Goal: Task Accomplishment & Management: Use online tool/utility

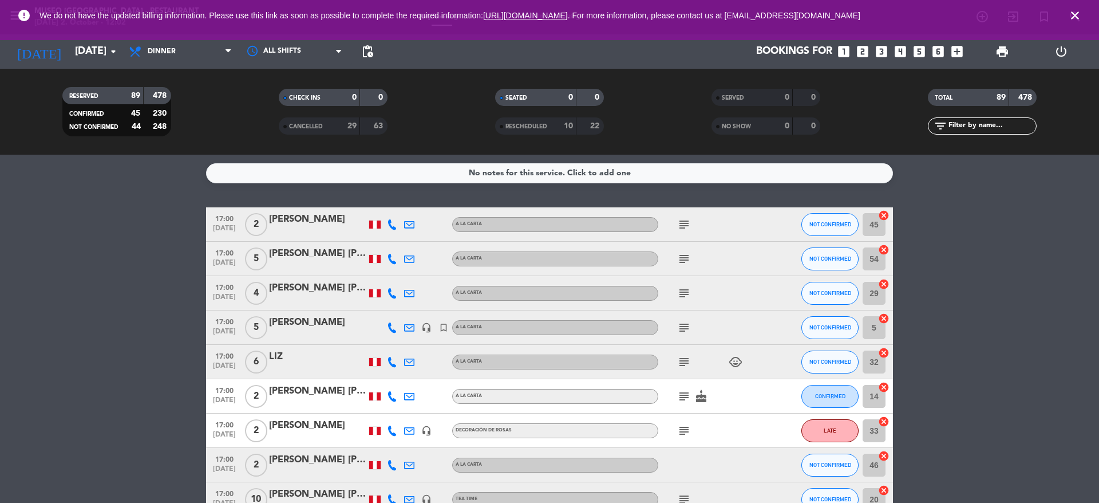
click at [683, 229] on icon "subject" at bounding box center [684, 225] width 14 height 14
click at [697, 265] on div "subject" at bounding box center [709, 259] width 103 height 34
click at [689, 259] on icon "subject" at bounding box center [684, 259] width 14 height 14
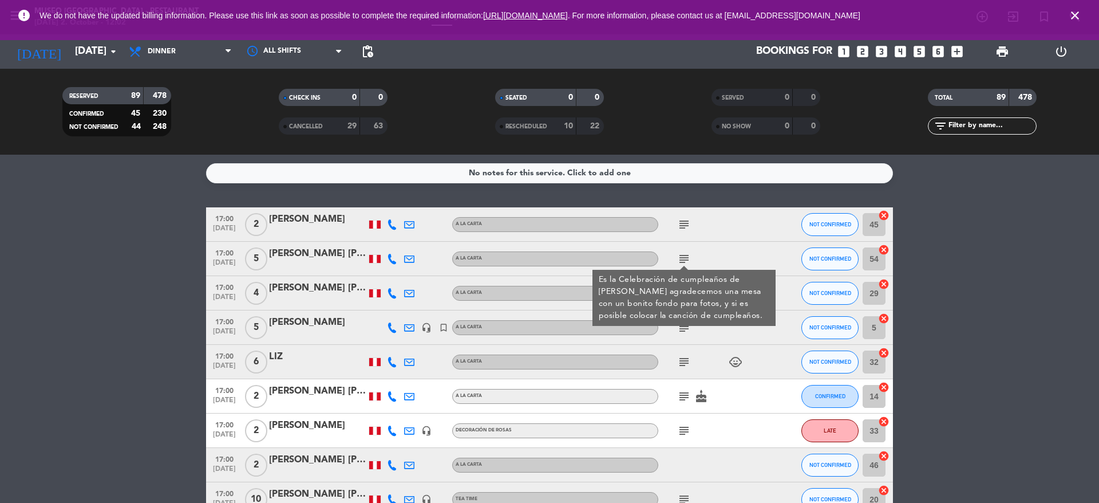
click at [322, 244] on div "17:00 Oct 2 5 Diana Karolina Barrios Giraldo A la carta subject Es la Celebraci…" at bounding box center [549, 259] width 687 height 34
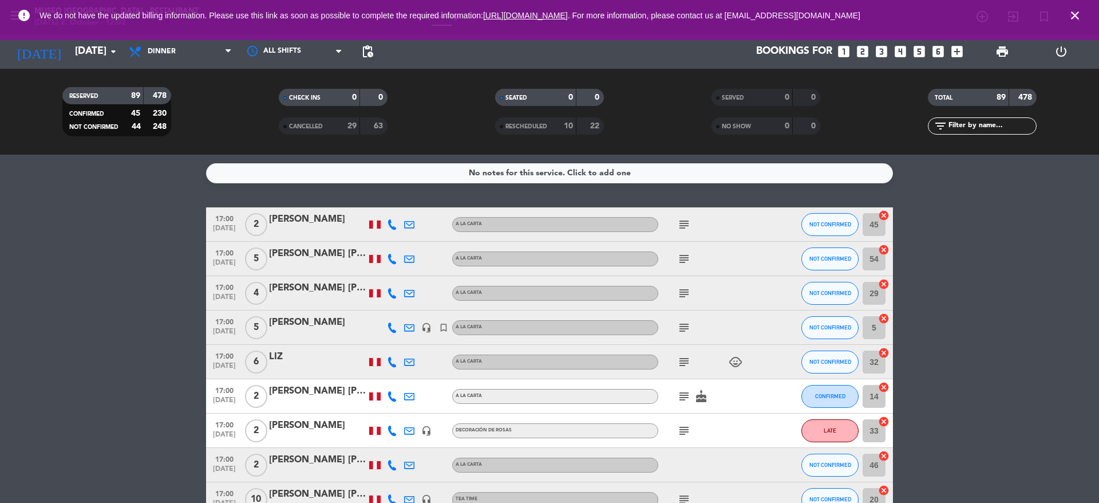
click at [305, 257] on div "[PERSON_NAME]" at bounding box center [317, 253] width 97 height 15
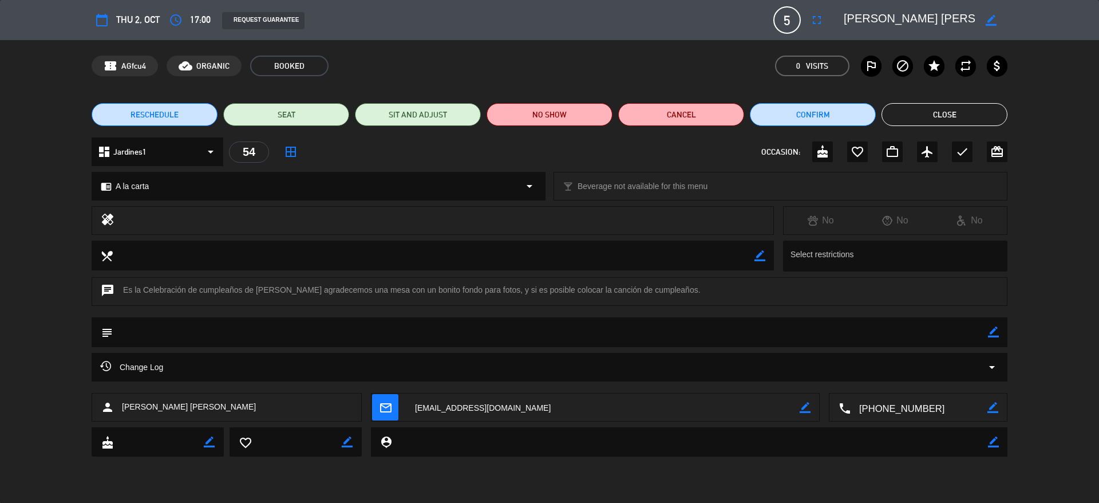
drag, startPoint x: 957, startPoint y: 20, endPoint x: 848, endPoint y: 9, distance: 109.4
click at [848, 9] on div "calendar_today Thu 2, Oct access_time 17:00 REQUEST GUARANTEE 5 Diana Karolina …" at bounding box center [550, 19] width 916 height 27
drag, startPoint x: 307, startPoint y: 289, endPoint x: 252, endPoint y: 289, distance: 55.5
click at [252, 289] on div "chat Es la Celebración de cumpleaños de Angelica Sosa agradecemos una mesa con …" at bounding box center [550, 291] width 916 height 29
copy div "Angelica Sosa"
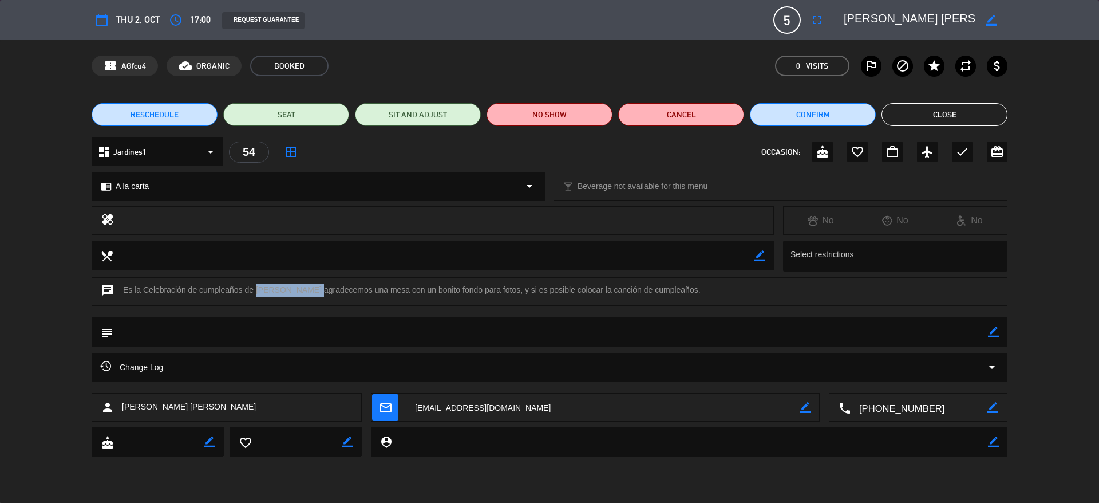
click at [951, 108] on button "Close" at bounding box center [945, 114] width 126 height 23
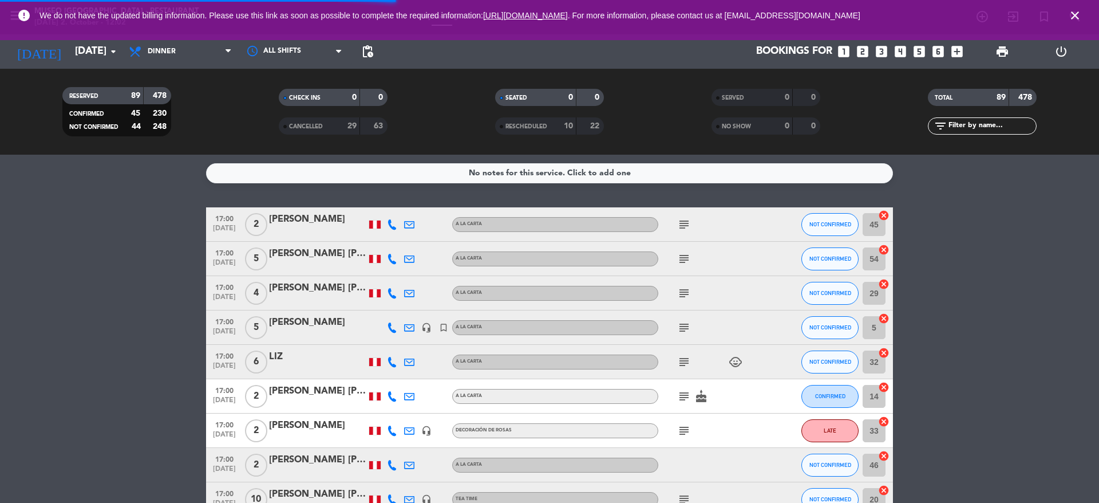
click at [681, 289] on icon "subject" at bounding box center [684, 293] width 14 height 14
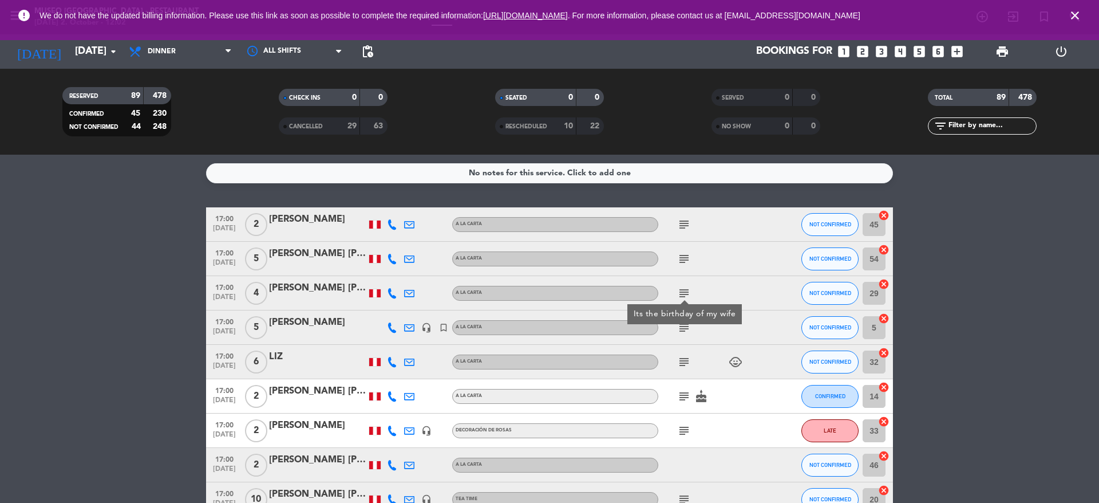
click at [683, 321] on div "Its the birthday of my wife" at bounding box center [684, 314] width 114 height 20
click at [683, 321] on icon "subject" at bounding box center [684, 328] width 14 height 14
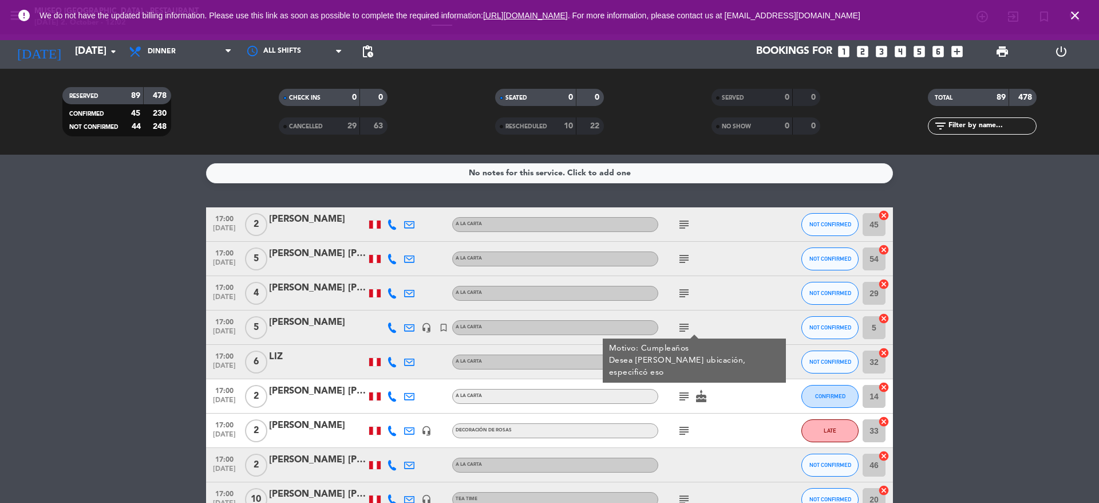
click at [682, 362] on div "Motivo: Cumpleaños Desea bonita ubicación, especificó eso" at bounding box center [694, 360] width 171 height 36
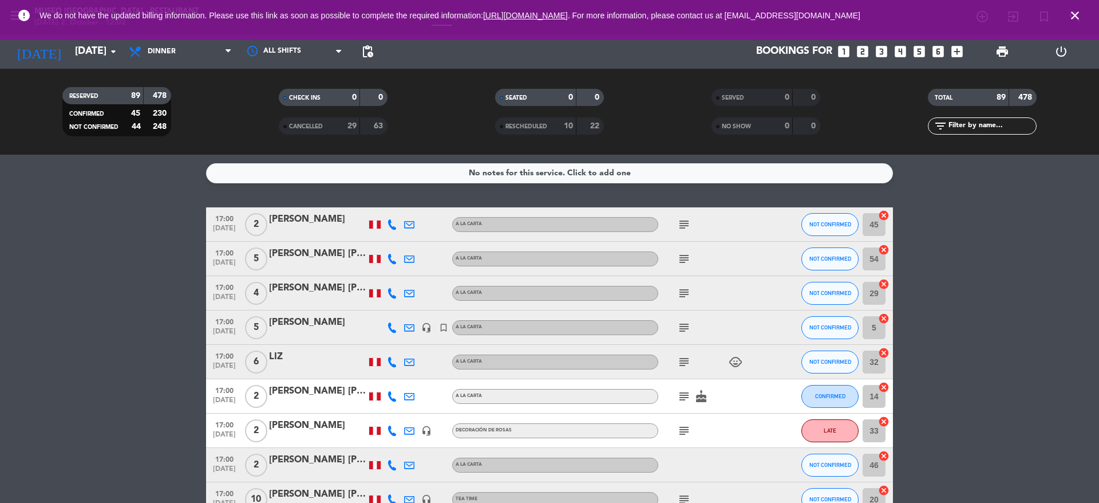
click at [682, 361] on icon "subject" at bounding box center [684, 362] width 14 height 14
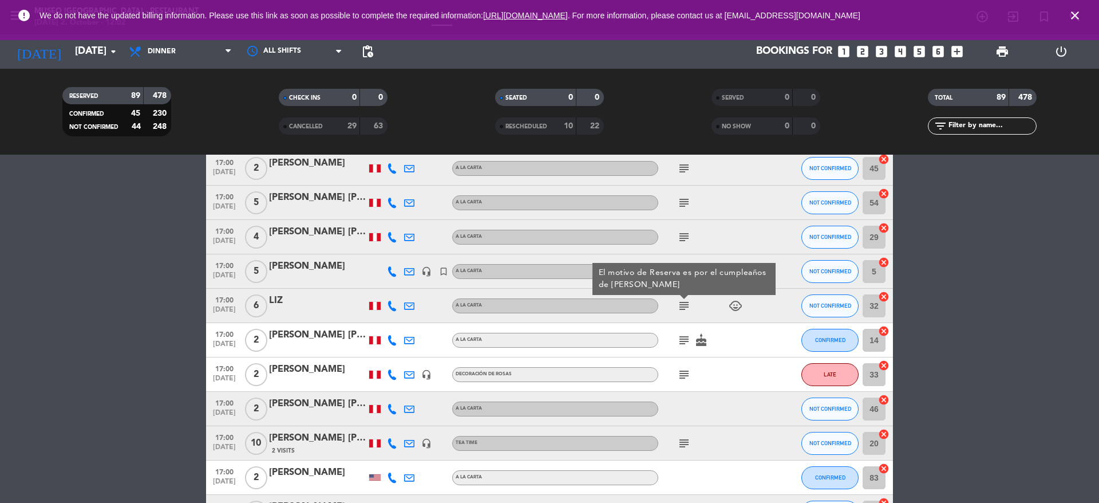
scroll to position [60, 0]
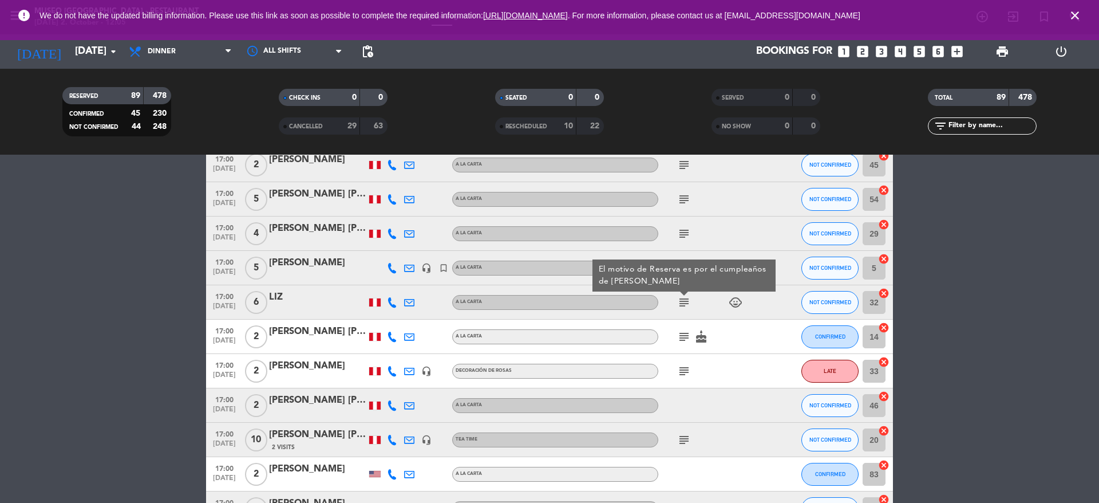
click at [285, 293] on div "[PERSON_NAME]" at bounding box center [317, 297] width 97 height 15
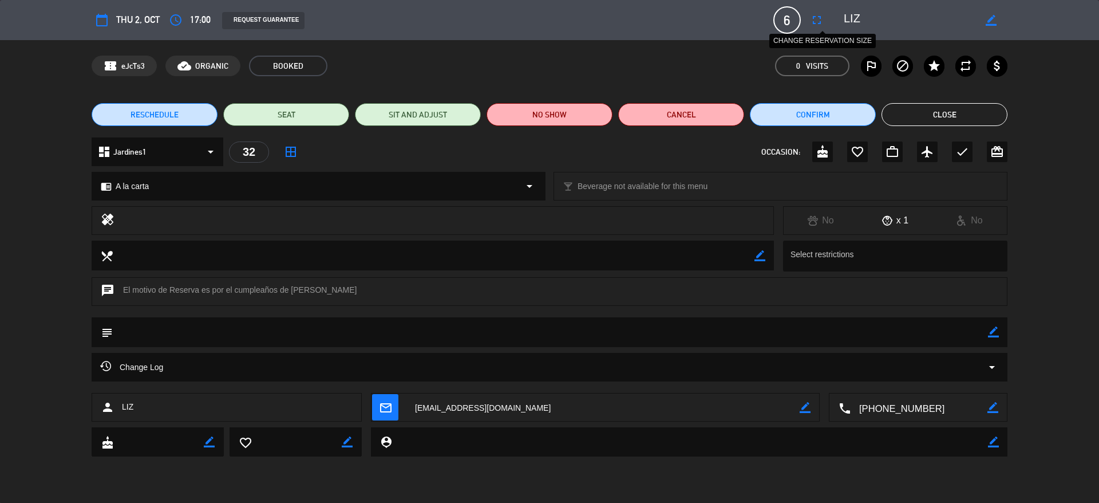
drag, startPoint x: 835, startPoint y: 22, endPoint x: 811, endPoint y: 19, distance: 24.2
click at [811, 19] on div "calendar_today Thu 2, Oct access_time 17:00 REQUEST GUARANTEE 6 LIZ fullscreen …" at bounding box center [550, 19] width 916 height 27
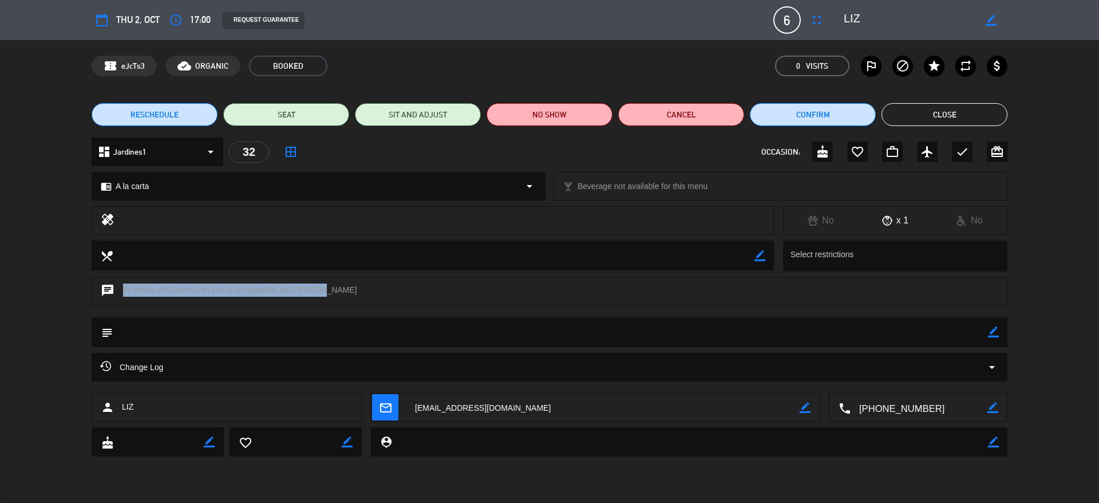
drag, startPoint x: 338, startPoint y: 291, endPoint x: 314, endPoint y: 291, distance: 24.0
click at [314, 291] on div "chat El motivo de Reserva es por el cumpleaños de Papito Angel" at bounding box center [550, 291] width 916 height 29
click at [288, 306] on div "chat El motivo de Reserva es por el cumpleaños de Papito Angel" at bounding box center [549, 297] width 1099 height 40
drag, startPoint x: 289, startPoint y: 290, endPoint x: 335, endPoint y: 291, distance: 46.4
click at [335, 291] on div "chat El motivo de Reserva es por el cumpleaños de Papito Angel" at bounding box center [550, 291] width 916 height 29
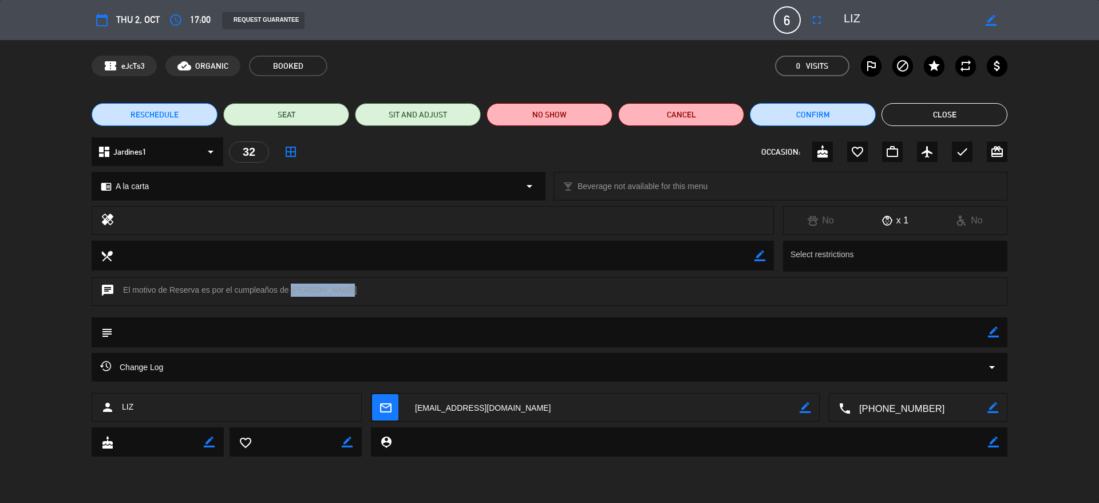
copy div "Papito Ange"
click at [906, 118] on button "Close" at bounding box center [945, 114] width 126 height 23
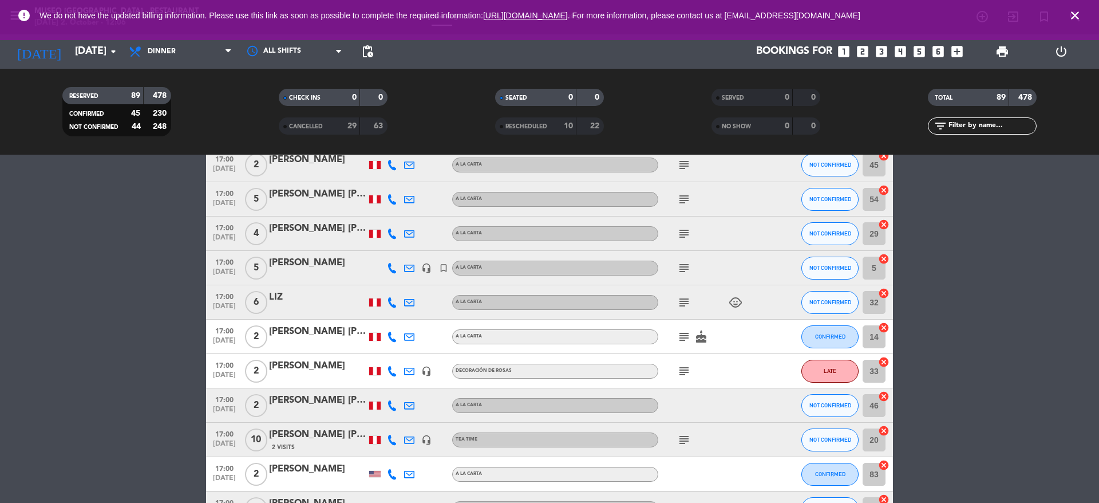
click at [686, 338] on icon "subject" at bounding box center [684, 337] width 14 height 14
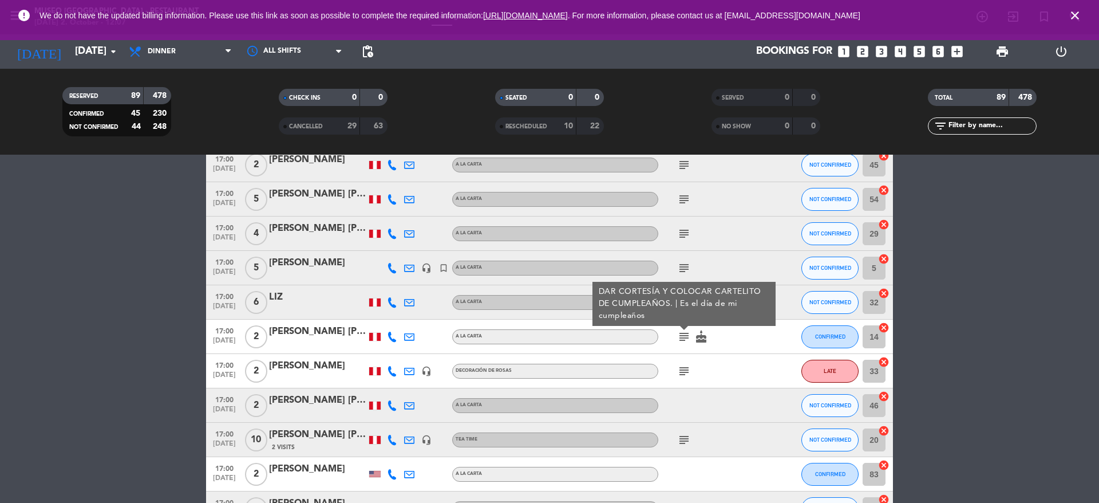
click at [687, 376] on icon "subject" at bounding box center [684, 371] width 14 height 14
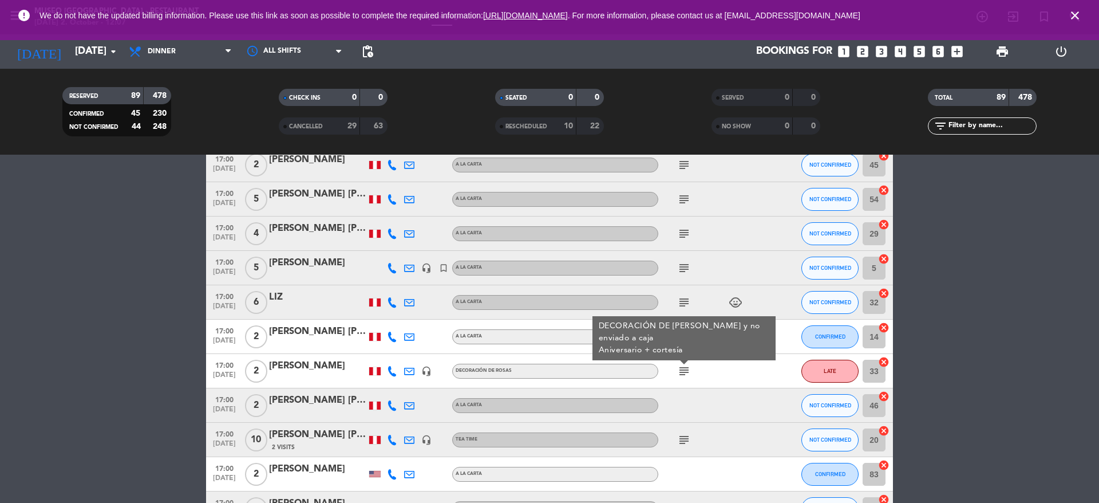
click at [683, 440] on icon "subject" at bounding box center [684, 440] width 14 height 14
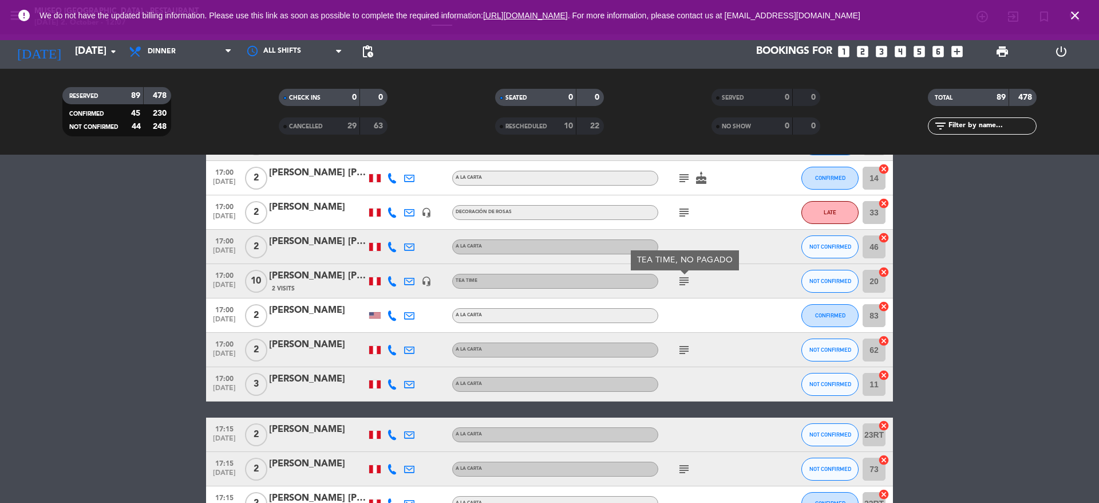
scroll to position [235, 0]
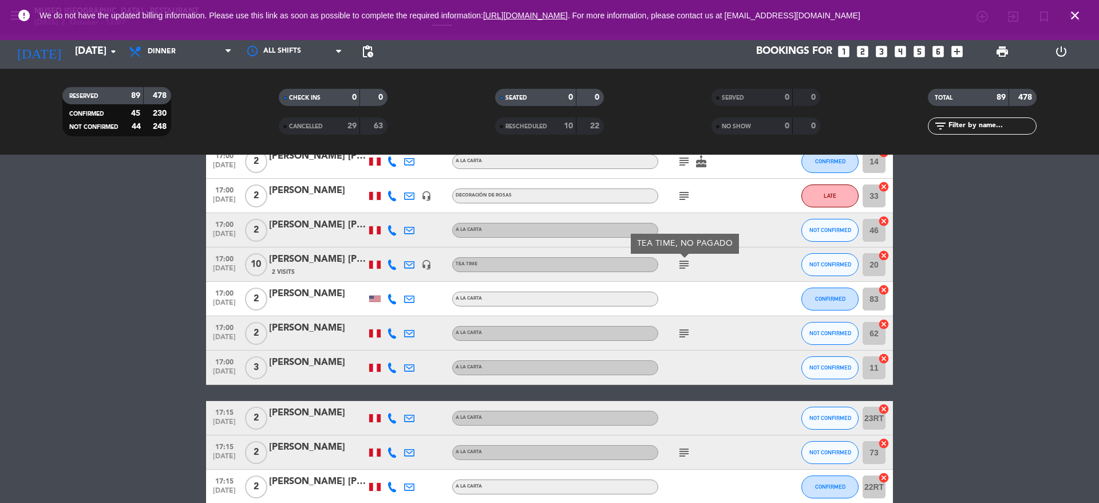
click at [681, 341] on div "subject" at bounding box center [709, 333] width 103 height 34
click at [681, 338] on icon "subject" at bounding box center [684, 333] width 14 height 14
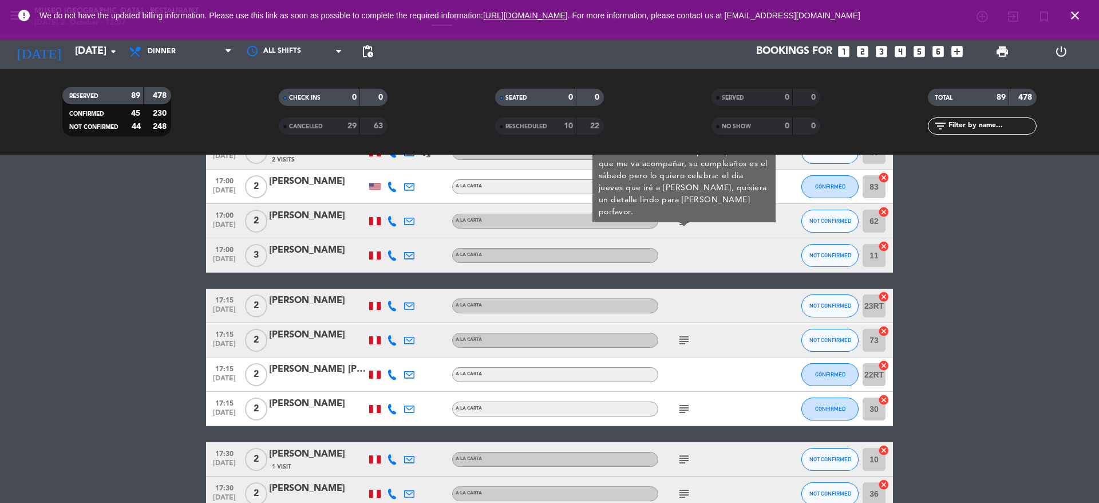
scroll to position [351, 0]
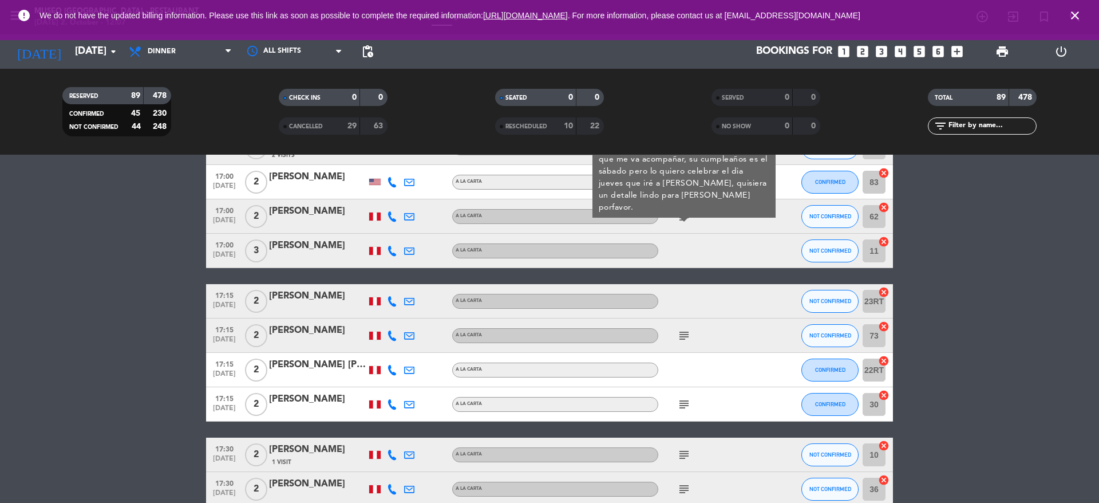
click at [681, 338] on icon "subject" at bounding box center [684, 336] width 14 height 14
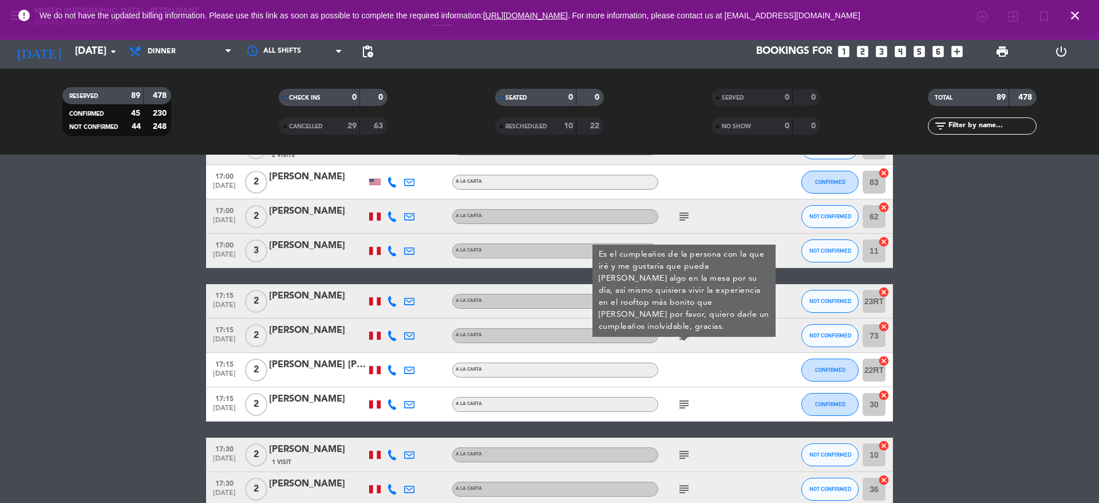
scroll to position [376, 0]
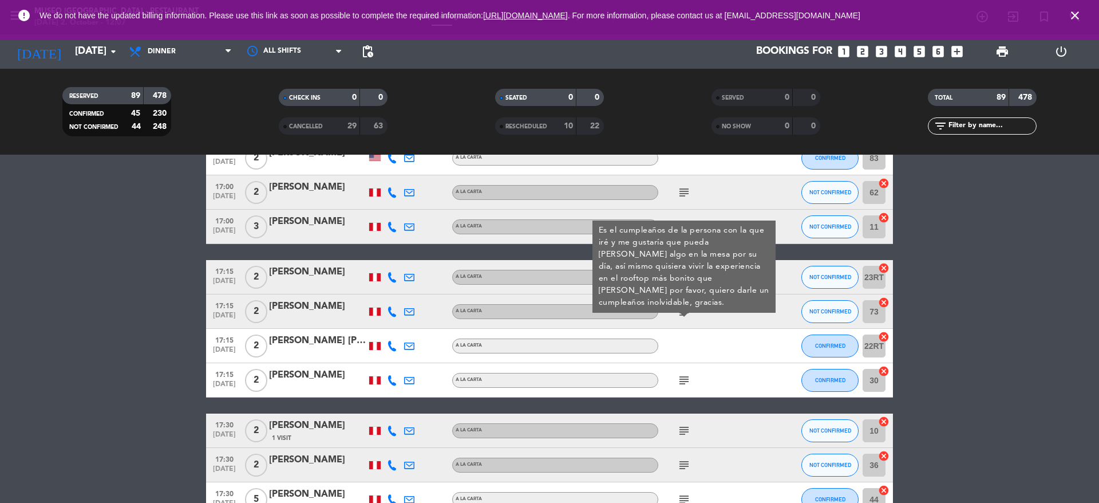
click at [685, 385] on icon "subject" at bounding box center [684, 380] width 14 height 14
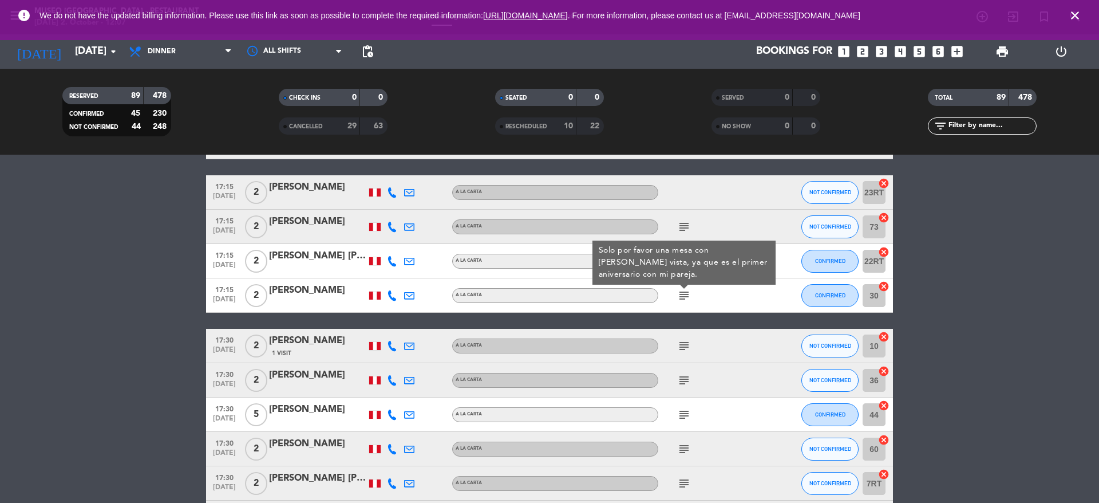
scroll to position [463, 0]
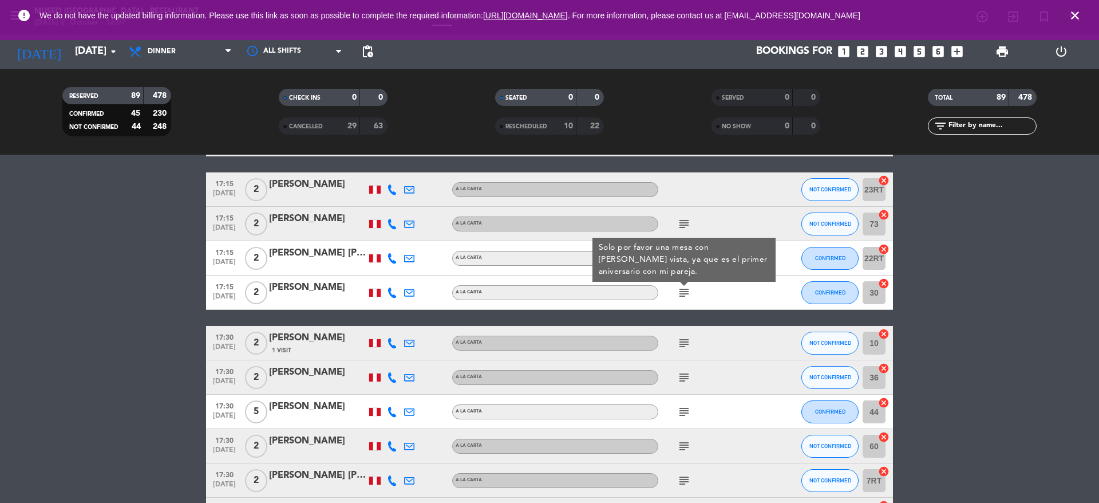
click at [684, 342] on icon "subject" at bounding box center [684, 343] width 14 height 14
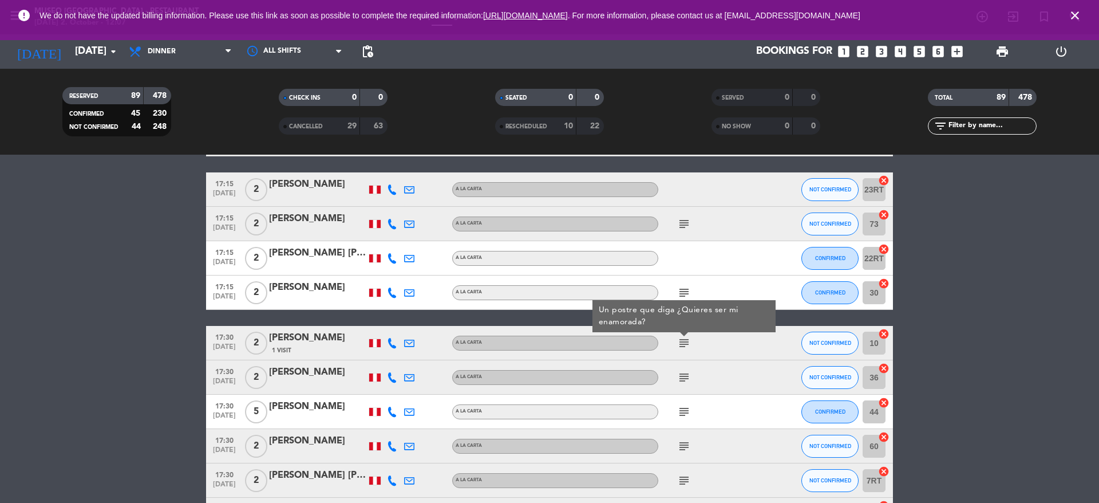
scroll to position [542, 0]
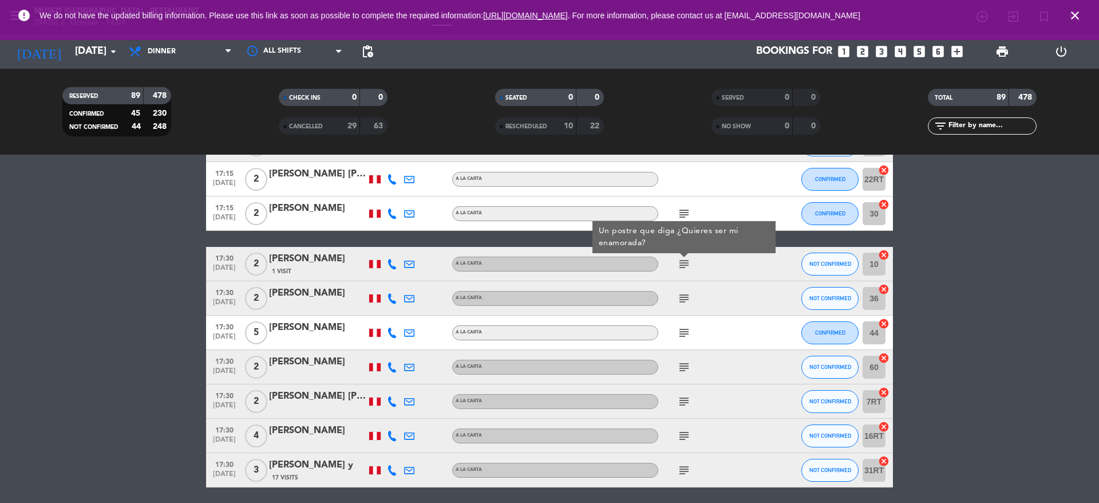
click at [688, 300] on icon "subject" at bounding box center [684, 298] width 14 height 14
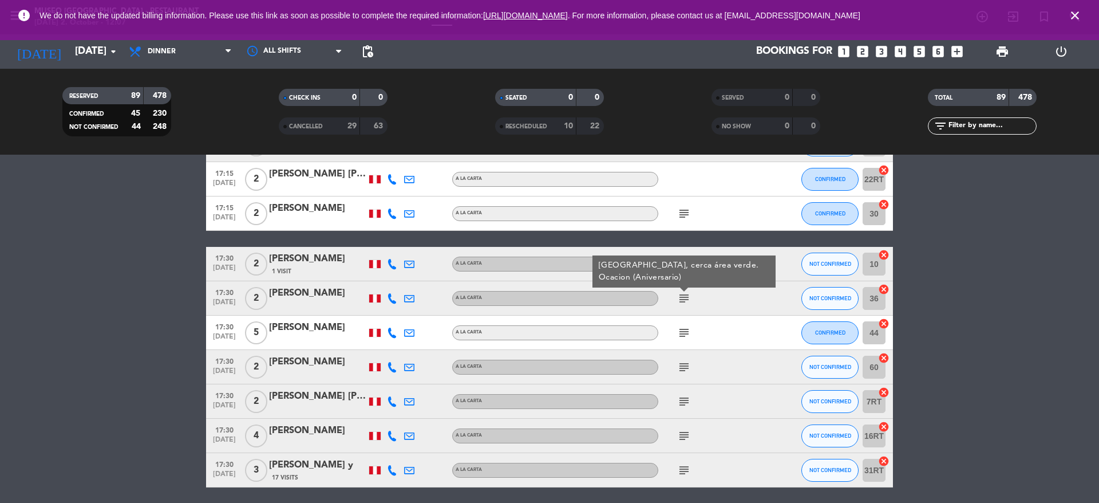
click at [686, 330] on icon "subject" at bounding box center [684, 333] width 14 height 14
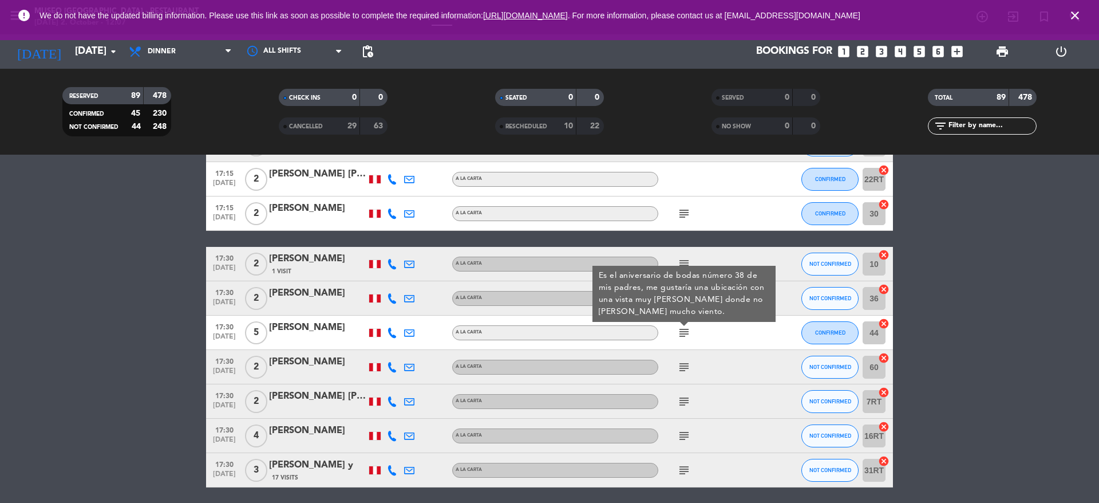
click at [683, 366] on icon "subject" at bounding box center [684, 367] width 14 height 14
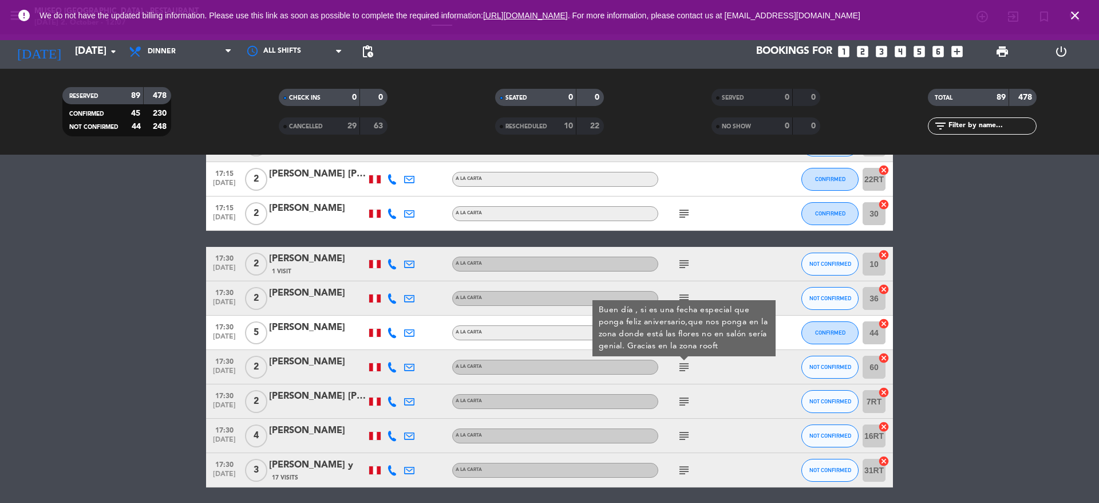
click at [683, 406] on icon "subject" at bounding box center [684, 401] width 14 height 14
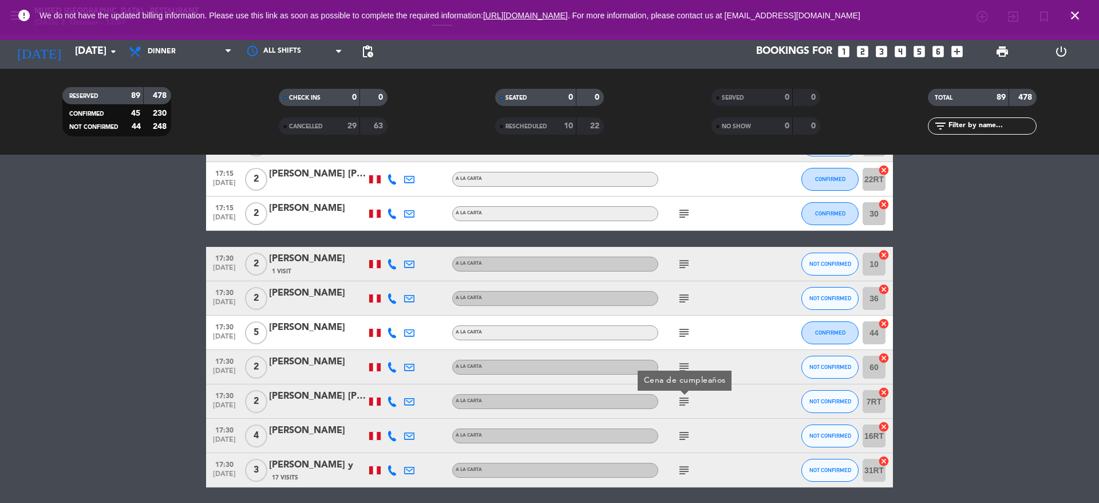
click at [684, 427] on div "subject" at bounding box center [709, 435] width 103 height 34
click at [684, 436] on icon "subject" at bounding box center [684, 436] width 14 height 14
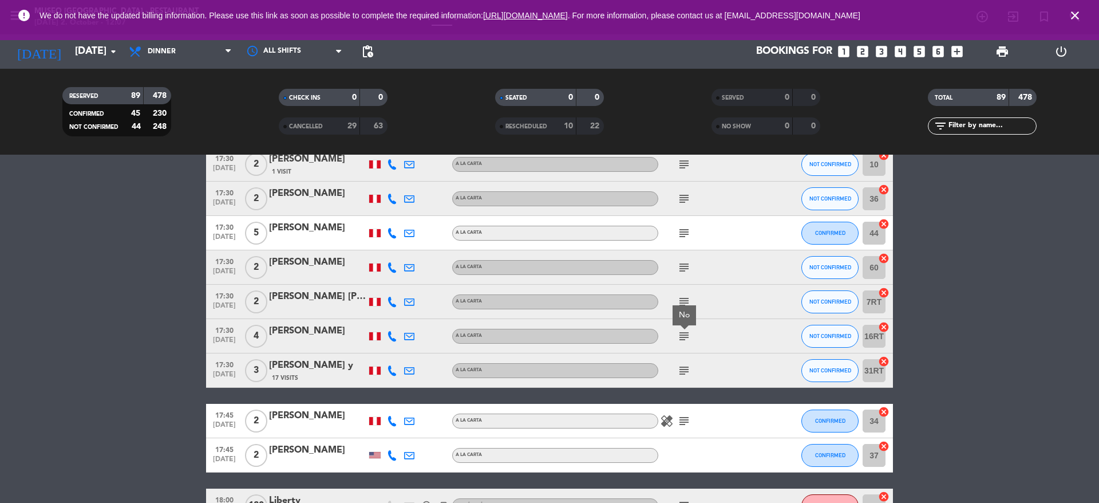
scroll to position [642, 0]
click at [681, 371] on icon "subject" at bounding box center [684, 370] width 14 height 14
click at [686, 422] on icon "subject" at bounding box center [684, 420] width 14 height 14
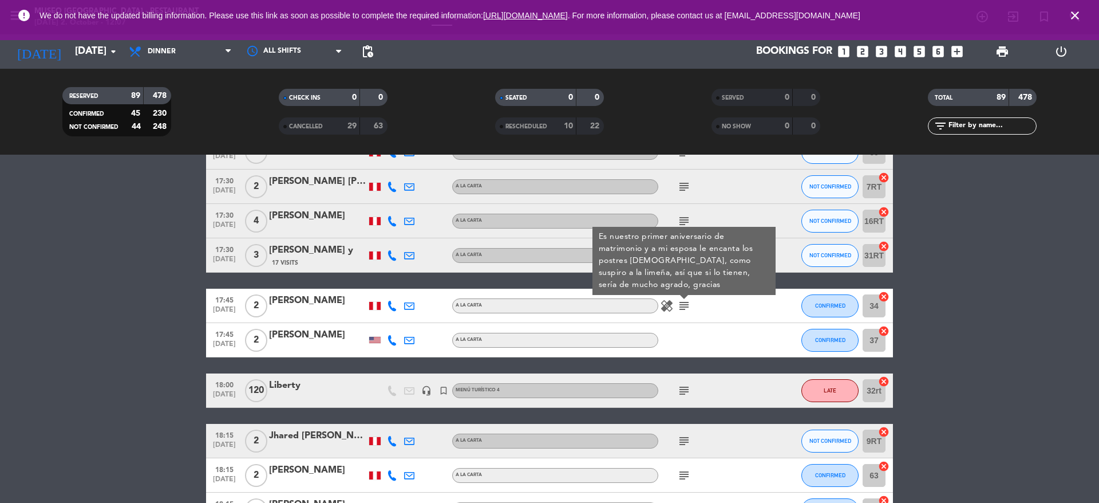
scroll to position [759, 0]
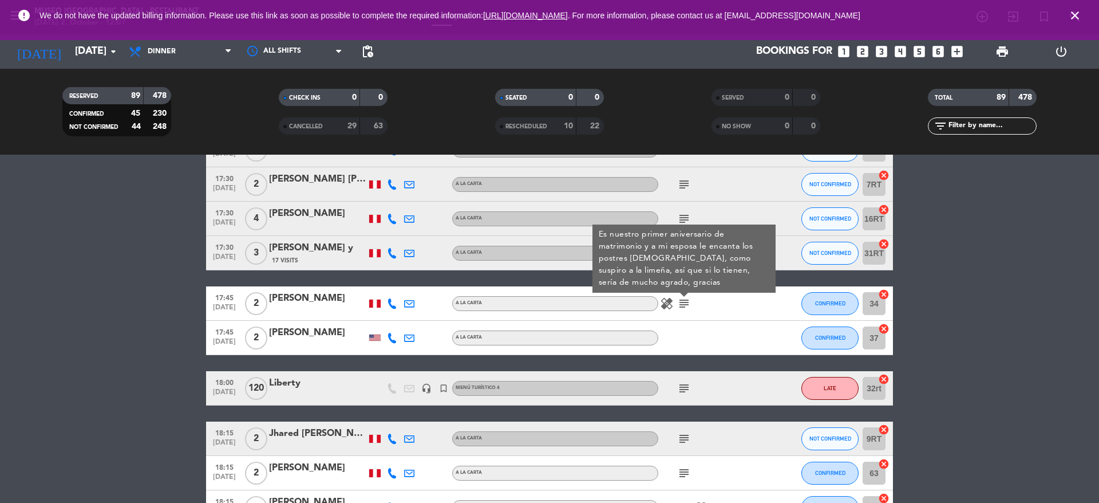
click at [688, 378] on div "subject" at bounding box center [709, 388] width 103 height 34
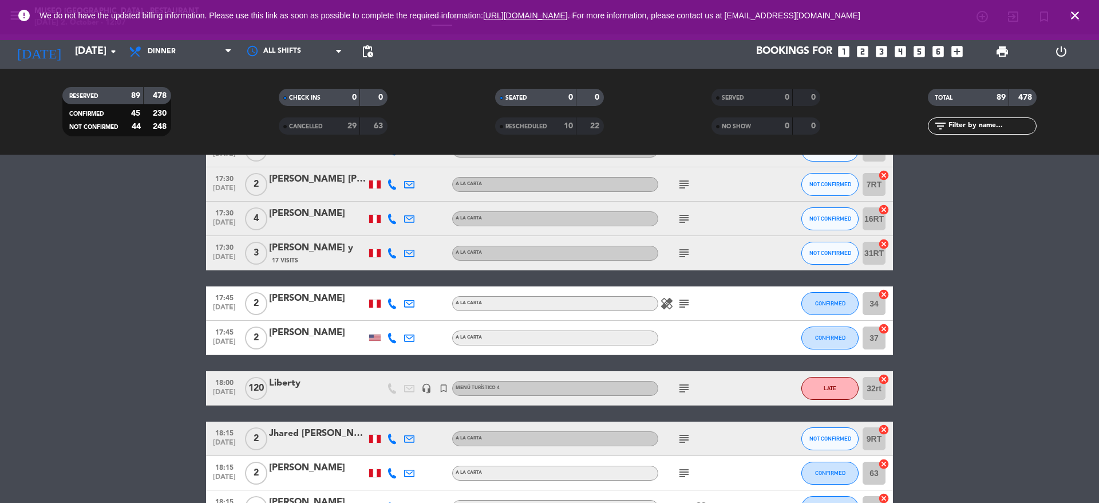
click at [686, 381] on icon "subject" at bounding box center [684, 388] width 14 height 14
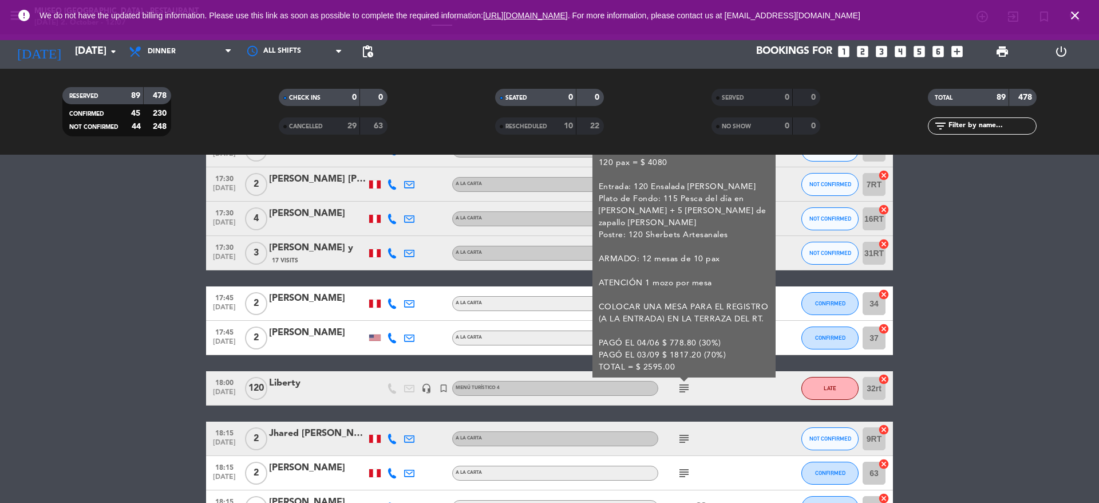
click at [686, 437] on icon "subject" at bounding box center [684, 439] width 14 height 14
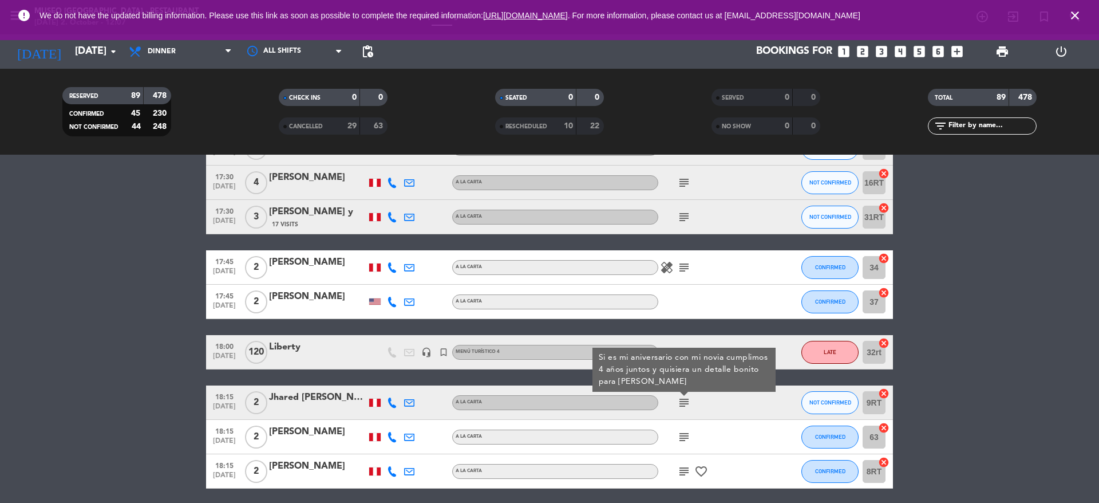
scroll to position [824, 0]
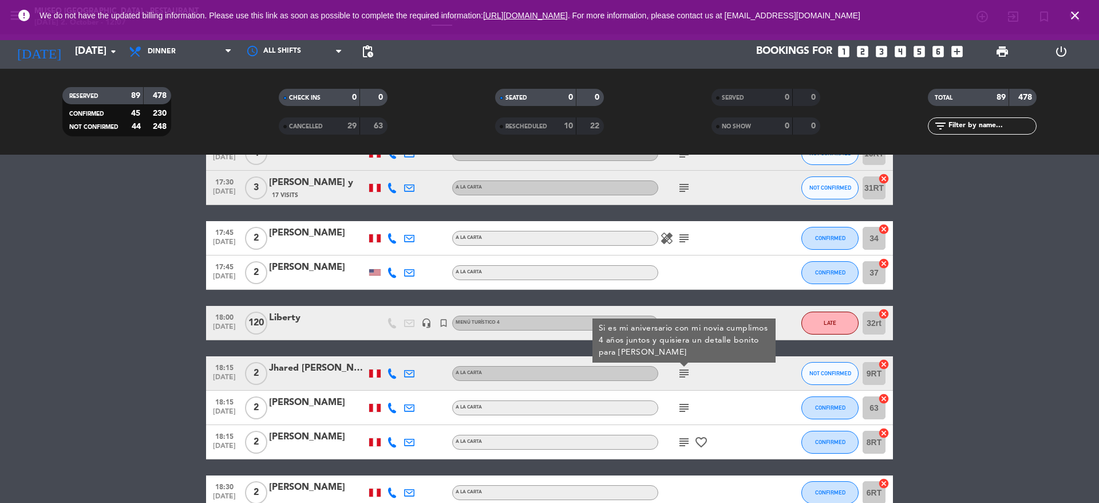
click at [683, 406] on icon "subject" at bounding box center [684, 408] width 14 height 14
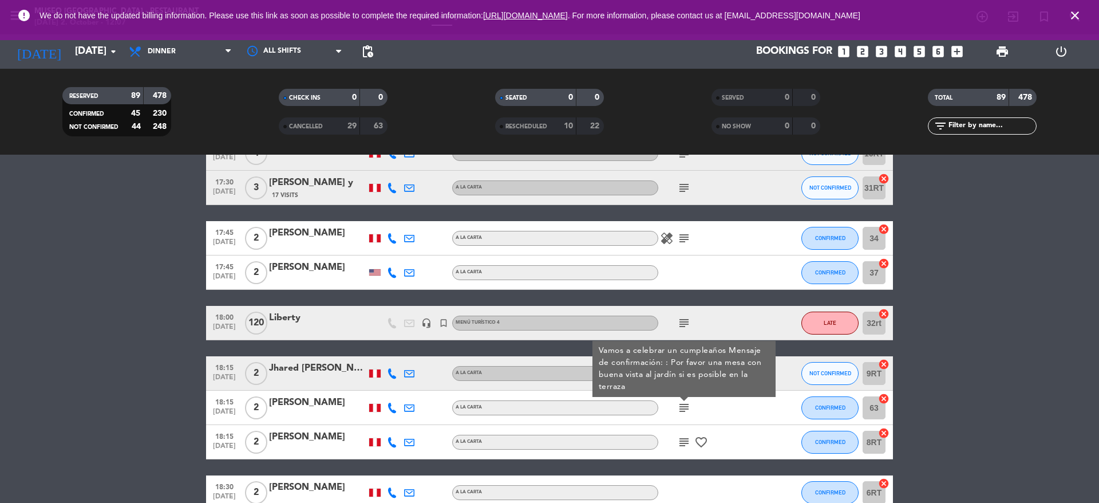
click at [679, 441] on icon "subject" at bounding box center [684, 442] width 14 height 14
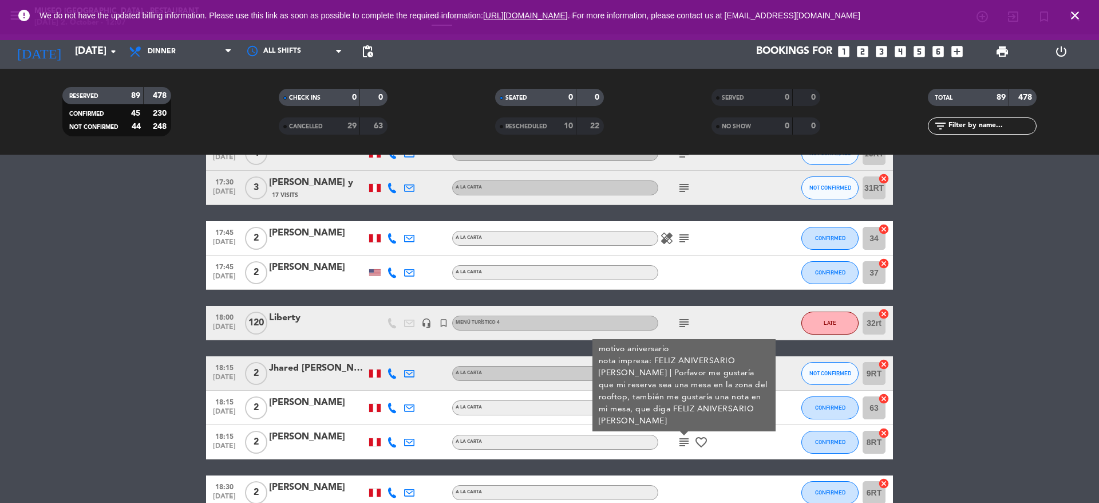
click at [333, 433] on div "[PERSON_NAME]" at bounding box center [317, 436] width 97 height 15
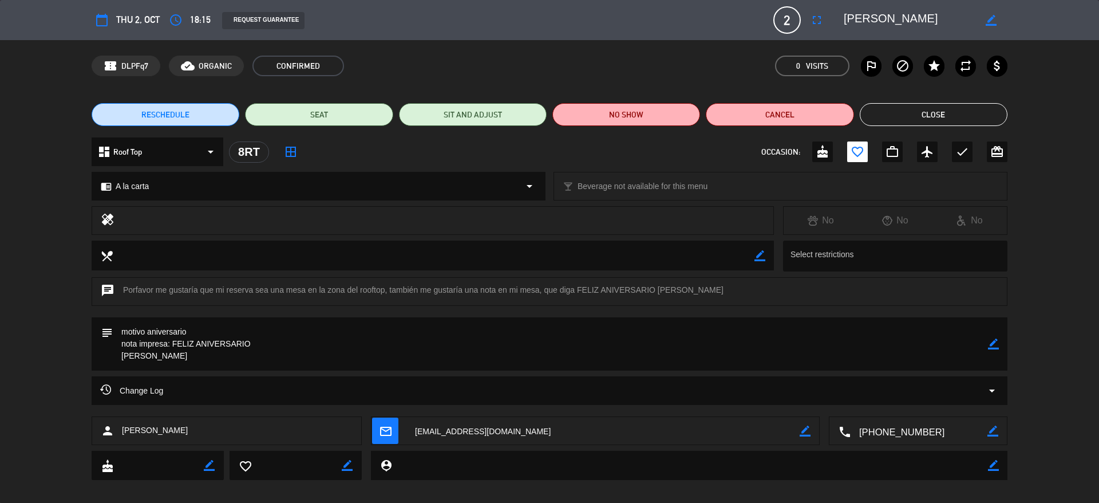
click at [917, 108] on button "Close" at bounding box center [934, 114] width 148 height 23
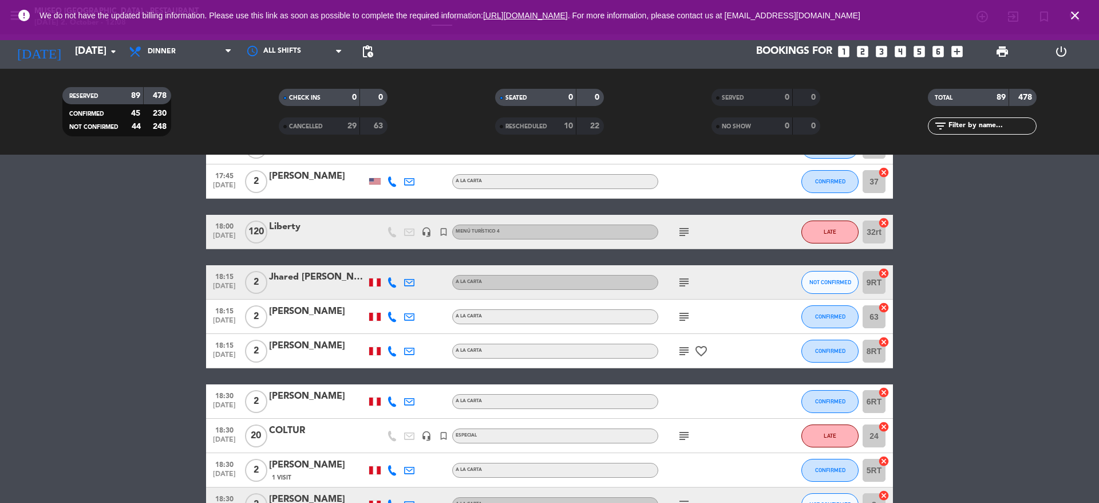
scroll to position [916, 0]
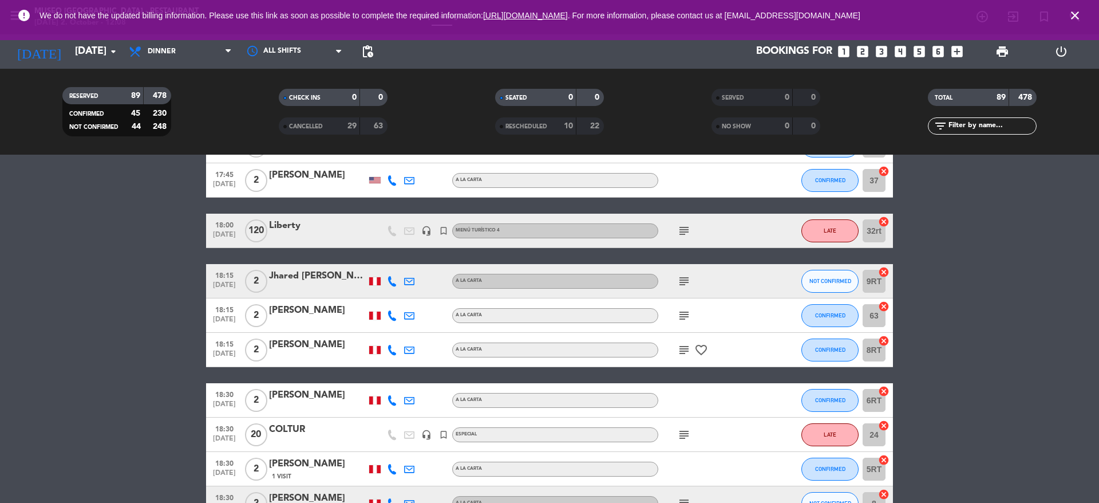
click at [959, 123] on input "text" at bounding box center [991, 126] width 89 height 13
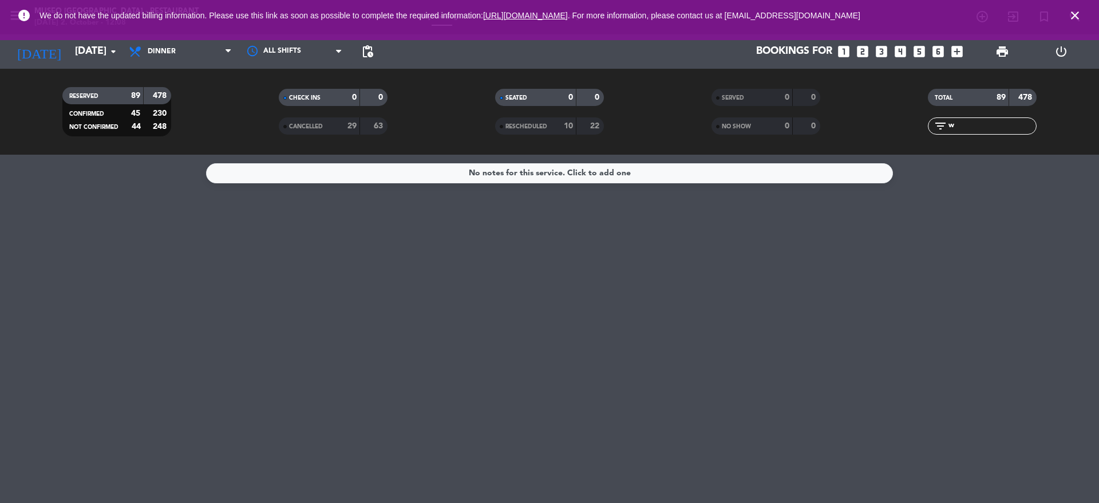
scroll to position [0, 0]
type input "wil"
click at [356, 122] on strong "29" at bounding box center [351, 126] width 9 height 8
click at [518, 129] on span "RESCHEDULED" at bounding box center [526, 127] width 42 height 6
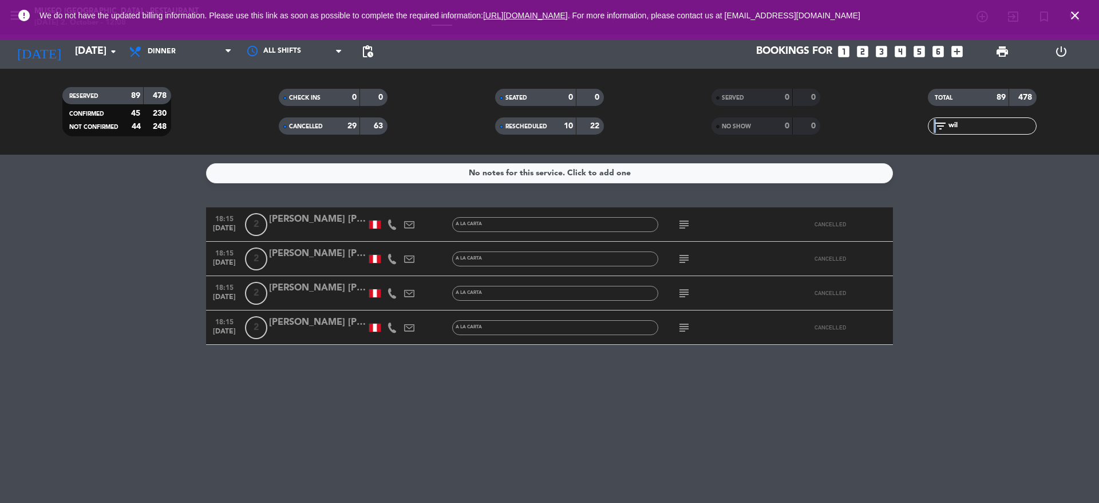
drag, startPoint x: 961, startPoint y: 118, endPoint x: 936, endPoint y: 118, distance: 25.2
click at [936, 118] on div "filter_list wil" at bounding box center [982, 125] width 109 height 17
click at [970, 130] on input "wil" at bounding box center [991, 126] width 89 height 13
drag, startPoint x: 970, startPoint y: 130, endPoint x: 931, endPoint y: 130, distance: 38.4
click at [931, 130] on div "filter_list wil" at bounding box center [982, 125] width 109 height 17
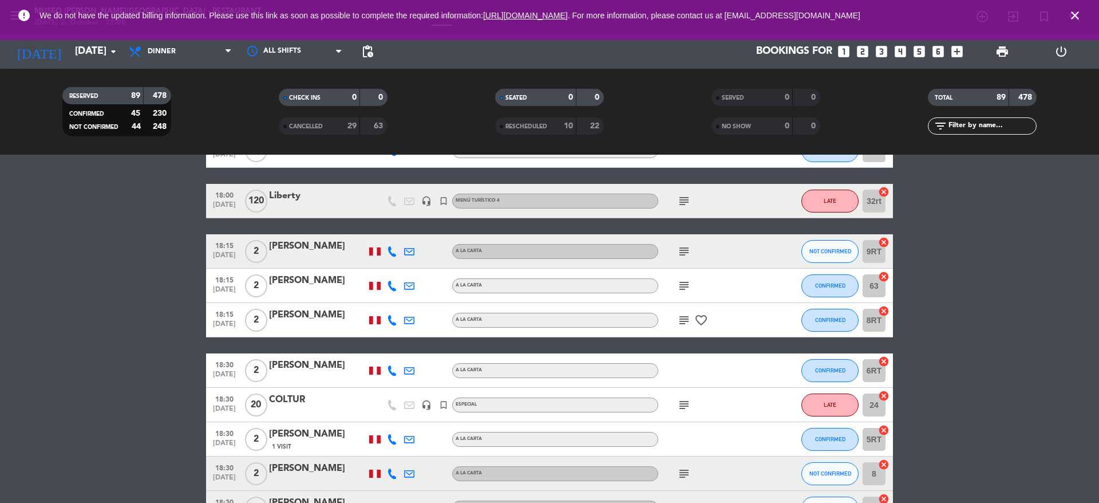
scroll to position [937, 0]
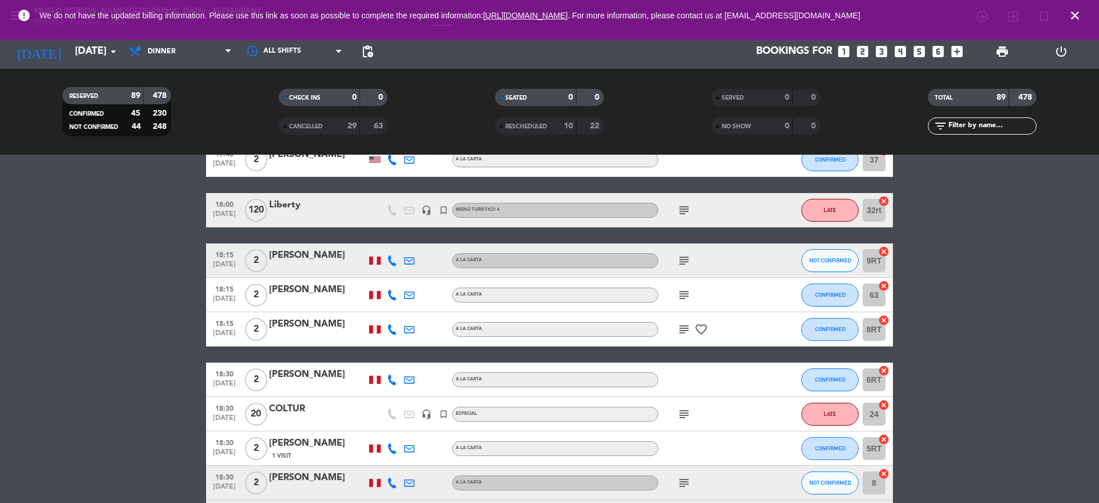
click at [675, 333] on span "subject" at bounding box center [683, 329] width 17 height 14
click at [314, 323] on div "[PERSON_NAME]" at bounding box center [317, 324] width 97 height 15
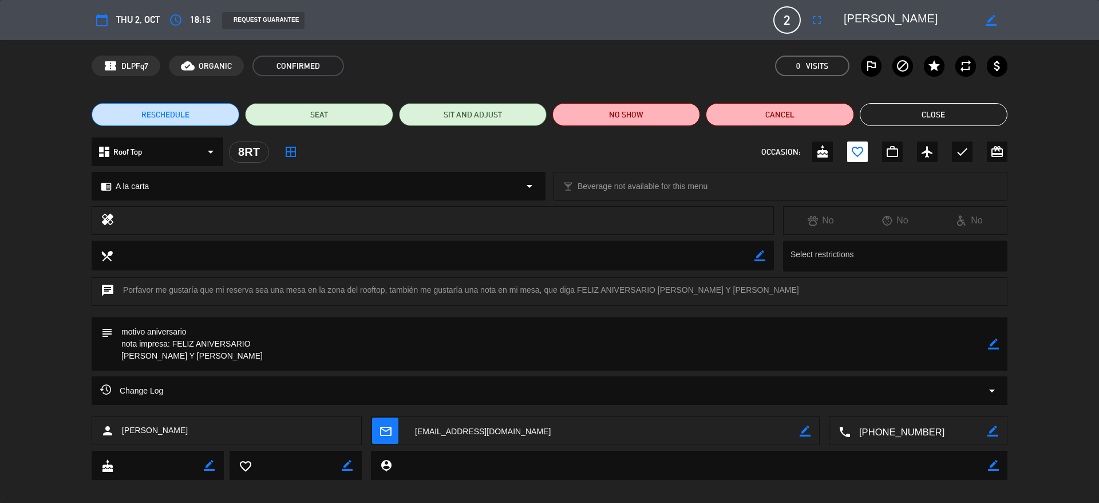
click at [912, 105] on button "Close" at bounding box center [934, 114] width 148 height 23
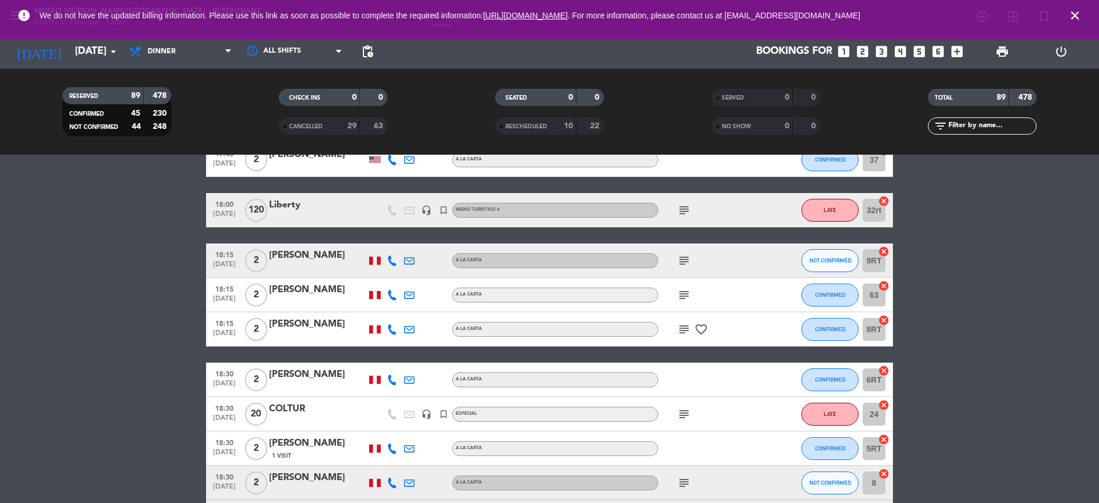
click at [682, 332] on icon "subject" at bounding box center [684, 329] width 14 height 14
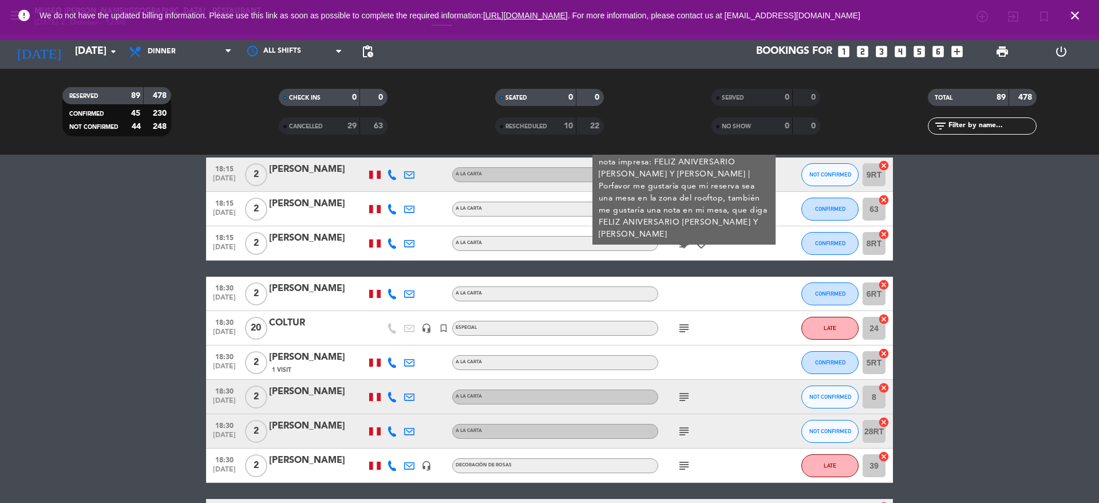
scroll to position [1030, 0]
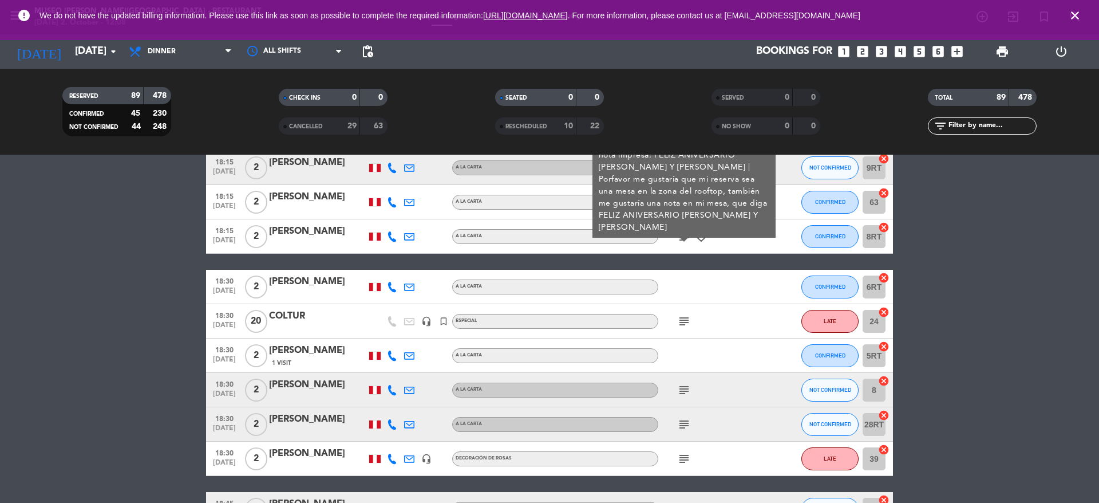
click at [685, 323] on icon "subject" at bounding box center [684, 321] width 14 height 14
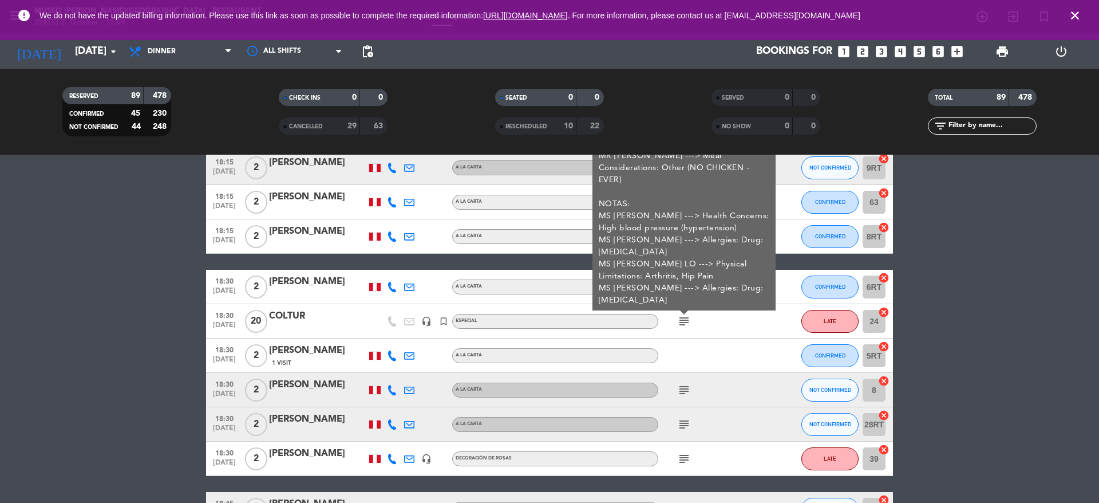
click at [689, 393] on icon "subject" at bounding box center [684, 390] width 14 height 14
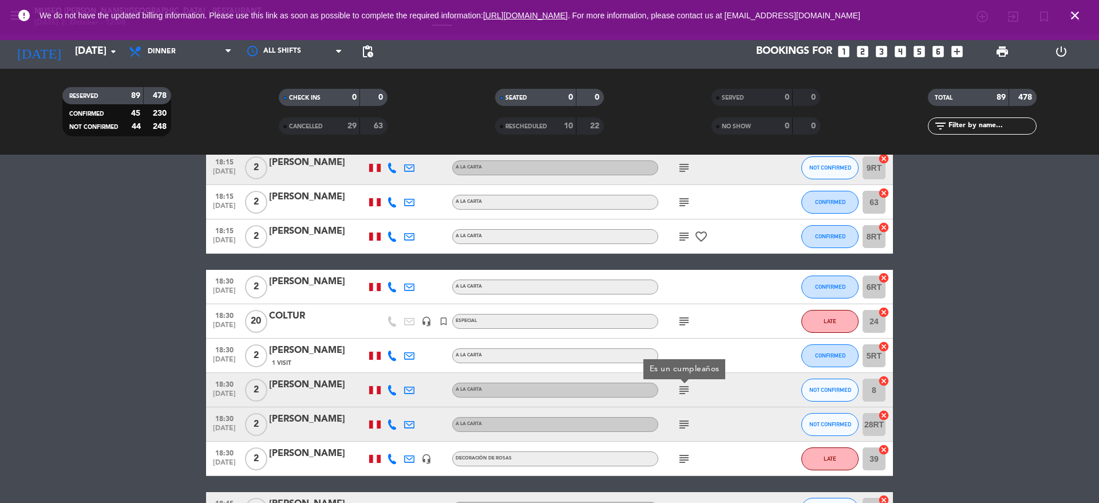
click at [685, 422] on icon "subject" at bounding box center [684, 424] width 14 height 14
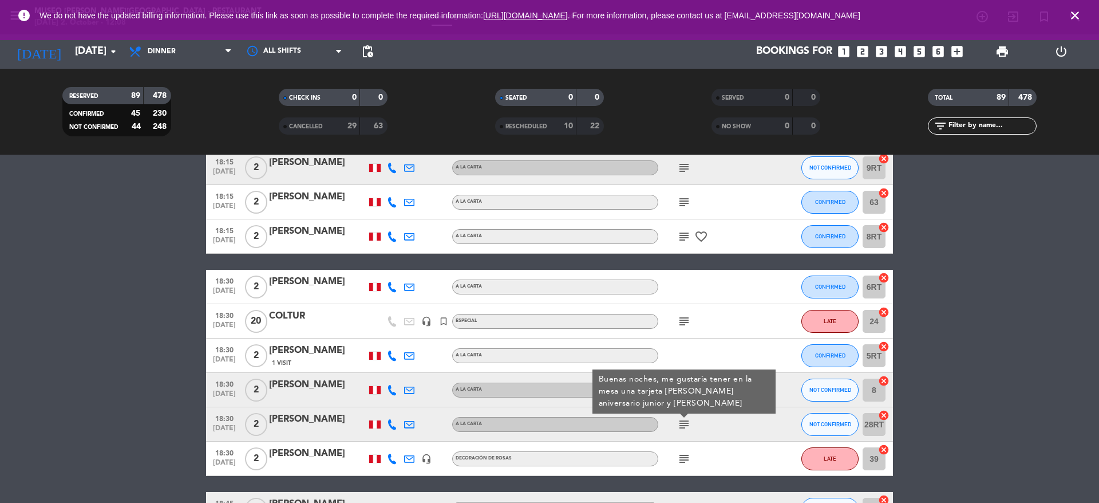
click at [306, 416] on div "[PERSON_NAME]" at bounding box center [317, 419] width 97 height 15
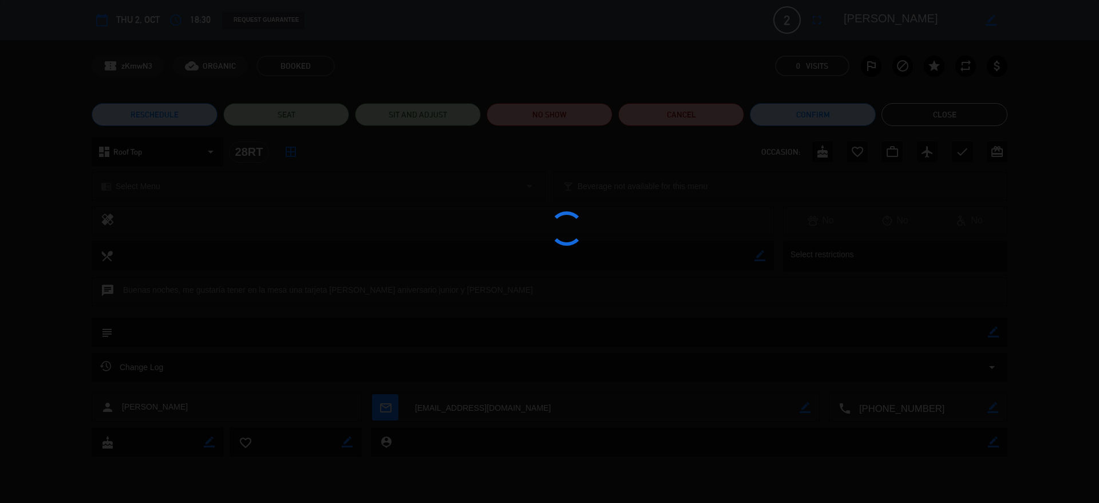
click at [299, 161] on div at bounding box center [549, 251] width 1099 height 503
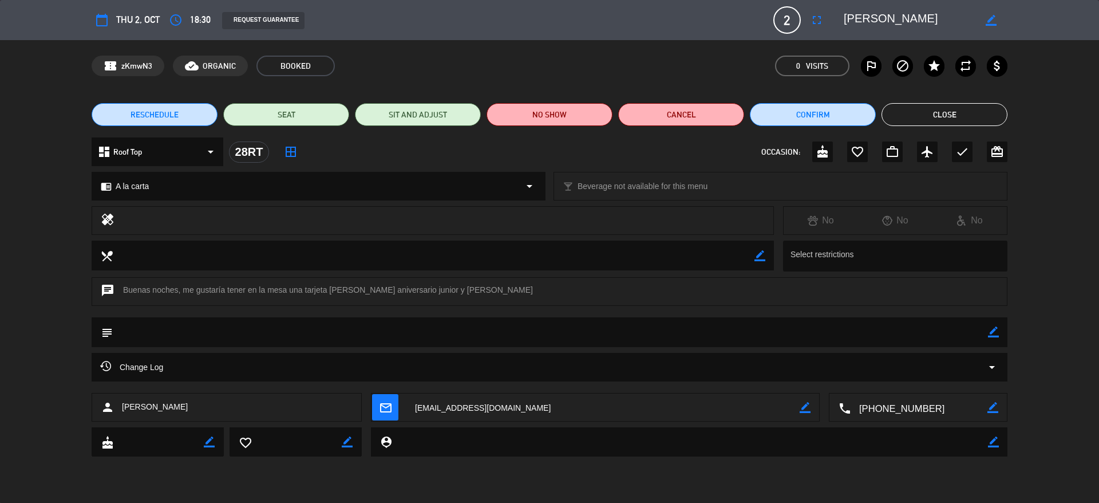
drag, startPoint x: 934, startPoint y: 20, endPoint x: 827, endPoint y: 22, distance: 107.1
click at [827, 22] on div "calendar_today Thu 2, Oct access_time 18:30 REQUEST GUARANTEE 2 Junior ccente f…" at bounding box center [550, 19] width 916 height 27
drag, startPoint x: 340, startPoint y: 290, endPoint x: 455, endPoint y: 286, distance: 115.1
click at [455, 286] on div "chat Buenas noches, me gustaría tener en la mesa una tarjeta de feliz aniversar…" at bounding box center [550, 291] width 916 height 29
copy div "feliz aniversario junior y Michelle"
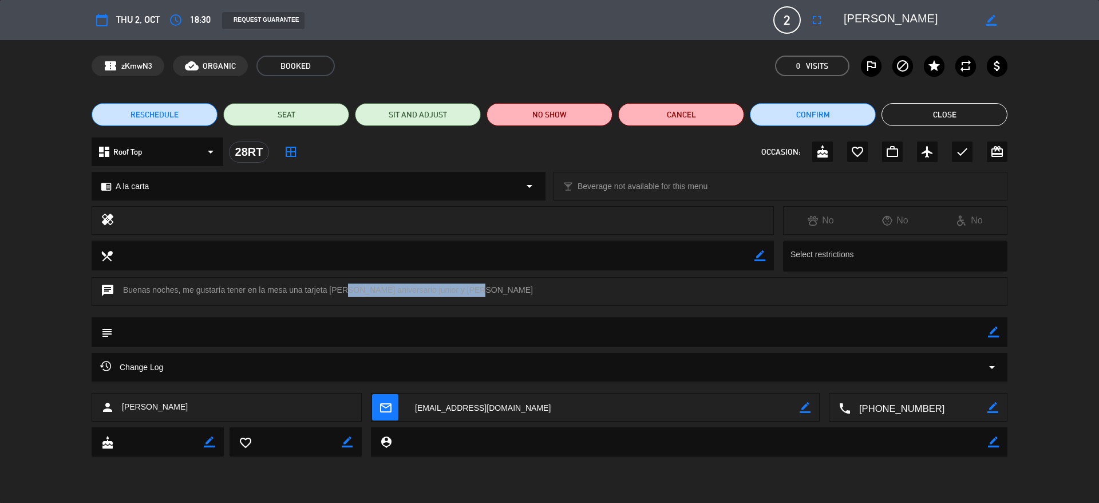
click at [917, 120] on button "Close" at bounding box center [945, 114] width 126 height 23
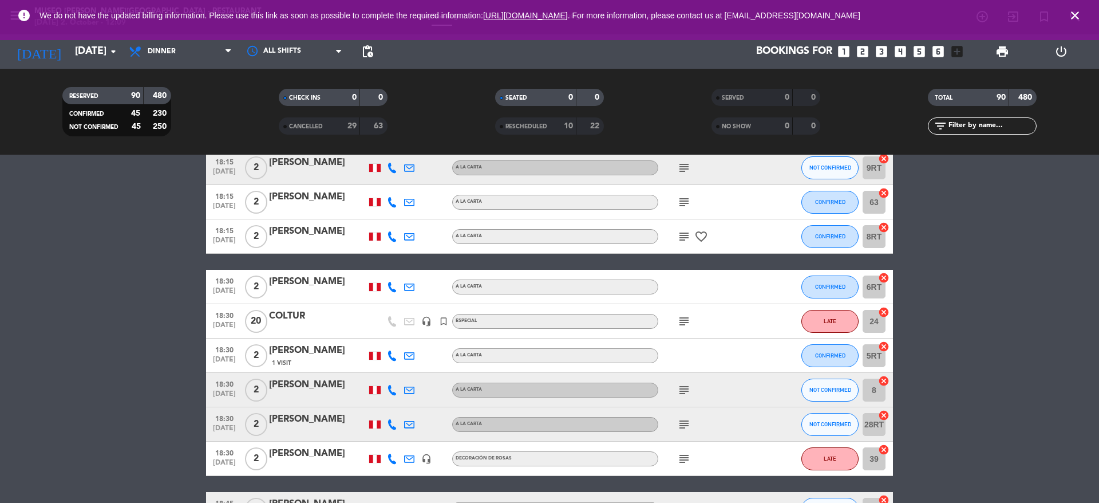
click at [679, 453] on icon "subject" at bounding box center [684, 459] width 14 height 14
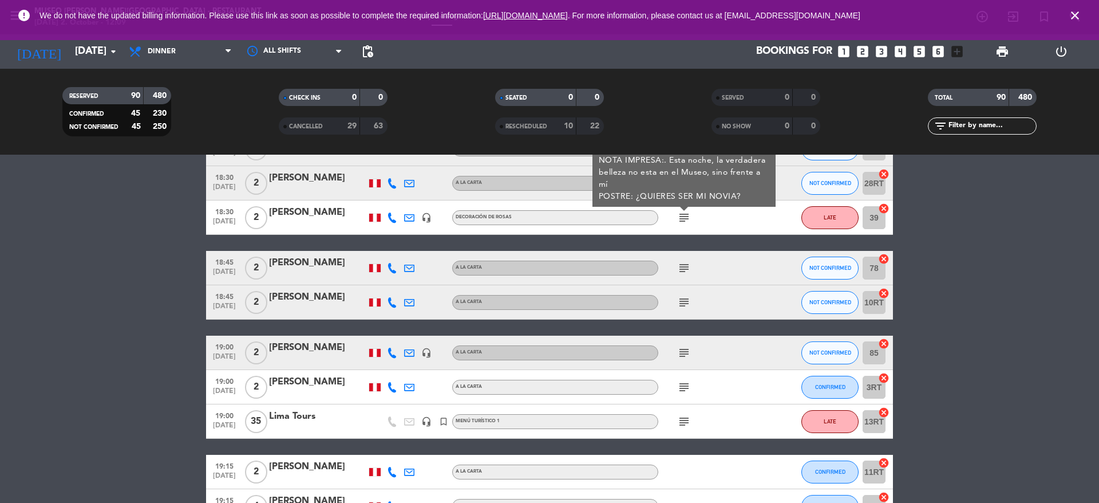
scroll to position [1272, 0]
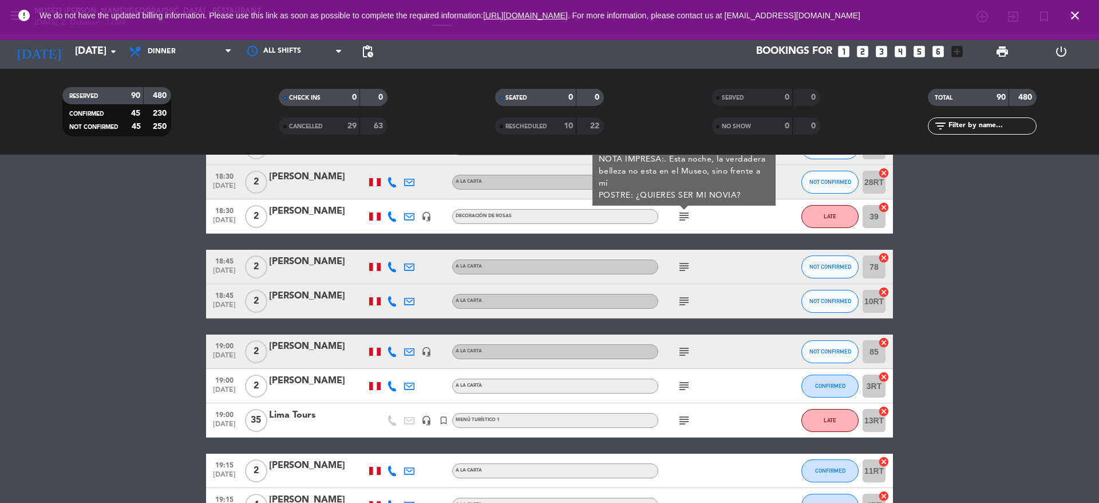
click at [682, 265] on icon "subject" at bounding box center [684, 267] width 14 height 14
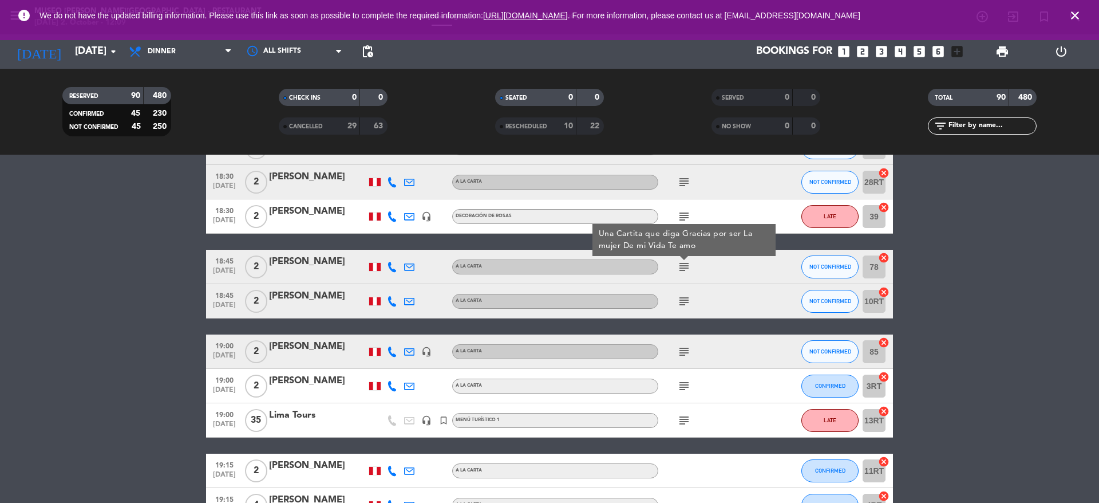
click at [691, 298] on span "subject" at bounding box center [683, 301] width 17 height 14
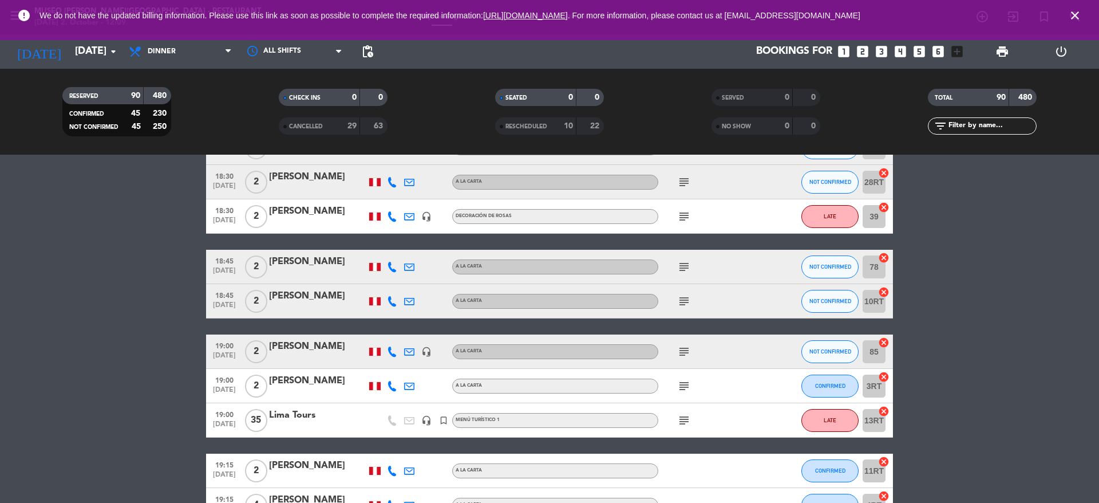
click at [685, 298] on icon "subject" at bounding box center [684, 301] width 14 height 14
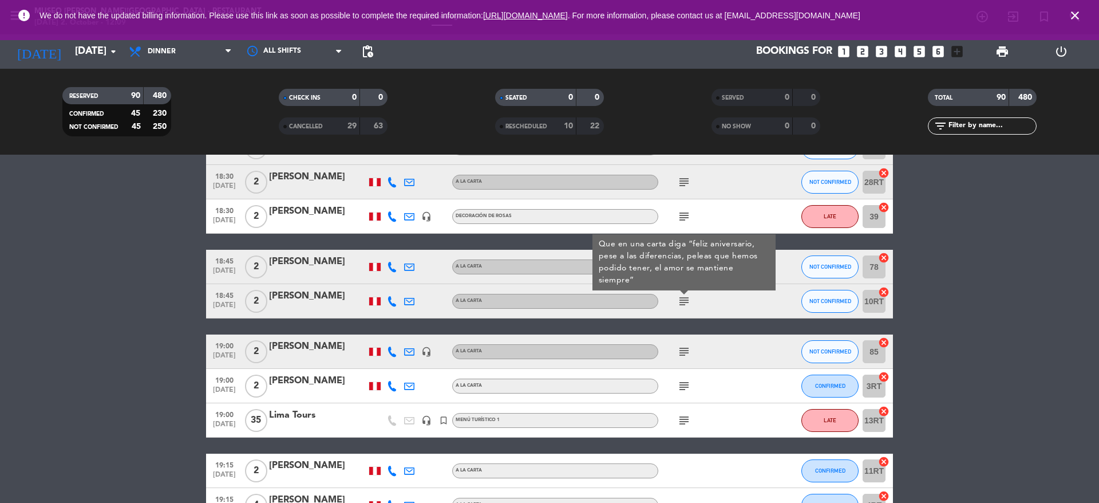
click at [683, 346] on icon "subject" at bounding box center [684, 352] width 14 height 14
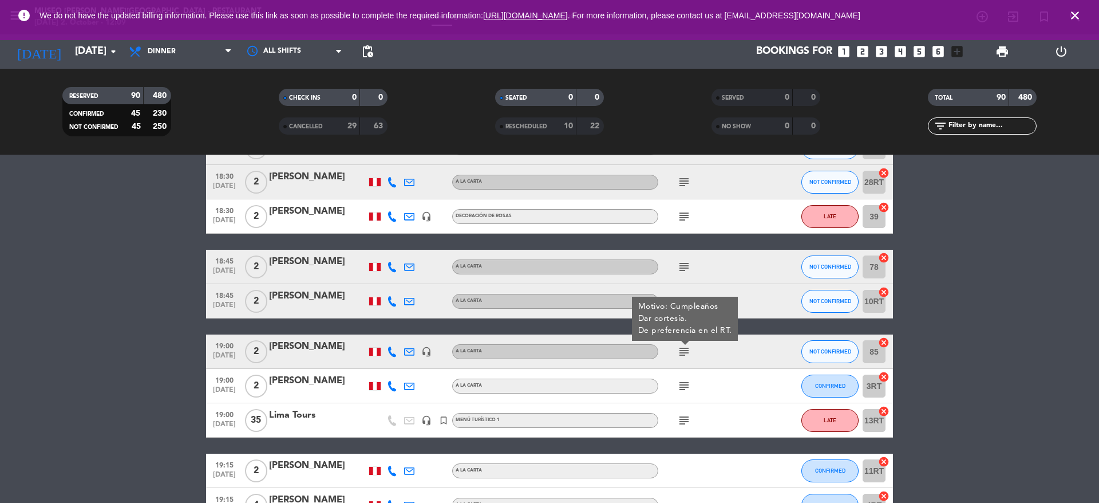
click at [680, 390] on icon "subject" at bounding box center [684, 386] width 14 height 14
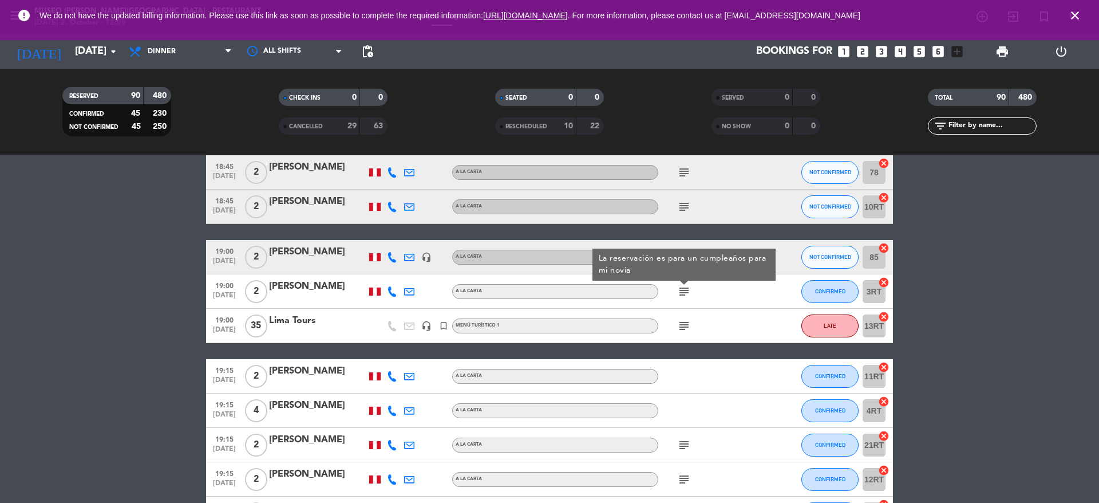
scroll to position [1377, 0]
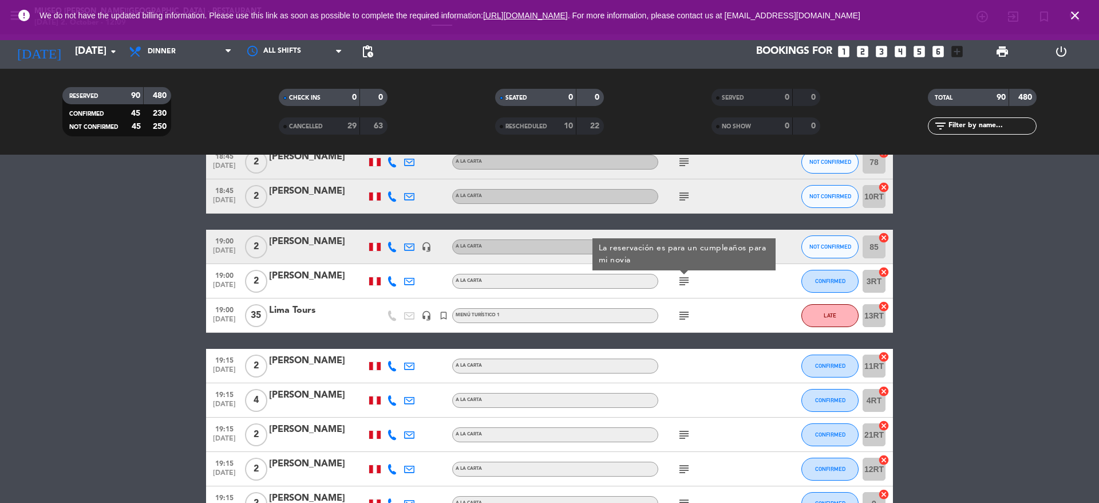
click at [688, 436] on icon "subject" at bounding box center [684, 435] width 14 height 14
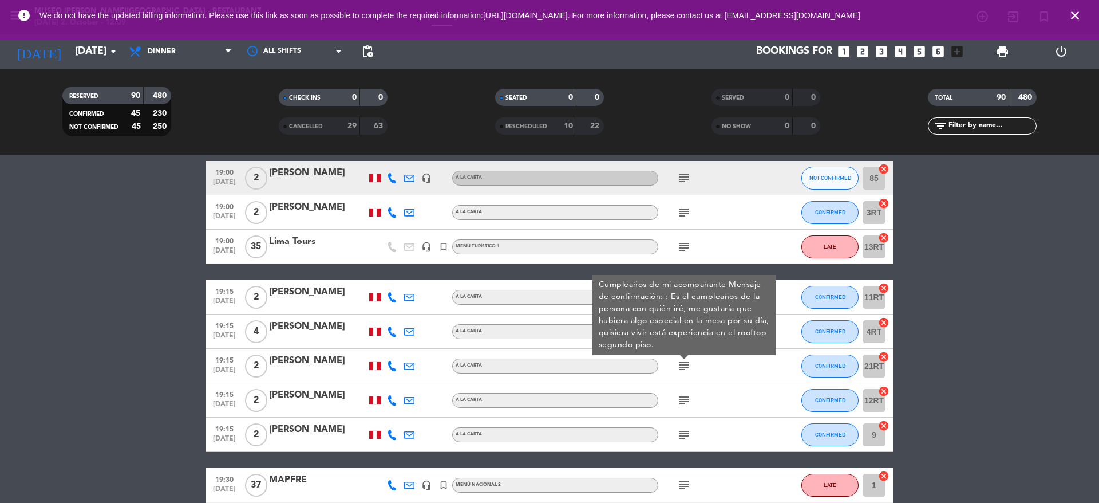
scroll to position [1447, 0]
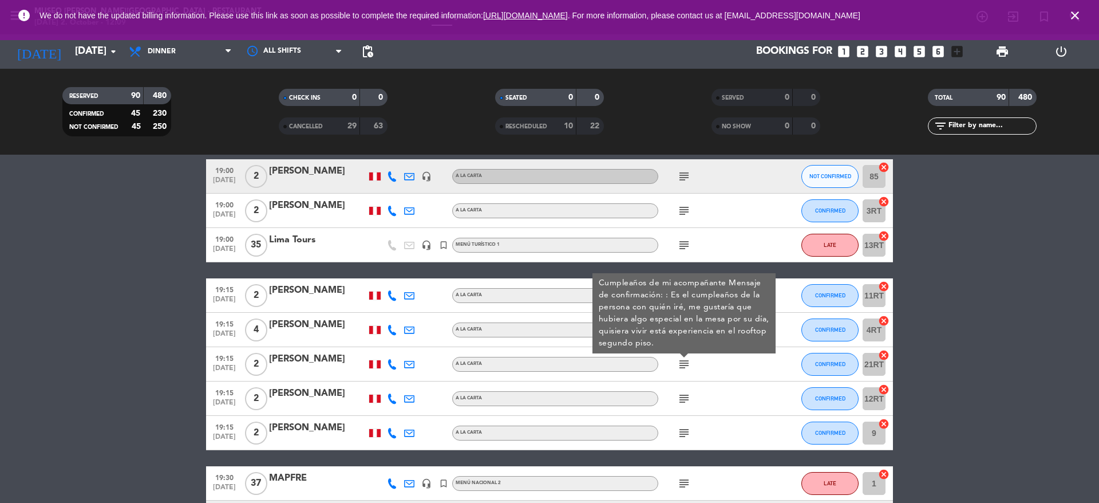
click at [689, 399] on icon "subject" at bounding box center [684, 399] width 14 height 14
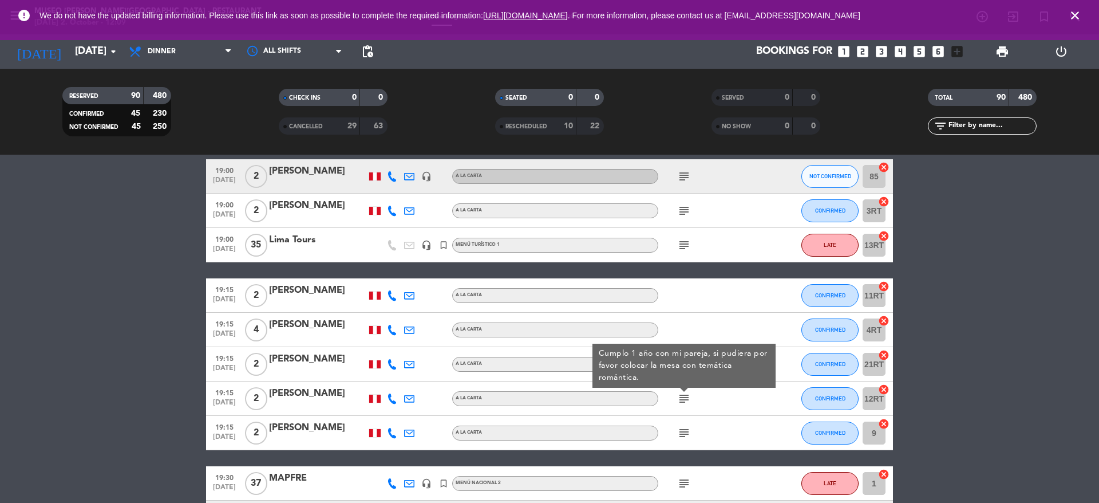
click at [325, 396] on div "[PERSON_NAME]" at bounding box center [317, 393] width 97 height 15
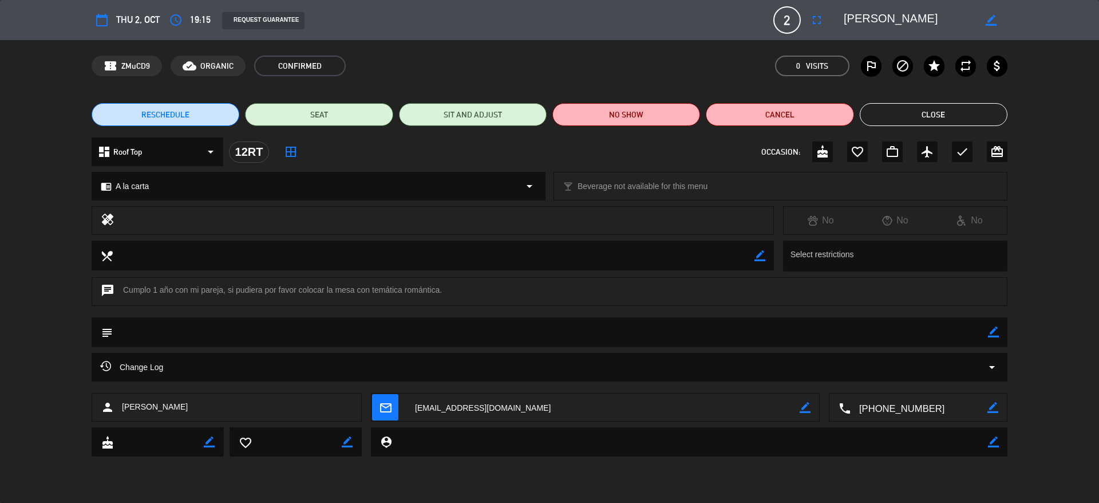
click at [891, 117] on button "Close" at bounding box center [934, 114] width 148 height 23
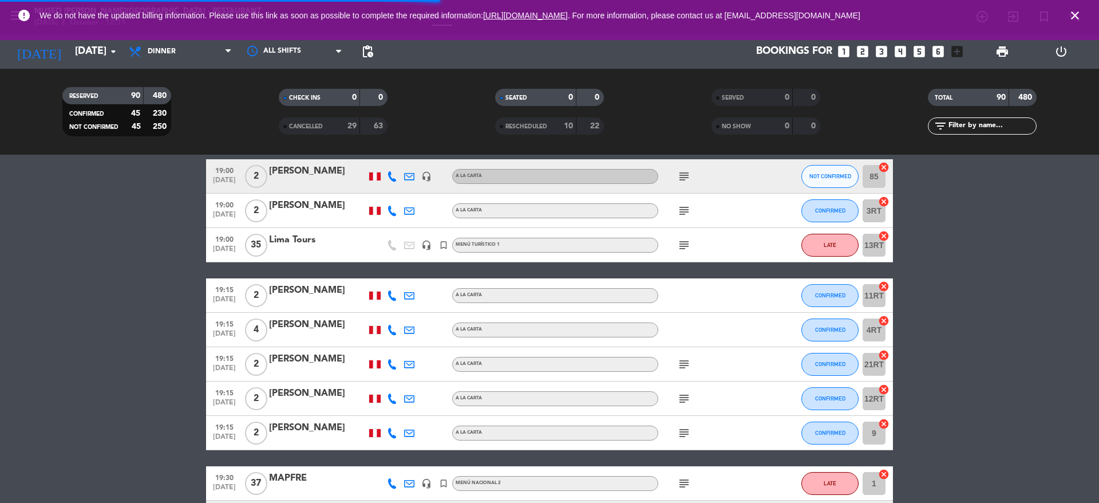
click at [687, 436] on icon "subject" at bounding box center [684, 433] width 14 height 14
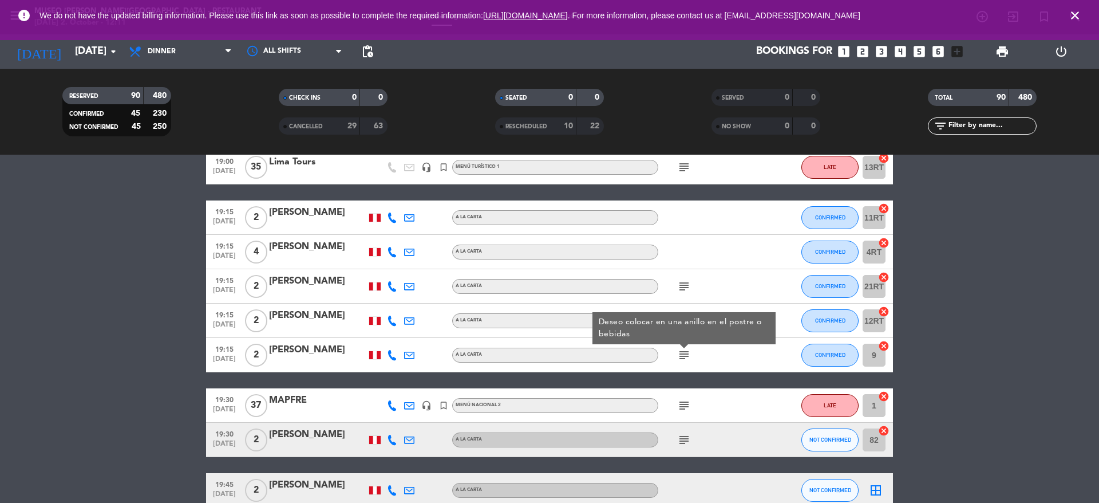
scroll to position [1555, 0]
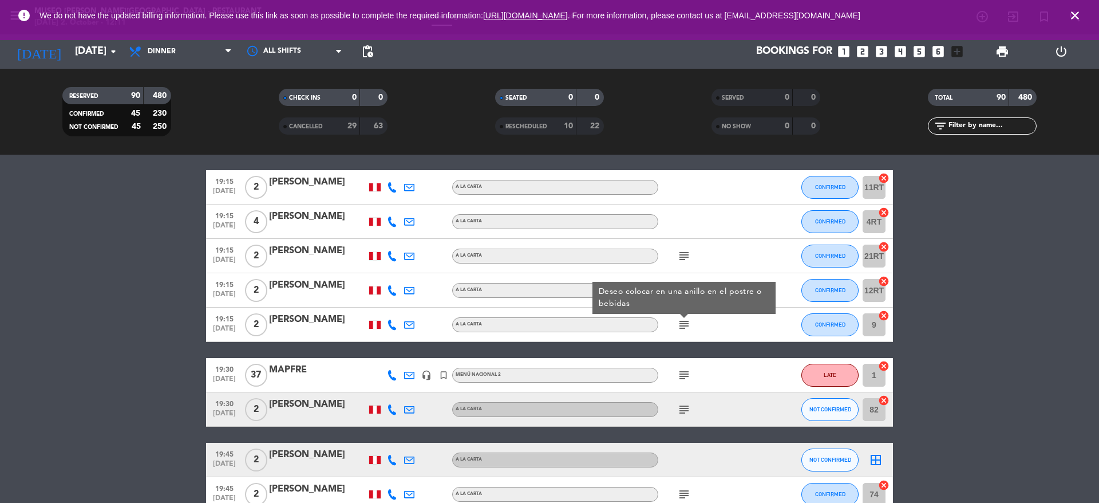
click at [686, 413] on icon "subject" at bounding box center [684, 409] width 14 height 14
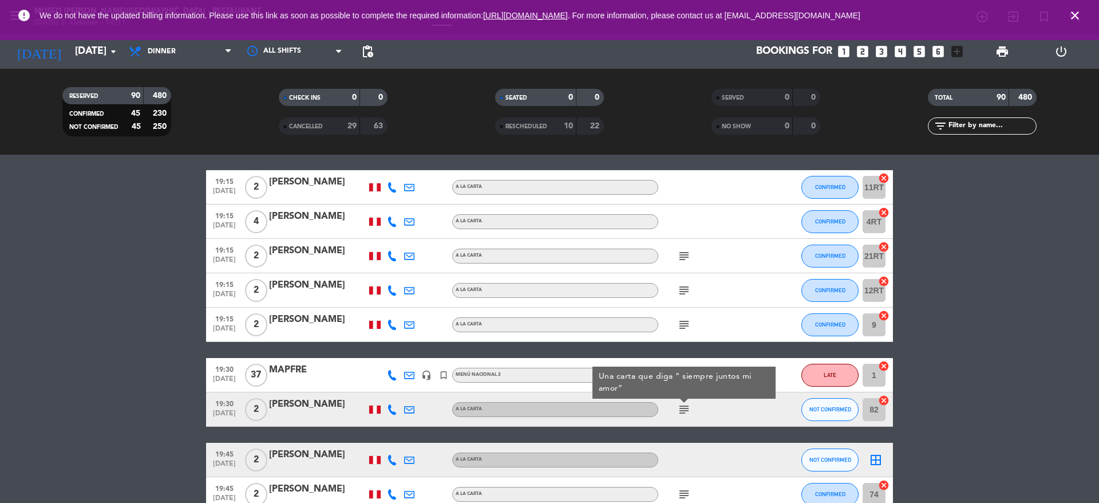
click at [308, 411] on div "[PERSON_NAME]" at bounding box center [317, 404] width 97 height 15
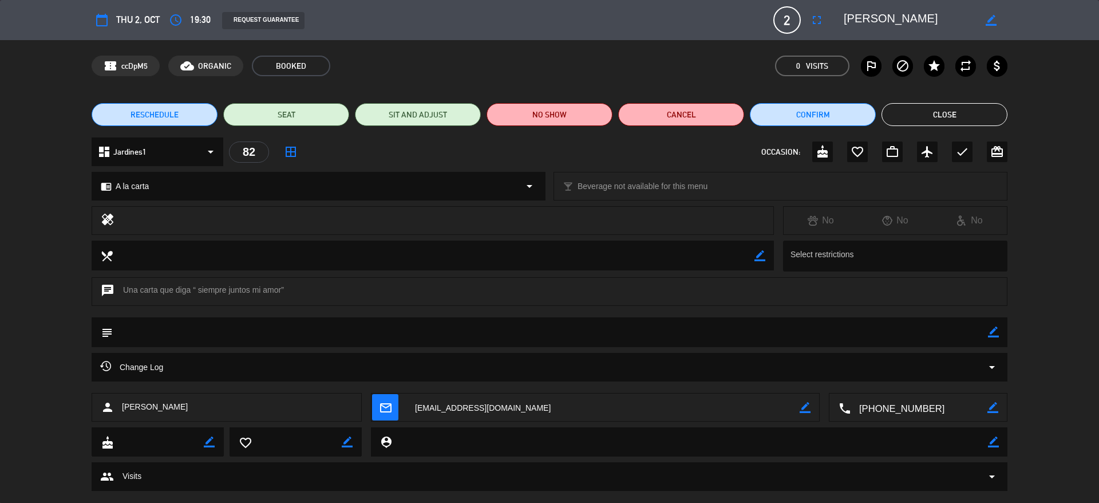
drag, startPoint x: 958, startPoint y: 22, endPoint x: 826, endPoint y: 18, distance: 131.7
click at [826, 18] on div "calendar_today Thu 2, Oct access_time 19:30 REQUEST GUARANTEE 2 Percy Huaman Ot…" at bounding box center [550, 19] width 916 height 27
drag, startPoint x: 193, startPoint y: 289, endPoint x: 281, endPoint y: 288, distance: 88.2
click at [281, 288] on div "chat Una carta que diga “ siempre juntos mi amor”" at bounding box center [550, 291] width 916 height 29
copy div "“ siempre juntos mi amor"
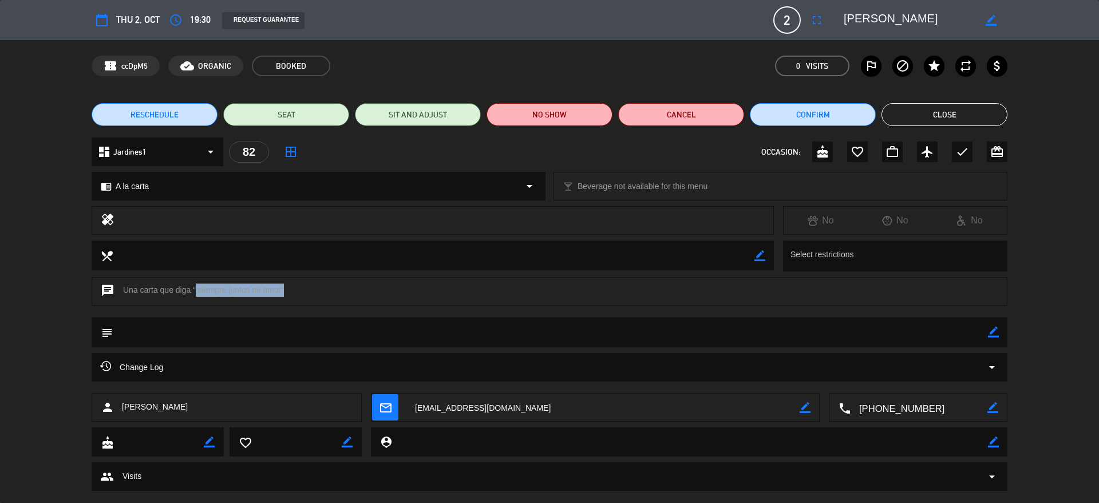
click at [910, 122] on button "Close" at bounding box center [945, 114] width 126 height 23
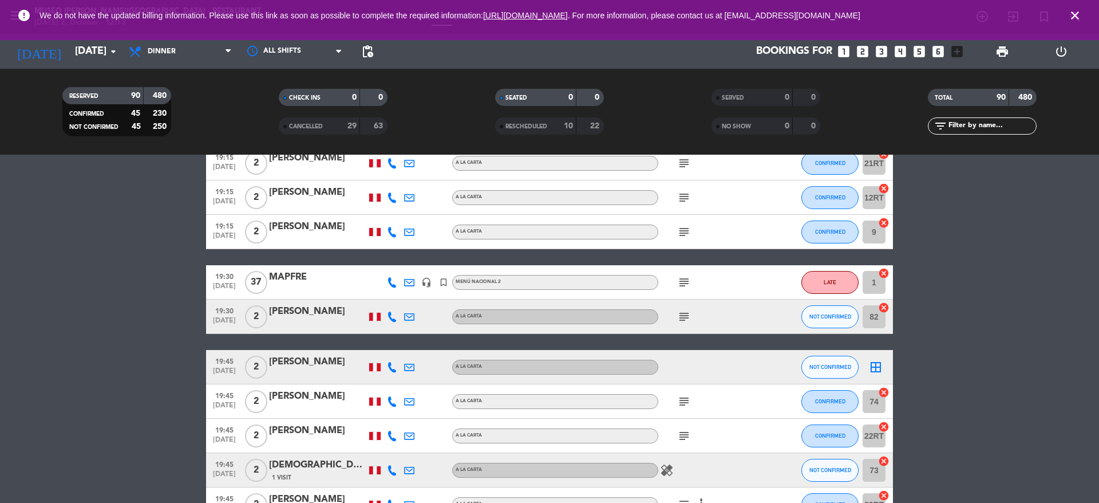
scroll to position [1650, 0]
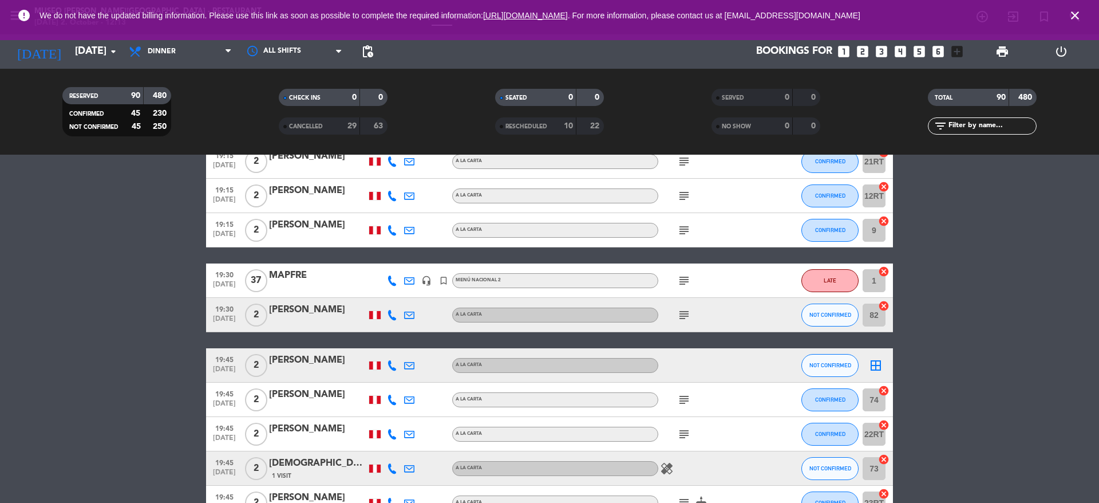
click at [679, 315] on icon "subject" at bounding box center [684, 315] width 14 height 14
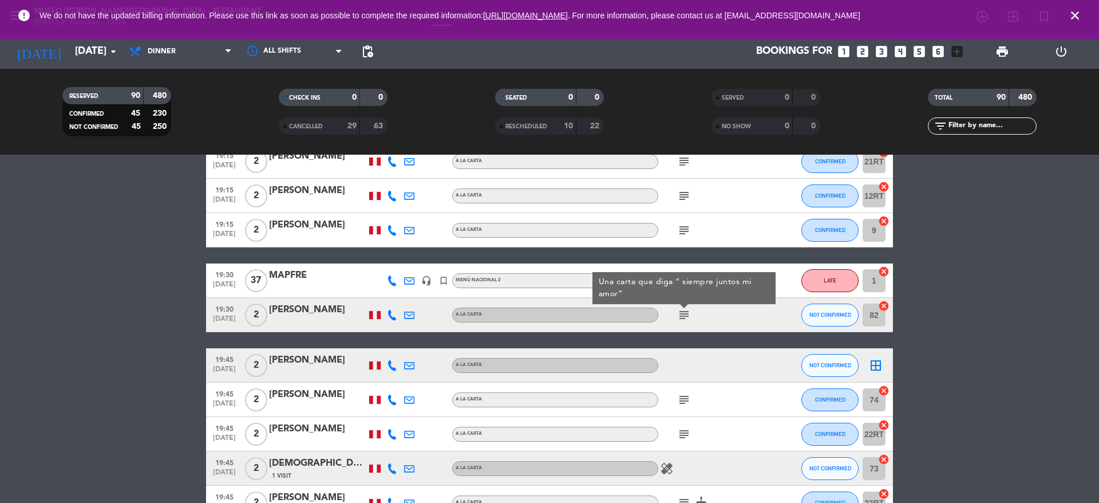
click at [679, 398] on icon "subject" at bounding box center [684, 400] width 14 height 14
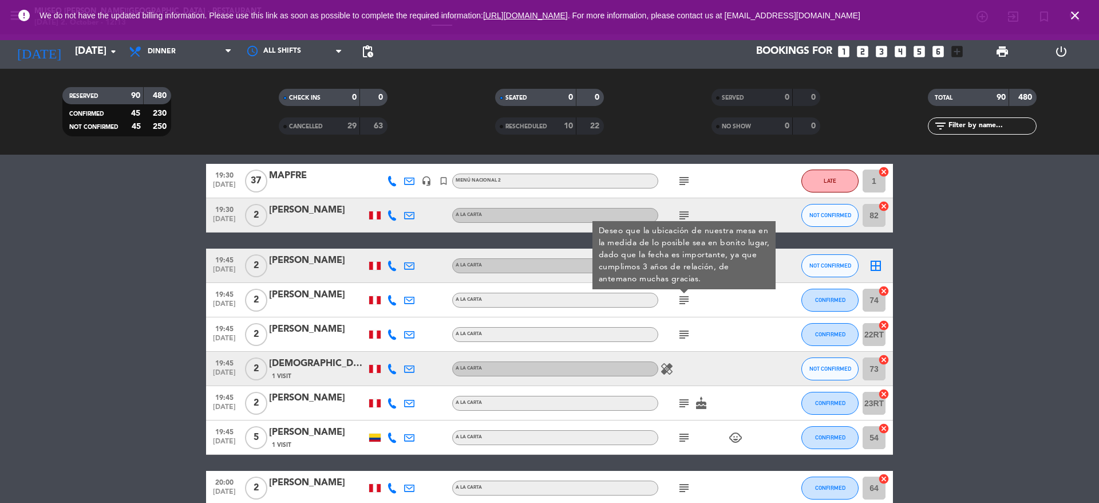
scroll to position [1751, 0]
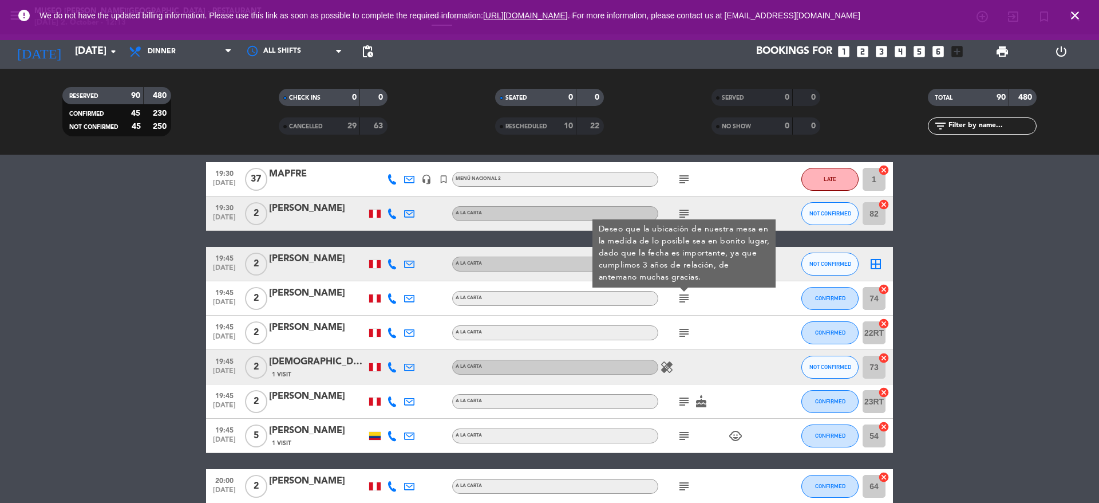
click at [686, 337] on icon "subject" at bounding box center [684, 333] width 14 height 14
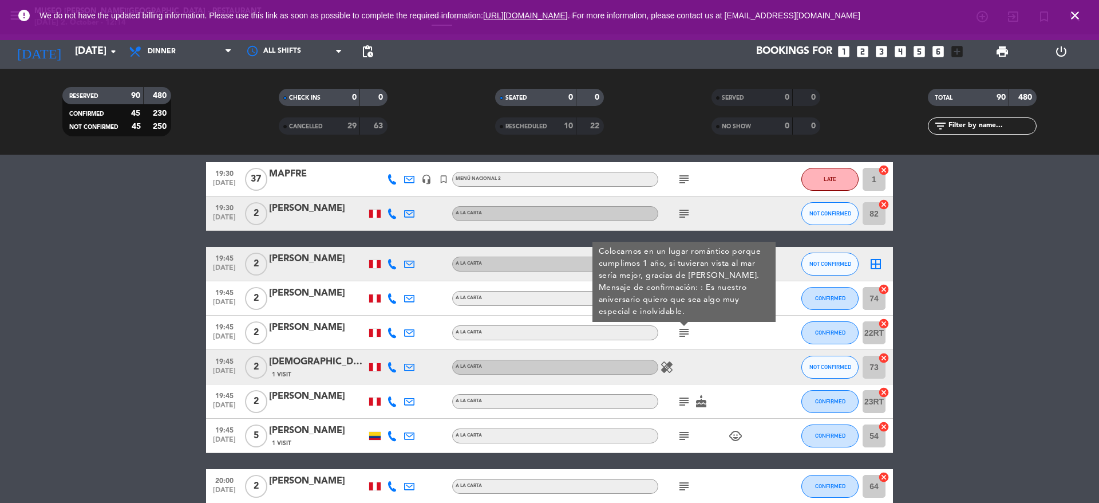
click at [678, 398] on icon "subject" at bounding box center [684, 401] width 14 height 14
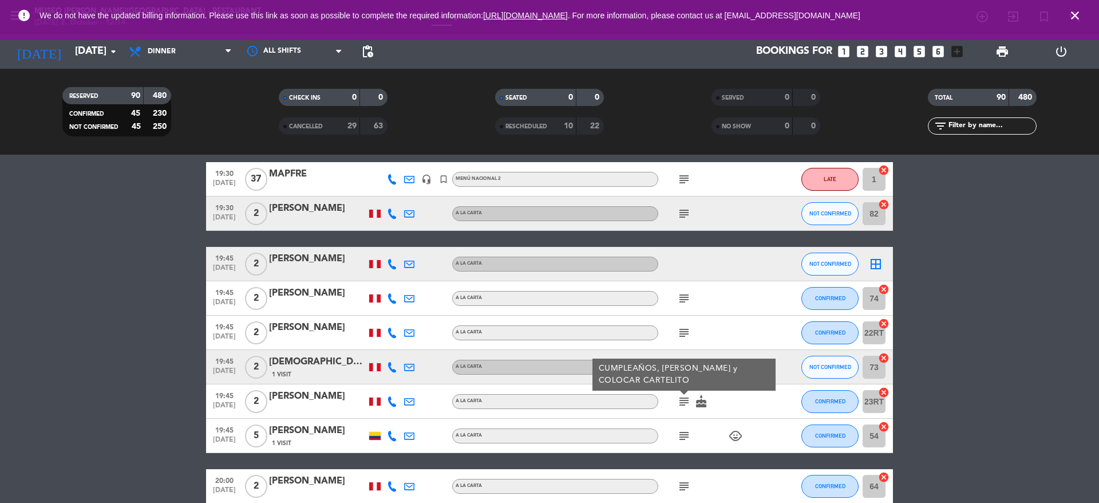
click at [680, 443] on div "subject child_care" at bounding box center [709, 435] width 103 height 34
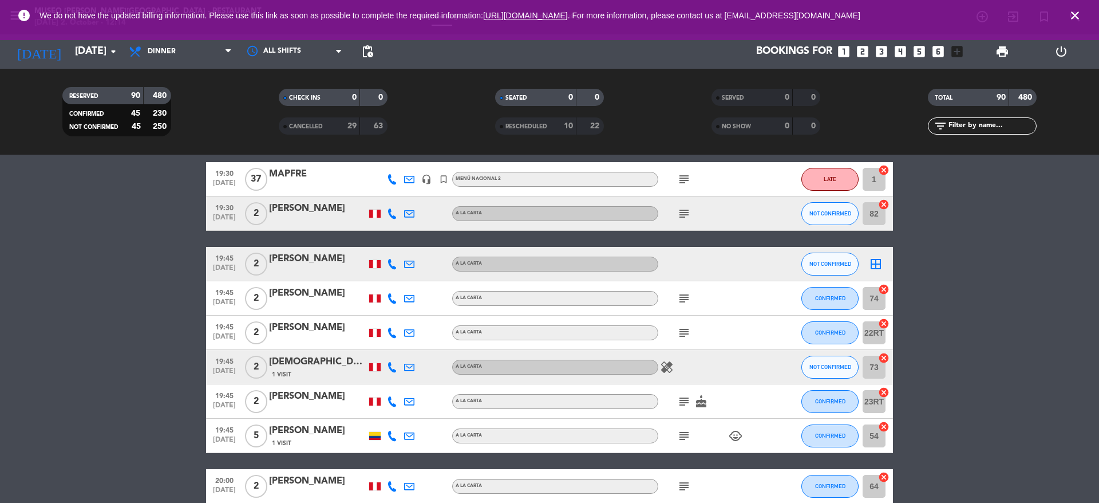
click at [681, 440] on icon "subject" at bounding box center [684, 436] width 14 height 14
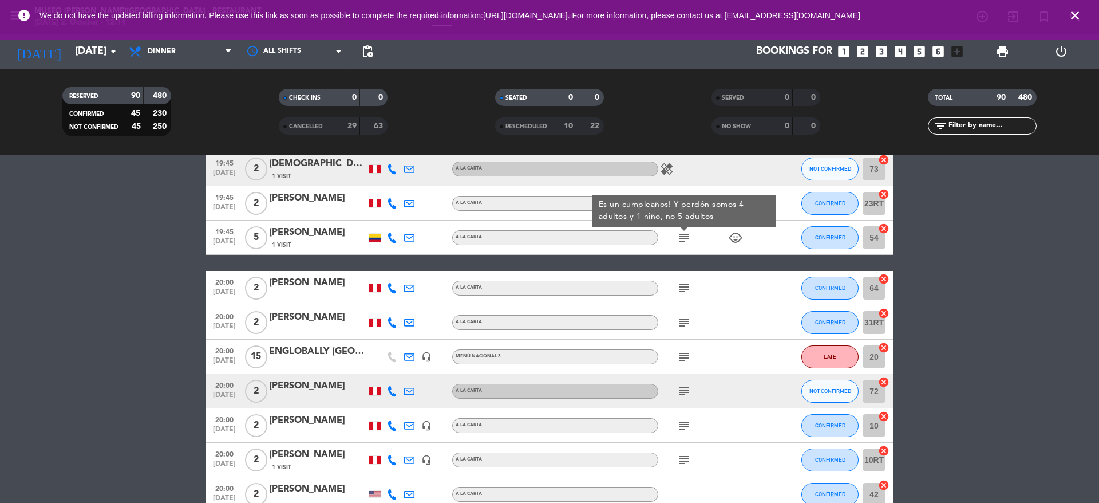
scroll to position [1955, 0]
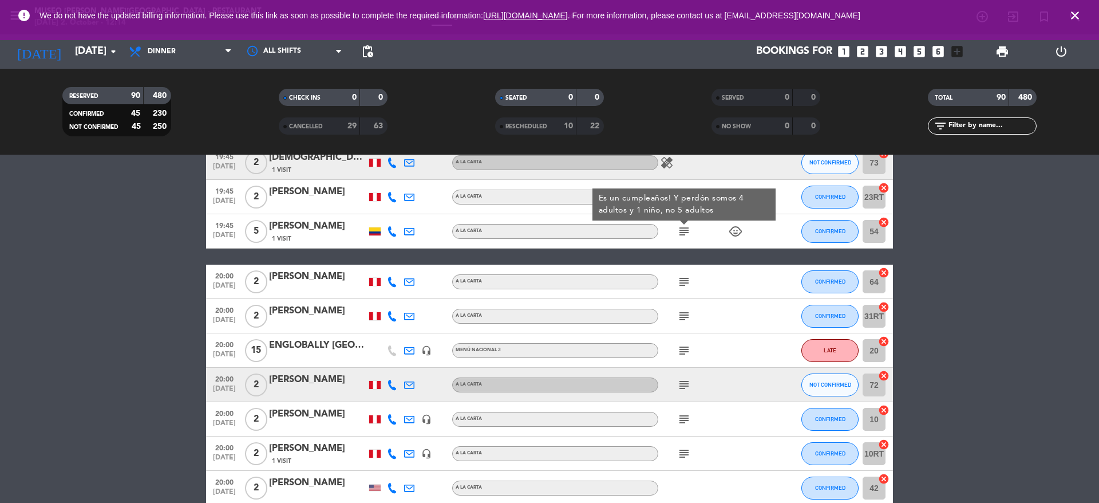
click at [687, 288] on div "subject" at bounding box center [709, 281] width 103 height 34
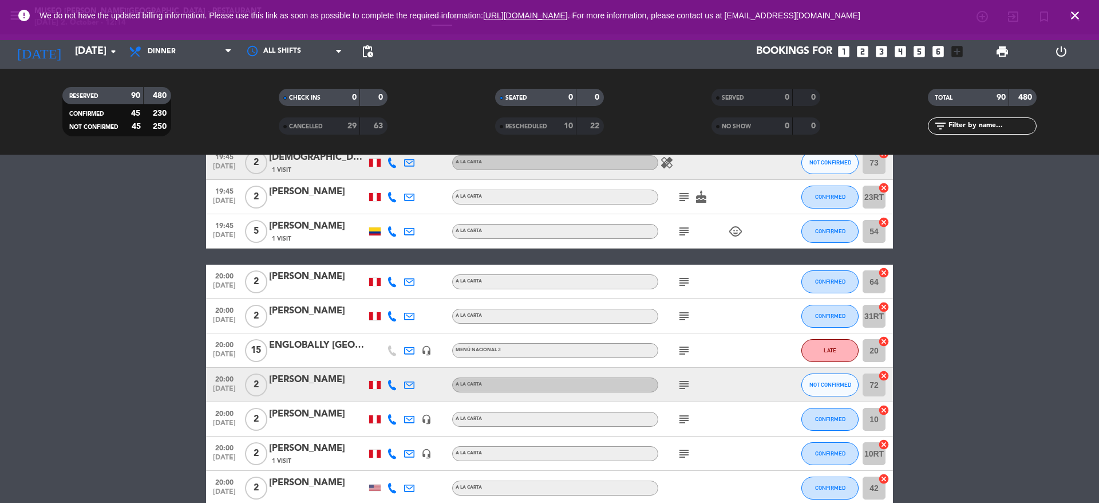
click at [680, 278] on icon "subject" at bounding box center [684, 282] width 14 height 14
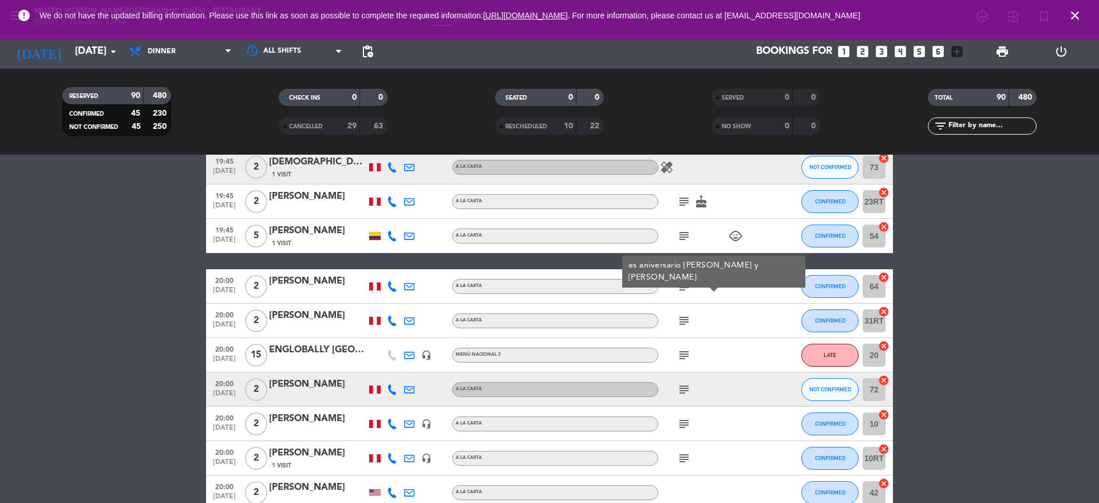
scroll to position [1966, 0]
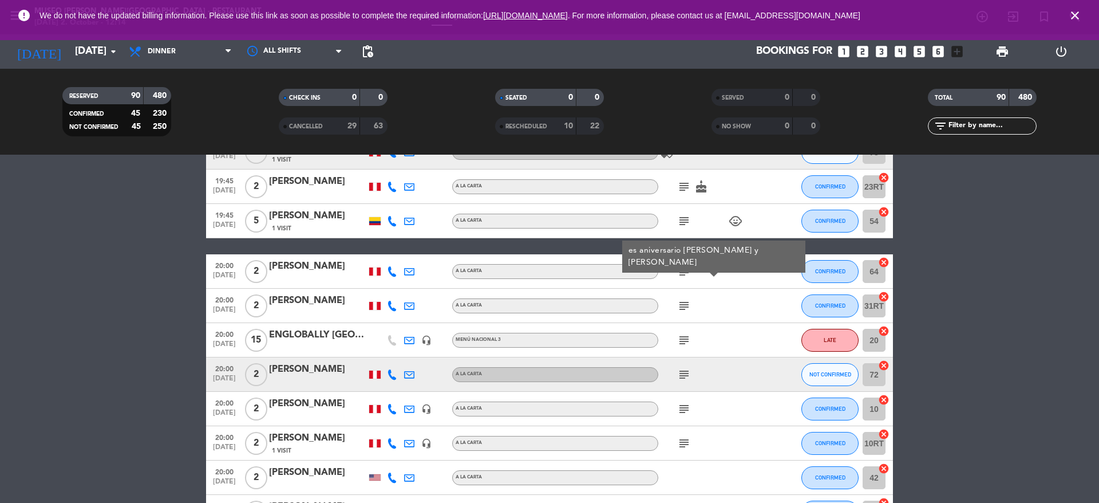
click at [283, 268] on div "[PERSON_NAME]" at bounding box center [317, 266] width 97 height 15
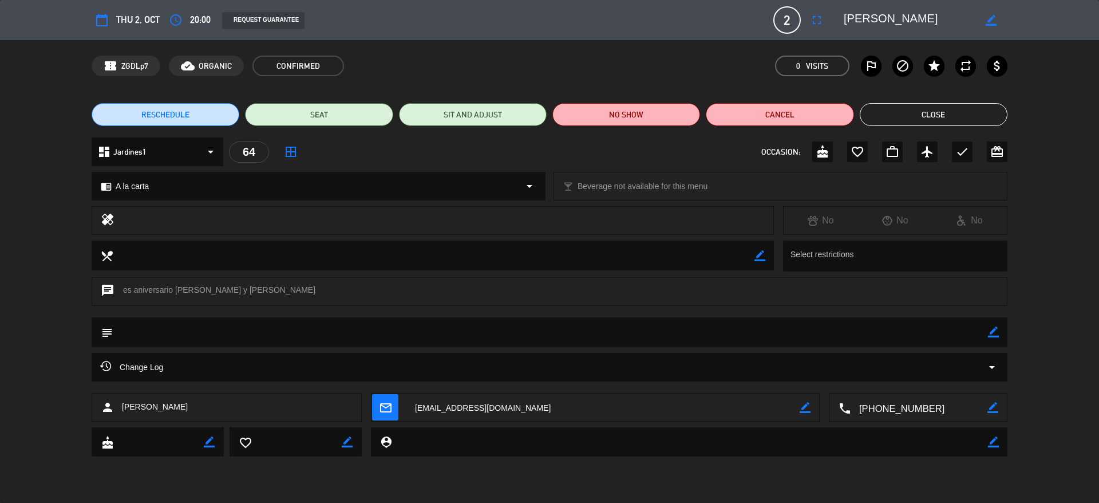
drag, startPoint x: 889, startPoint y: 22, endPoint x: 830, endPoint y: 14, distance: 59.5
click at [830, 14] on editable-input "border_color" at bounding box center [918, 20] width 177 height 21
drag, startPoint x: 175, startPoint y: 291, endPoint x: 196, endPoint y: 295, distance: 21.6
click at [227, 290] on div "chat es aniversario aaron y marcia" at bounding box center [550, 291] width 916 height 29
click at [136, 297] on div "chat es aniversario aaron y marcia" at bounding box center [550, 291] width 916 height 29
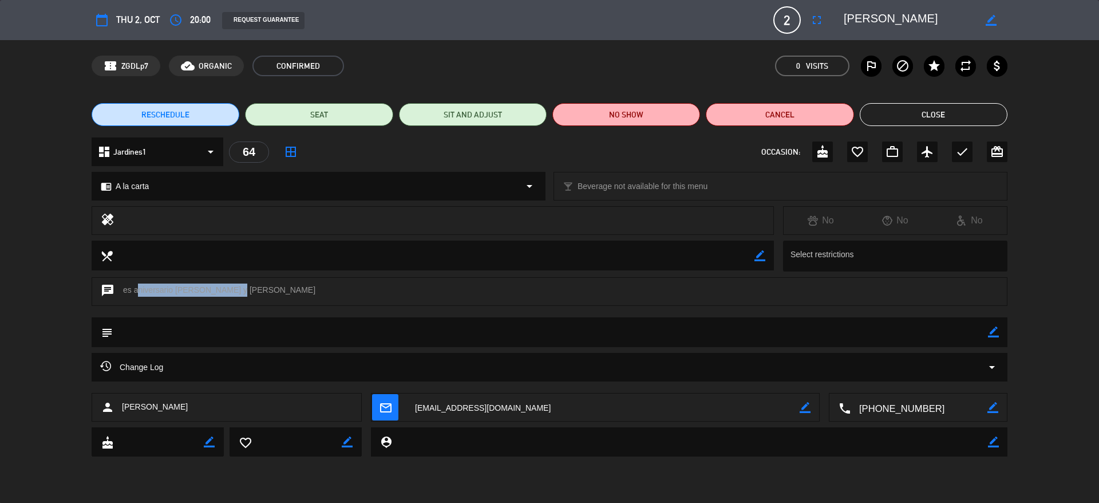
drag, startPoint x: 135, startPoint y: 291, endPoint x: 228, endPoint y: 290, distance: 93.3
click at [228, 290] on div "chat es aniversario aaron y marcia" at bounding box center [550, 291] width 916 height 29
copy div "aniversario aaron y marcia"
click at [880, 110] on button "Close" at bounding box center [934, 114] width 148 height 23
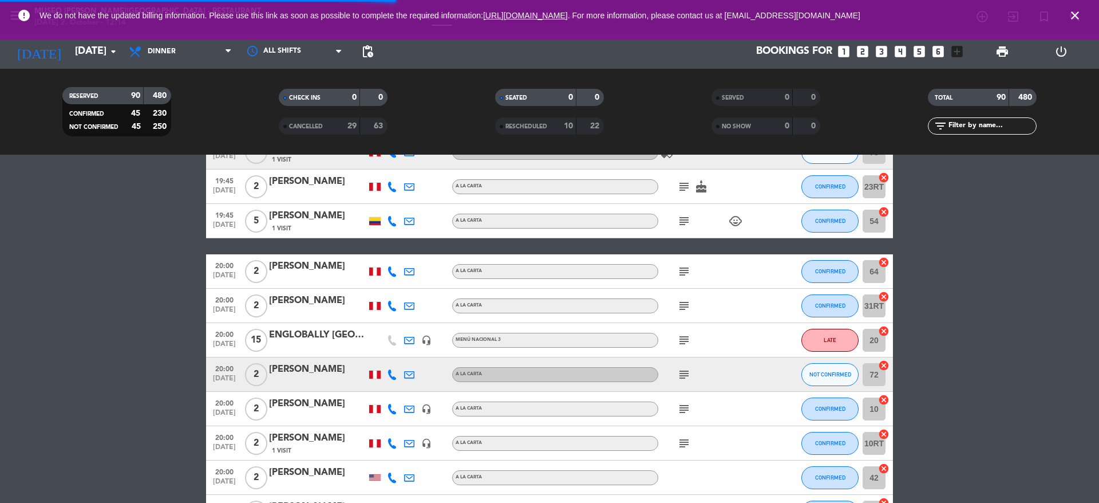
click at [683, 309] on icon "subject" at bounding box center [684, 306] width 14 height 14
click at [683, 341] on icon "subject" at bounding box center [684, 340] width 14 height 14
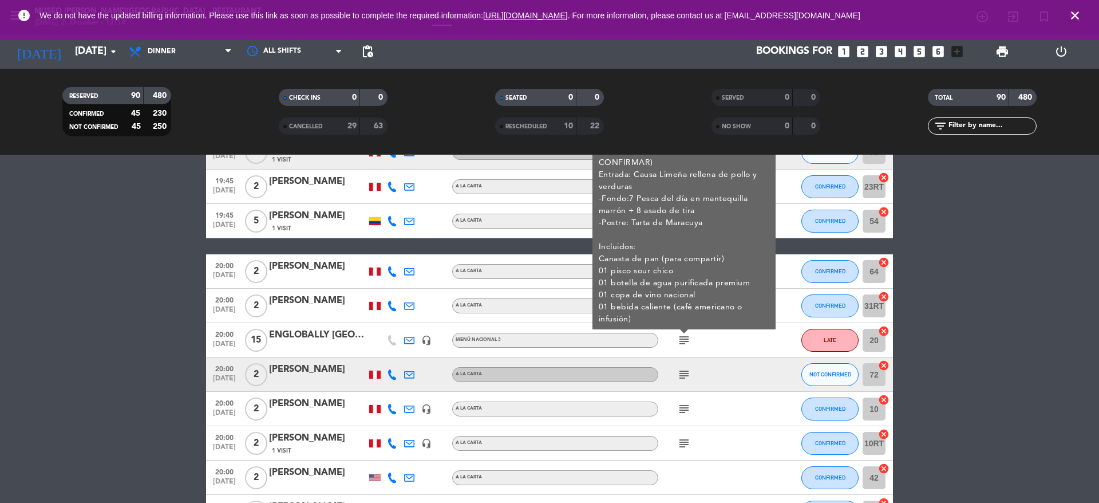
click at [681, 373] on icon "subject" at bounding box center [684, 375] width 14 height 14
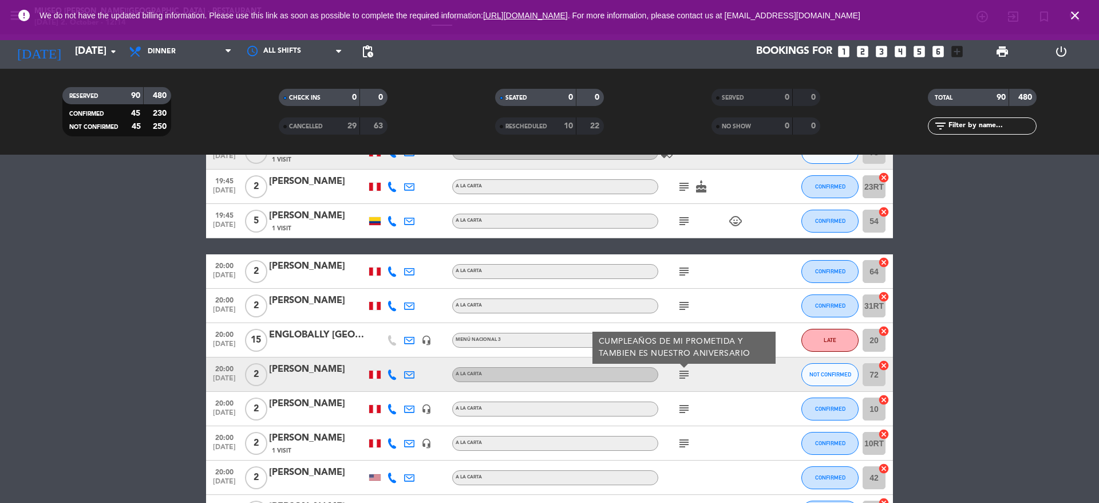
click at [682, 402] on icon "subject" at bounding box center [684, 409] width 14 height 14
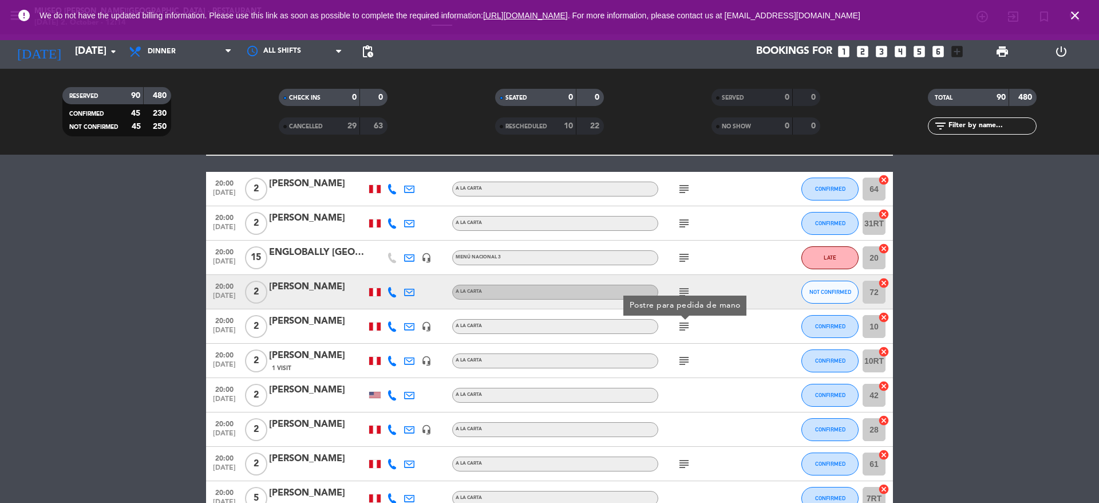
scroll to position [2049, 0]
click at [684, 354] on icon "subject" at bounding box center [684, 360] width 14 height 14
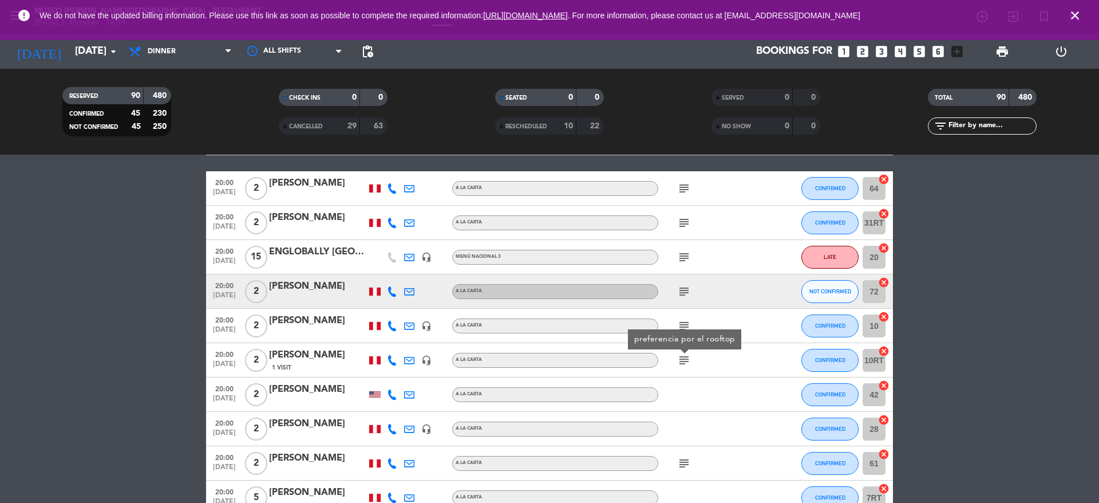
click at [688, 465] on icon "subject" at bounding box center [684, 463] width 14 height 14
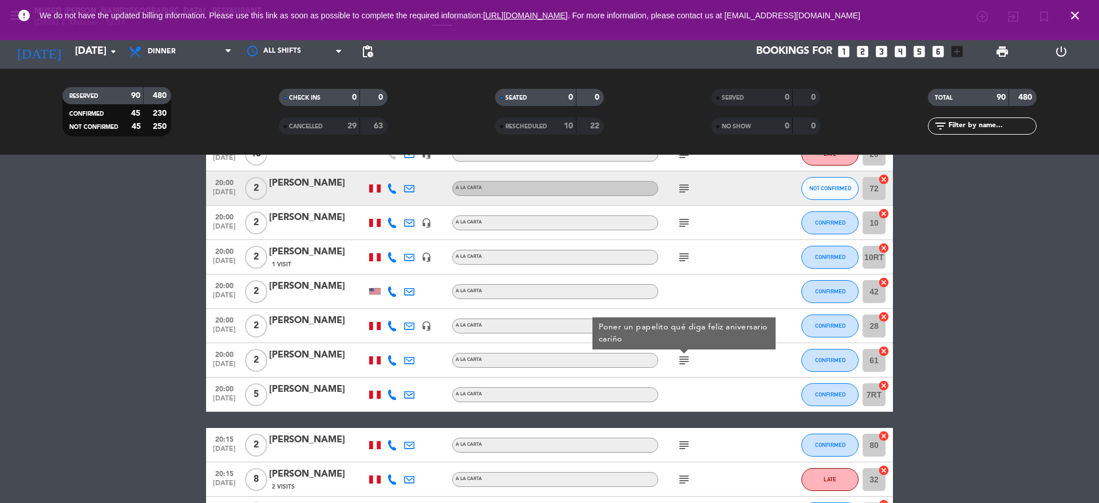
scroll to position [2153, 0]
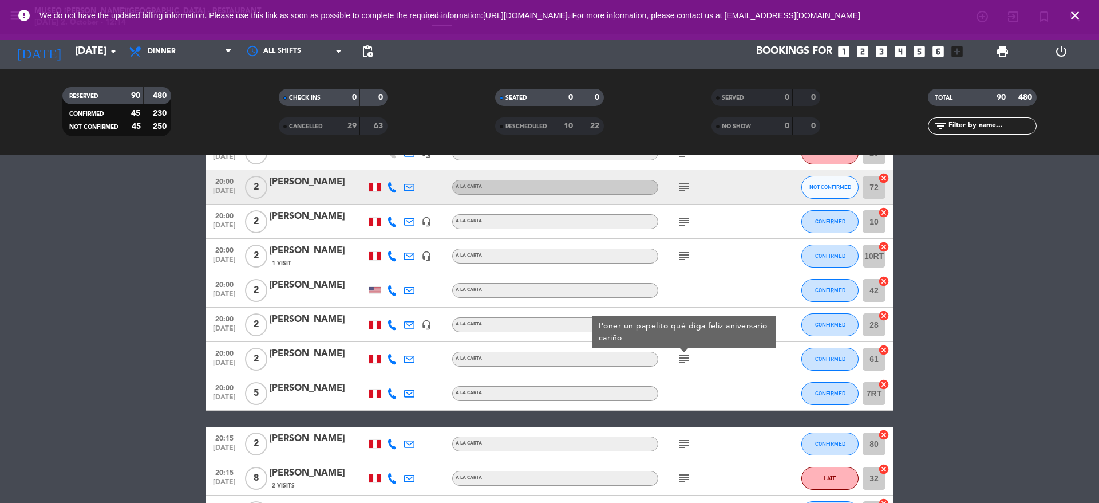
click at [342, 357] on div "[PERSON_NAME]" at bounding box center [317, 353] width 97 height 15
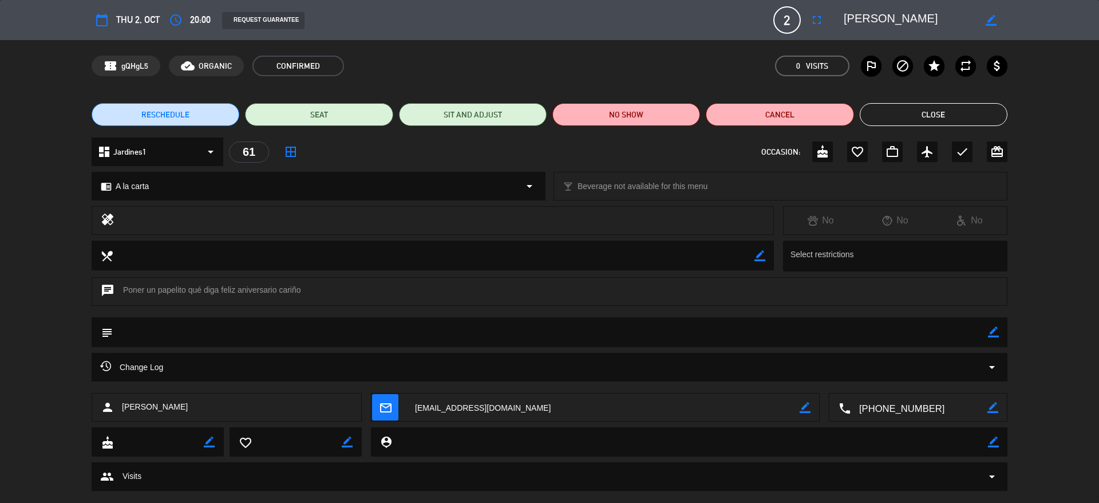
click at [884, 120] on button "Close" at bounding box center [934, 114] width 148 height 23
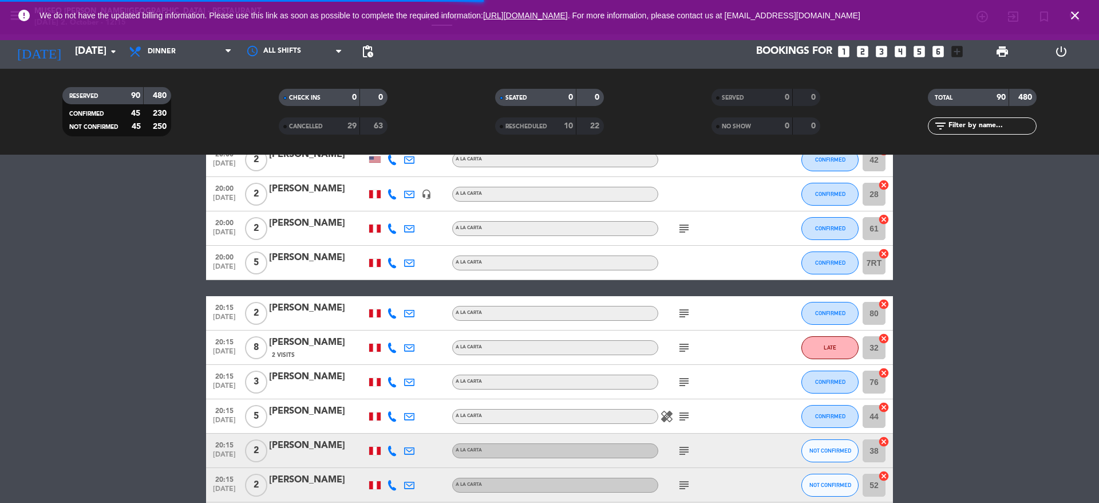
scroll to position [2309, 0]
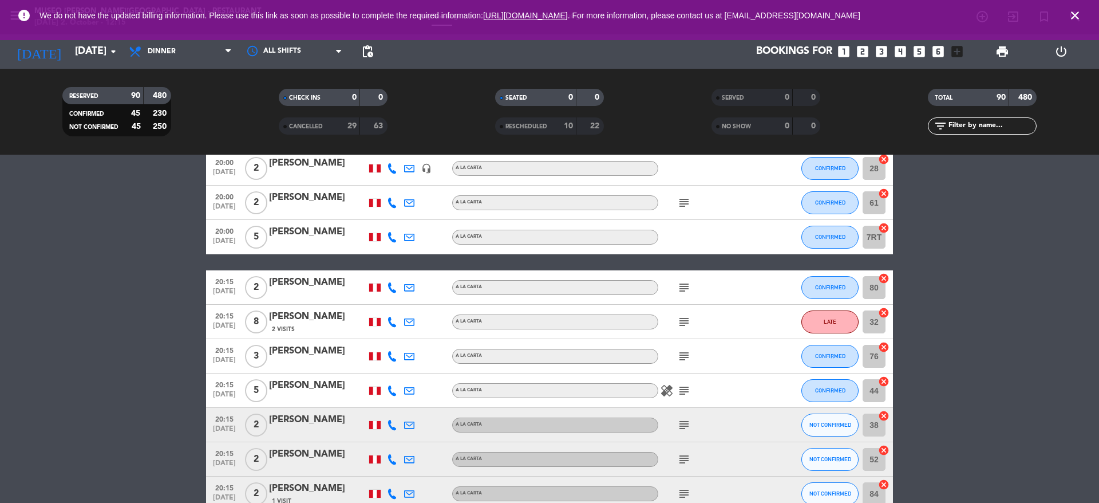
click at [681, 294] on div "subject" at bounding box center [709, 287] width 103 height 34
click at [681, 286] on icon "subject" at bounding box center [684, 287] width 14 height 14
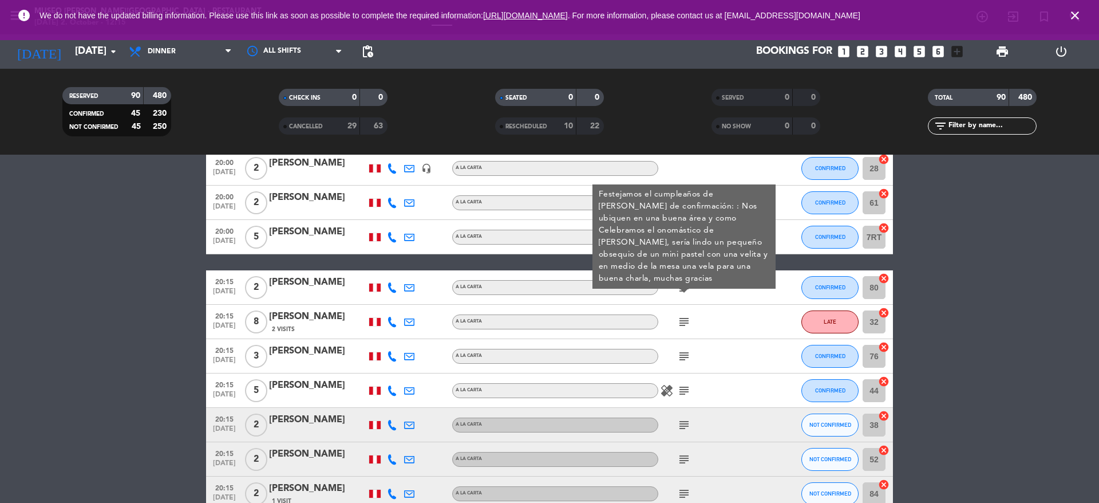
click at [682, 318] on icon "subject" at bounding box center [684, 322] width 14 height 14
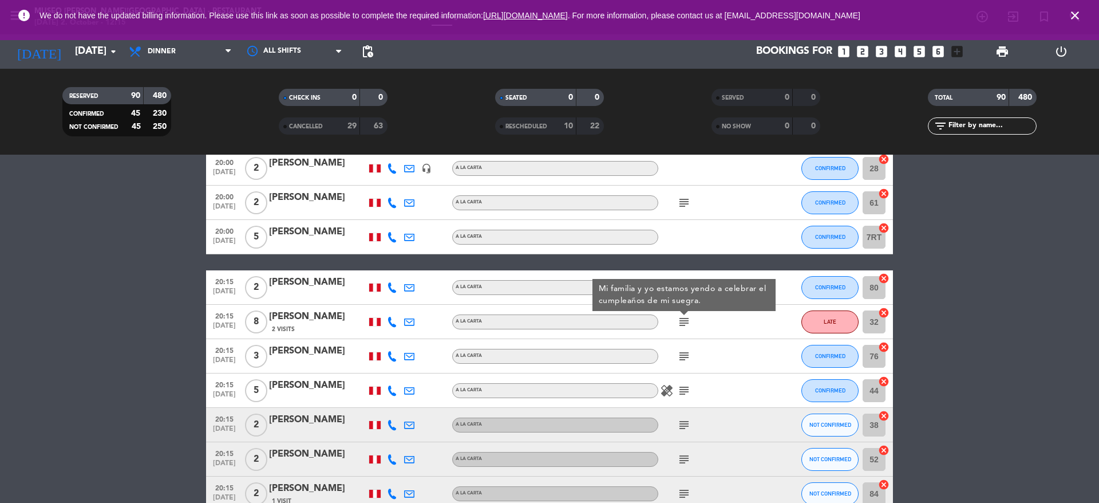
click at [682, 361] on icon "subject" at bounding box center [684, 356] width 14 height 14
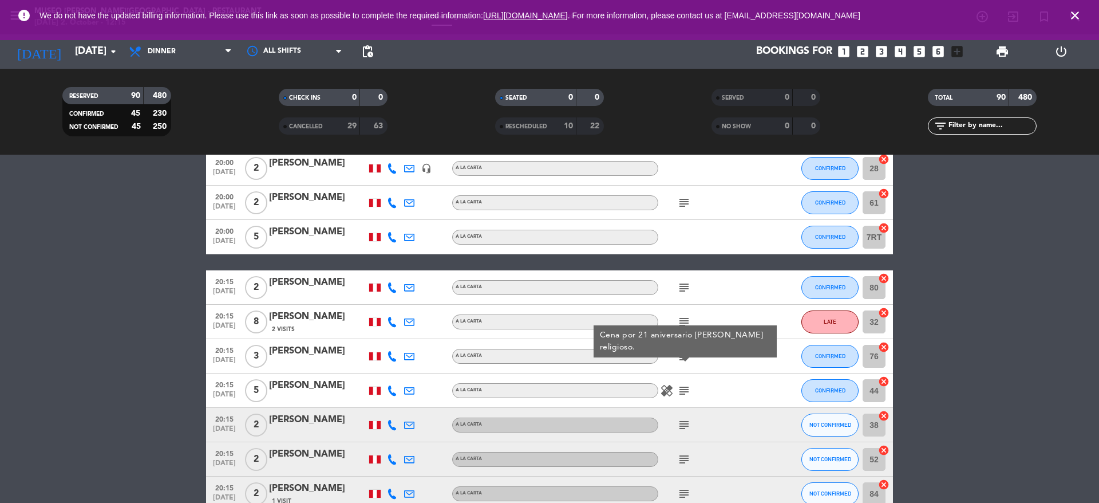
click at [685, 393] on icon "subject" at bounding box center [684, 391] width 14 height 14
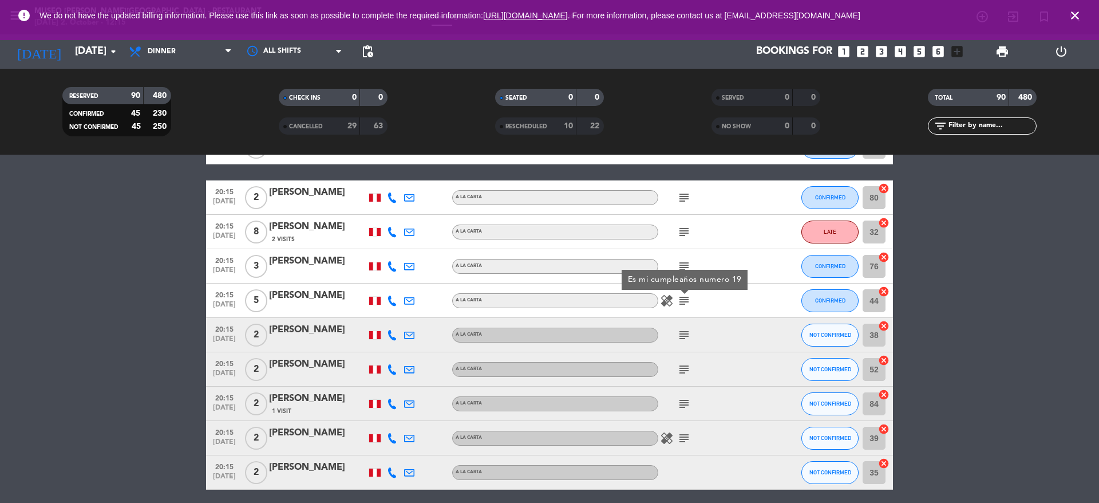
scroll to position [2400, 0]
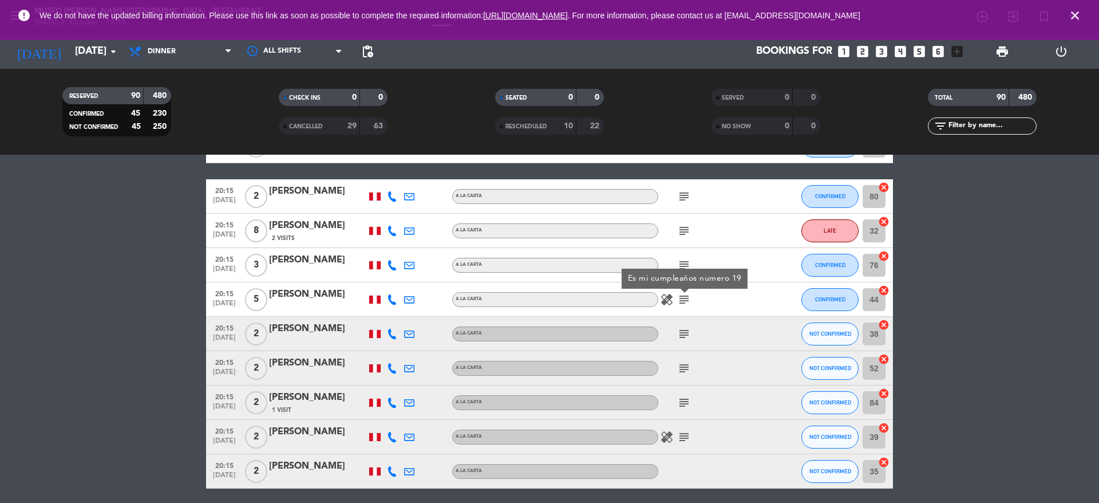
click at [682, 334] on icon "subject" at bounding box center [684, 334] width 14 height 14
click at [689, 366] on icon "subject" at bounding box center [684, 368] width 14 height 14
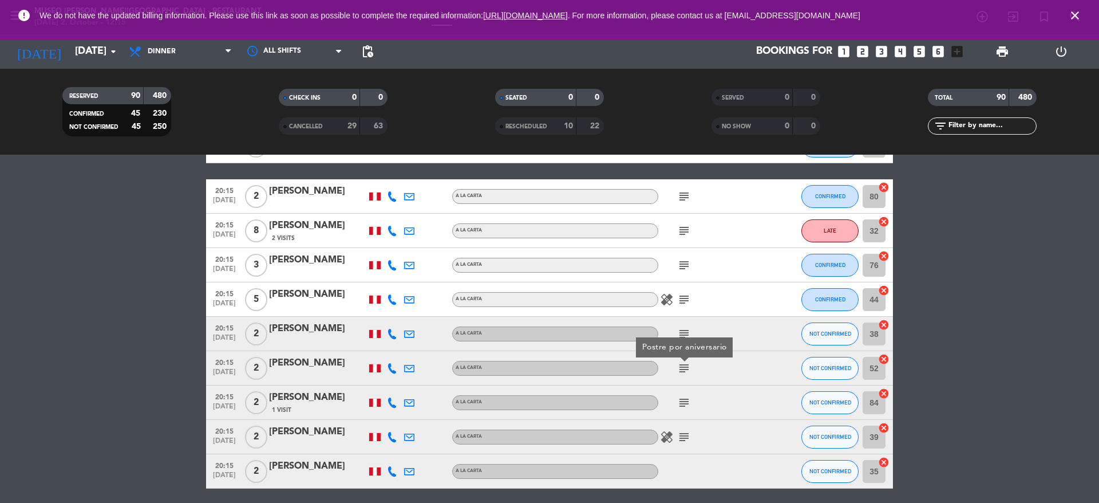
click at [685, 397] on icon "subject" at bounding box center [684, 403] width 14 height 14
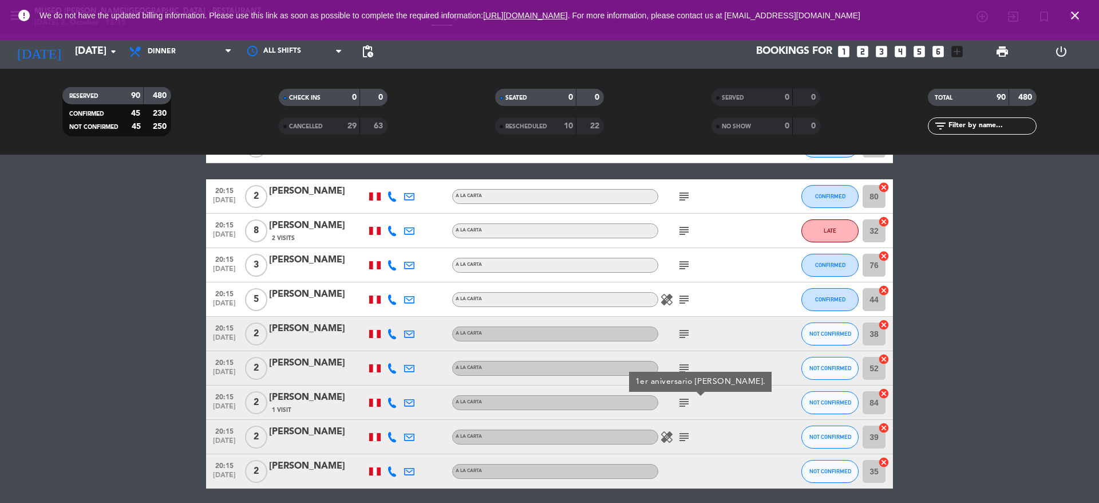
click at [681, 447] on div "healing subject" at bounding box center [709, 437] width 103 height 34
click at [681, 440] on icon "subject" at bounding box center [684, 437] width 14 height 14
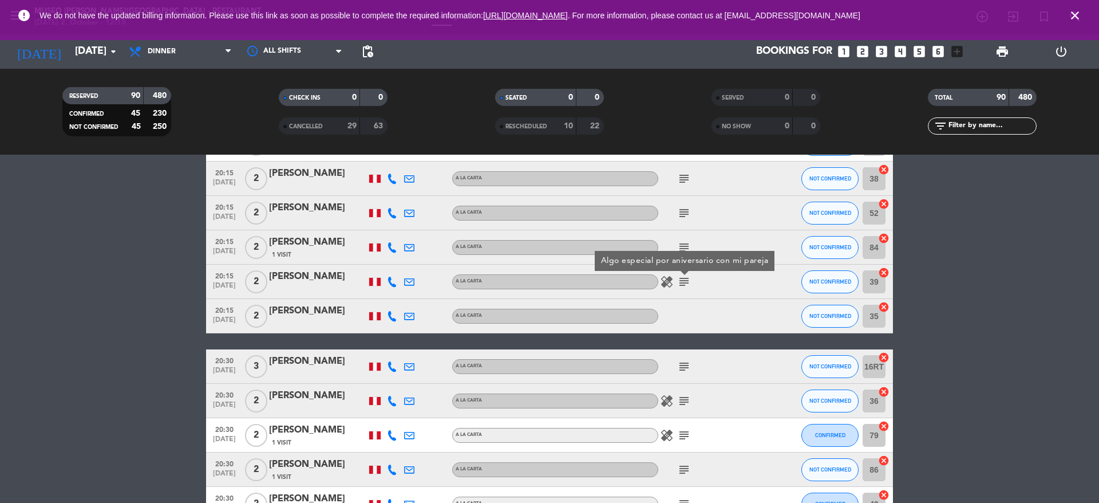
scroll to position [2563, 0]
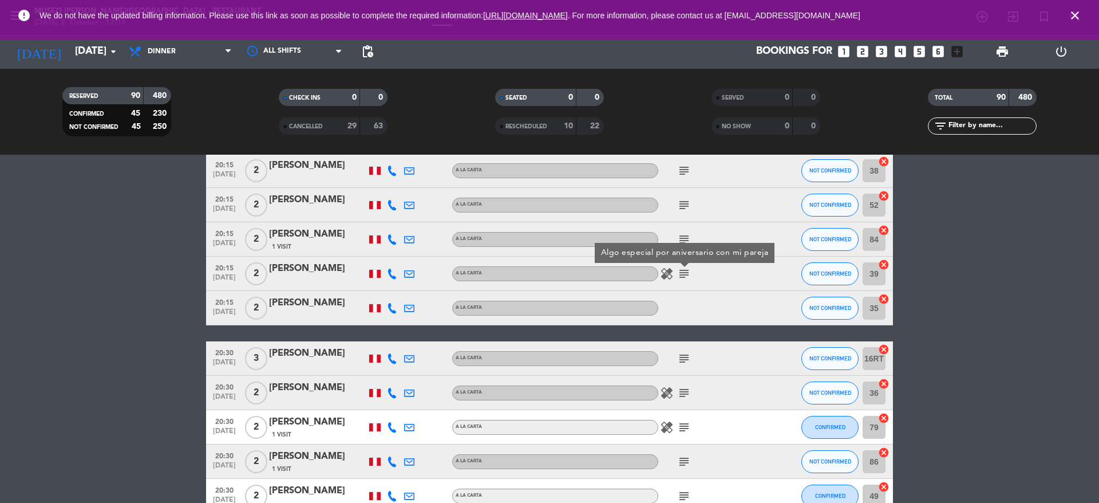
click at [685, 361] on icon "subject" at bounding box center [684, 358] width 14 height 14
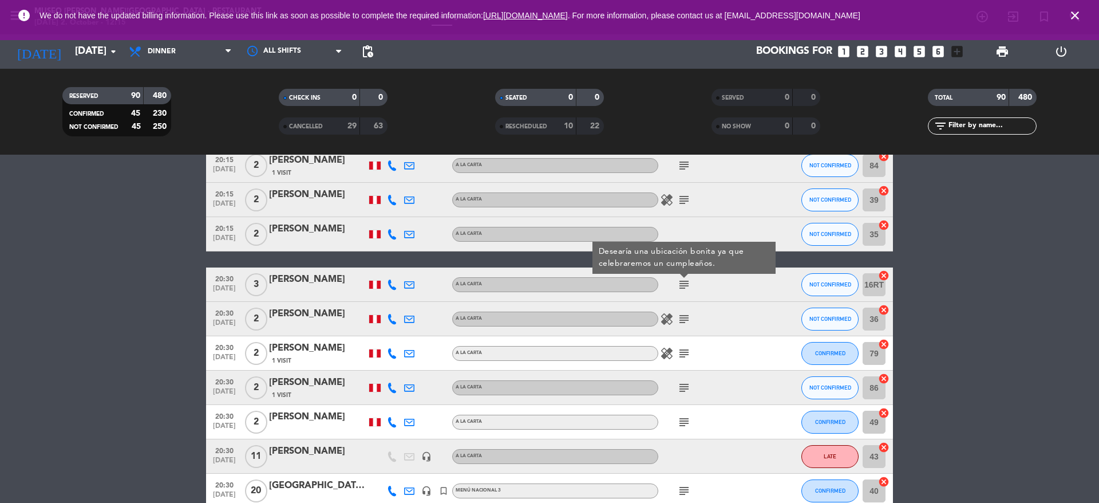
scroll to position [2639, 0]
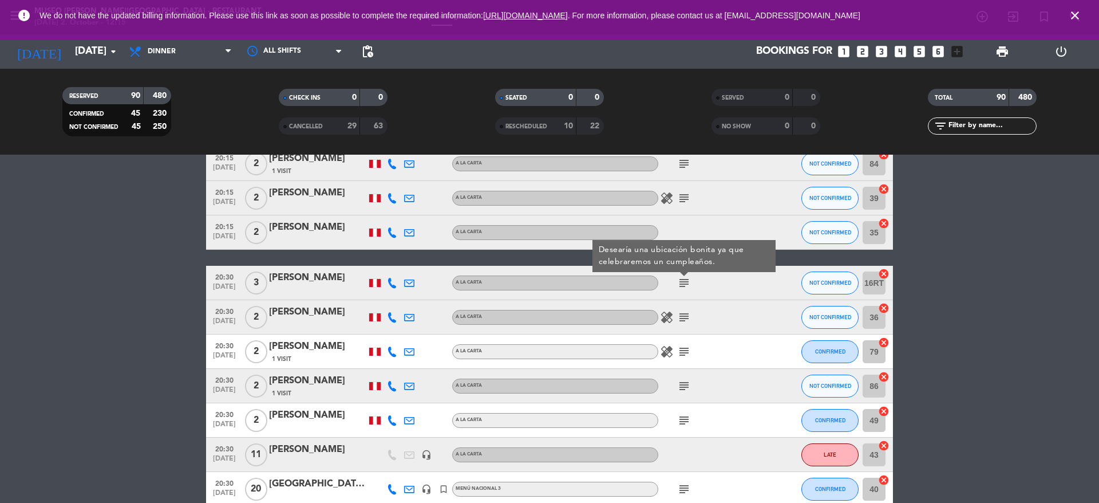
click at [678, 319] on icon "subject" at bounding box center [684, 317] width 14 height 14
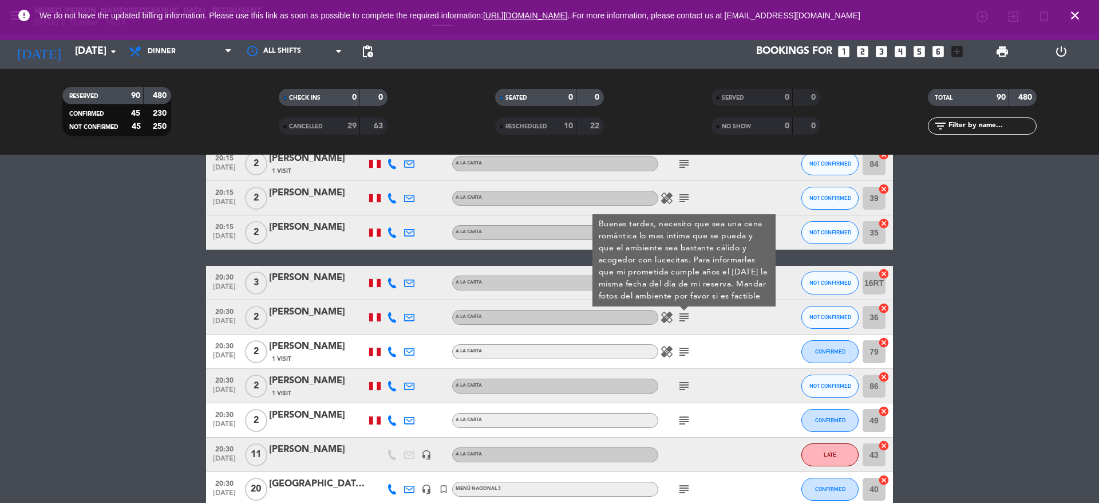
click at [683, 348] on icon "subject" at bounding box center [684, 352] width 14 height 14
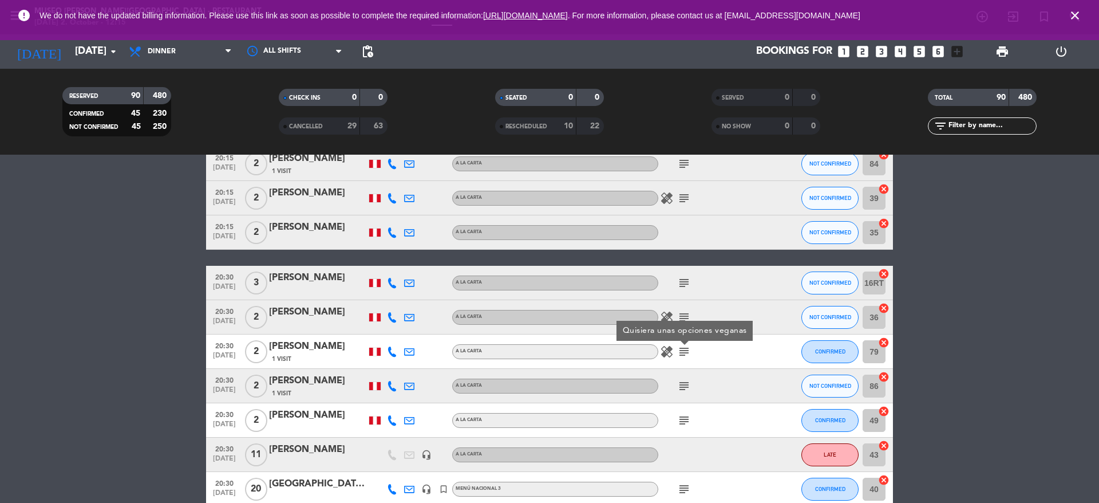
click at [683, 378] on div "subject" at bounding box center [709, 386] width 103 height 34
click at [683, 380] on icon "subject" at bounding box center [684, 386] width 14 height 14
click at [682, 424] on icon "subject" at bounding box center [684, 420] width 14 height 14
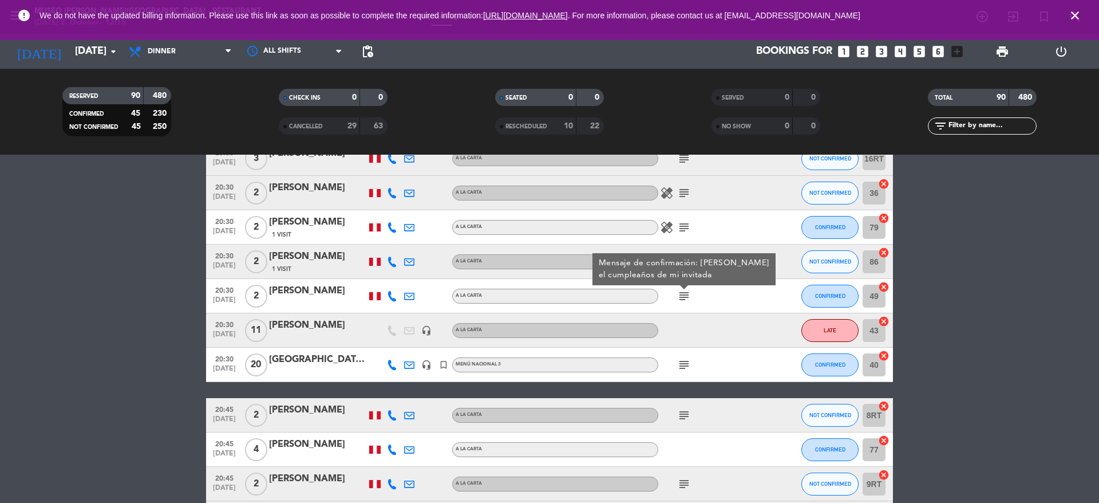
scroll to position [2764, 0]
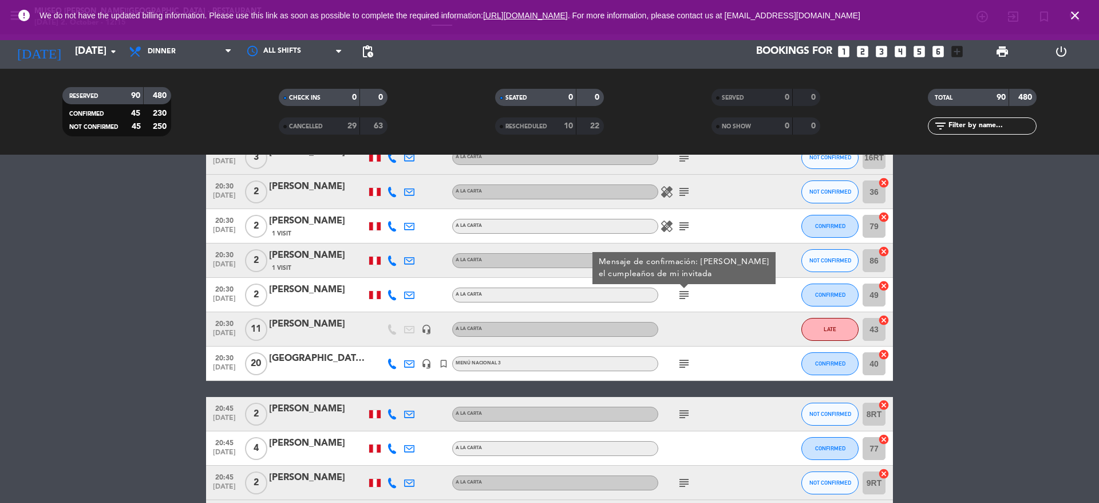
click at [691, 370] on div "subject" at bounding box center [709, 363] width 103 height 34
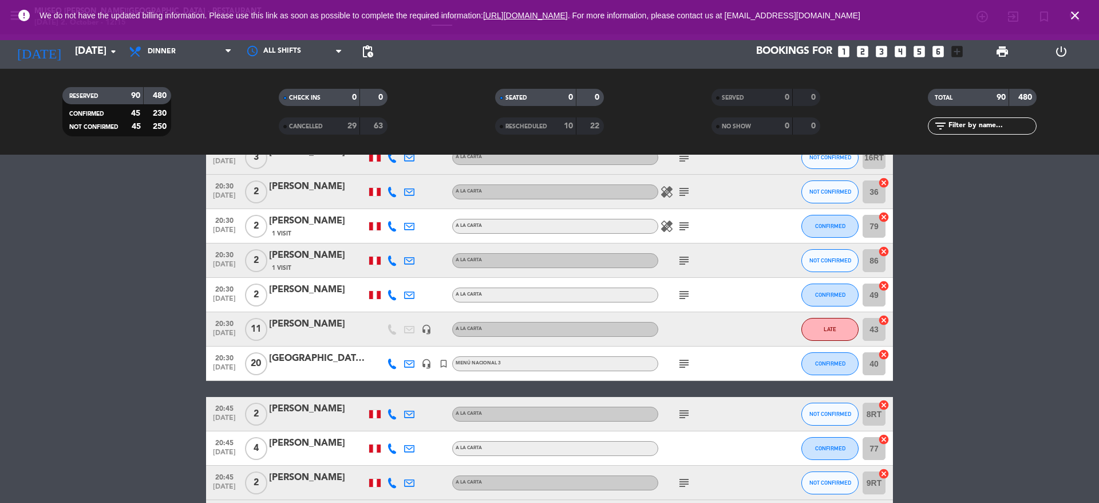
click at [688, 364] on icon "subject" at bounding box center [684, 364] width 14 height 14
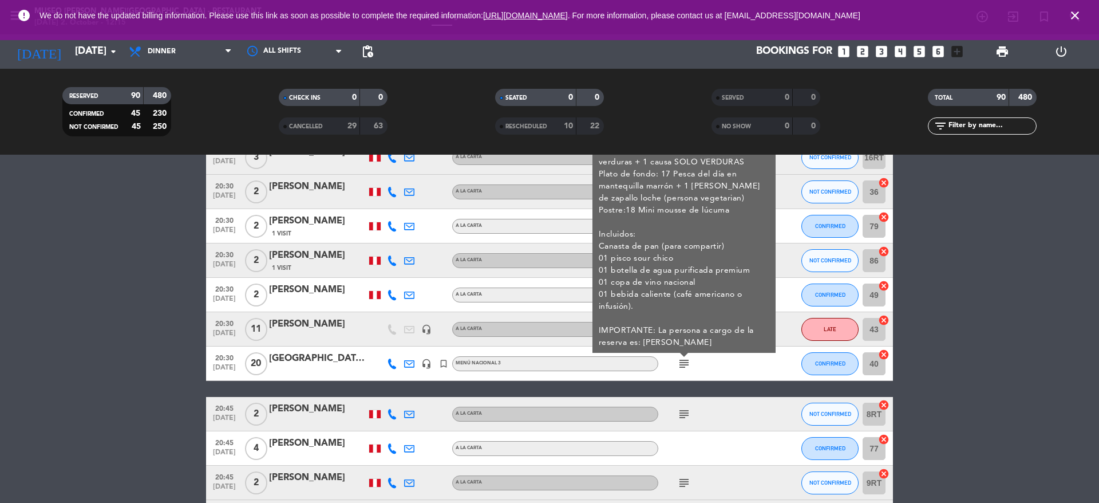
click at [685, 412] on icon "subject" at bounding box center [684, 414] width 14 height 14
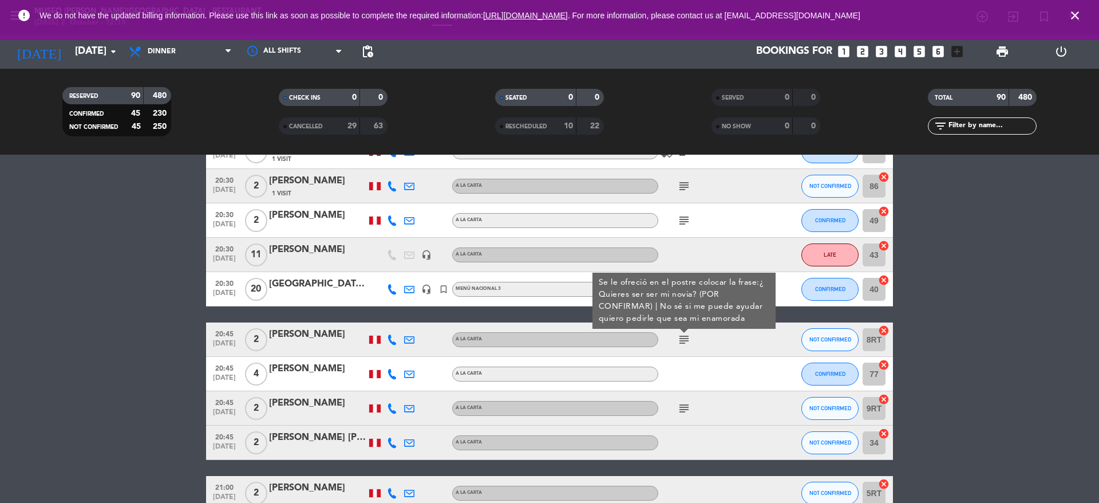
scroll to position [2846, 0]
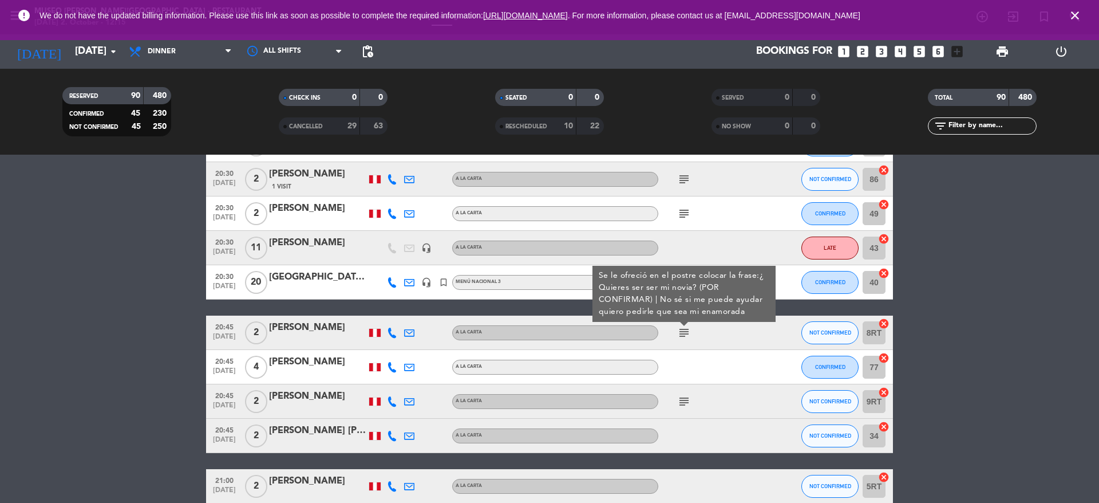
click at [681, 401] on icon "subject" at bounding box center [684, 401] width 14 height 14
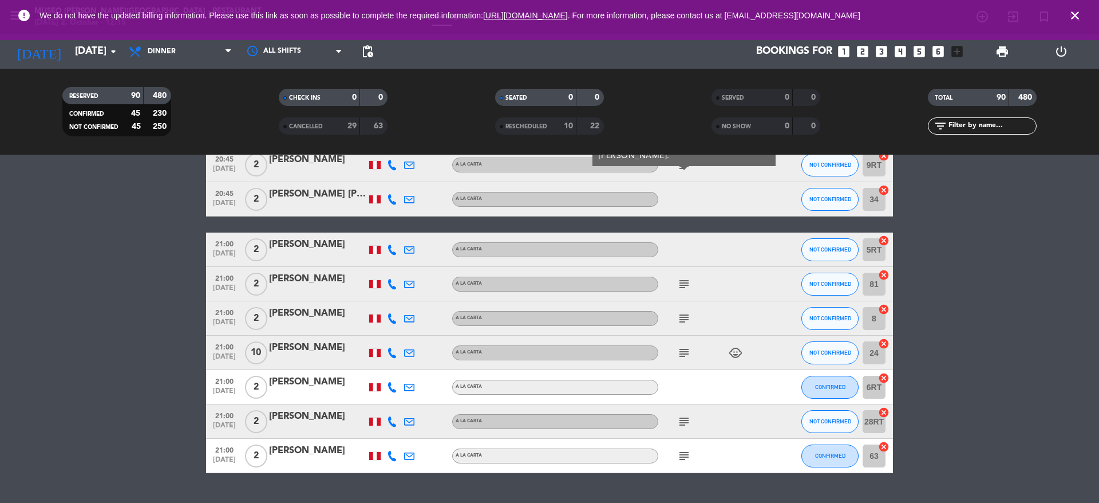
scroll to position [3088, 0]
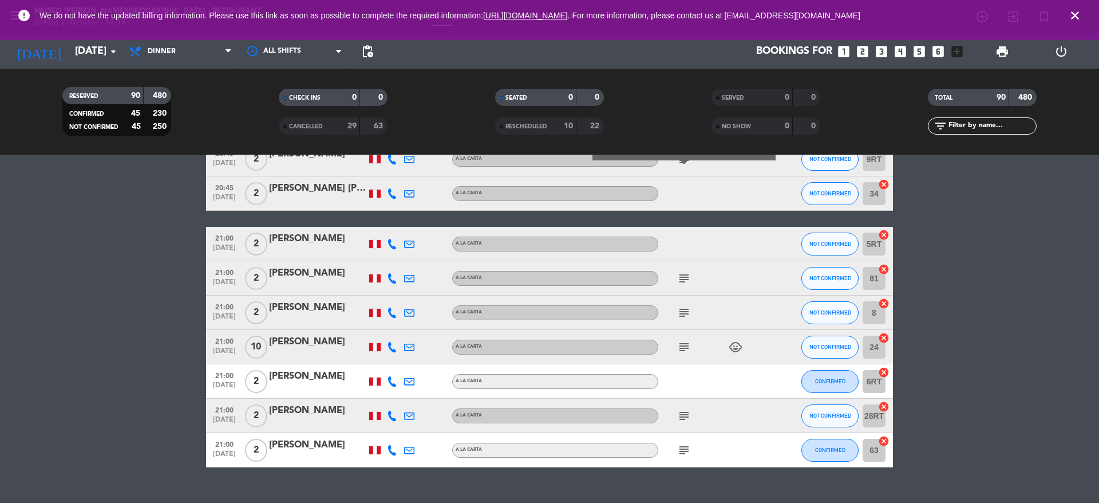
click at [688, 279] on icon "subject" at bounding box center [684, 278] width 14 height 14
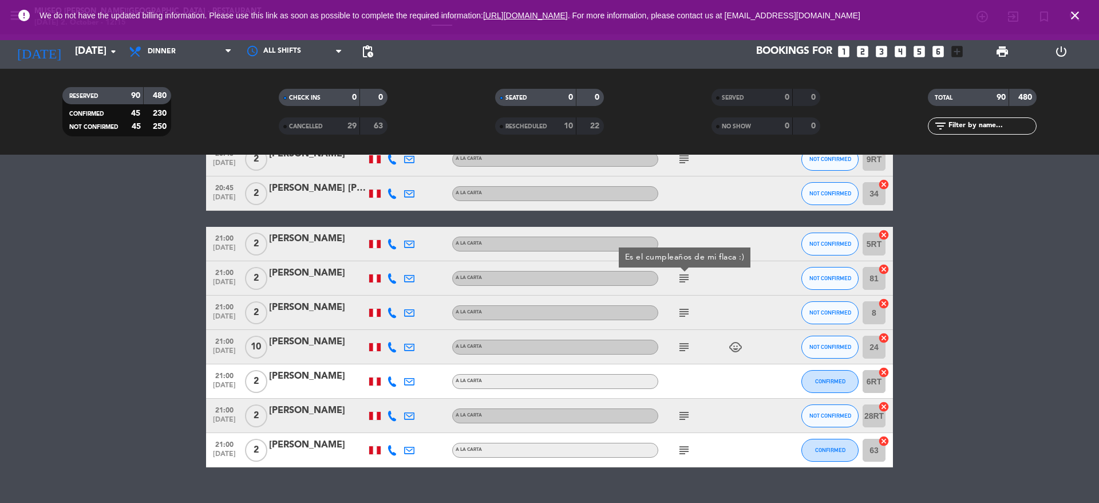
click at [688, 306] on icon "subject" at bounding box center [684, 313] width 14 height 14
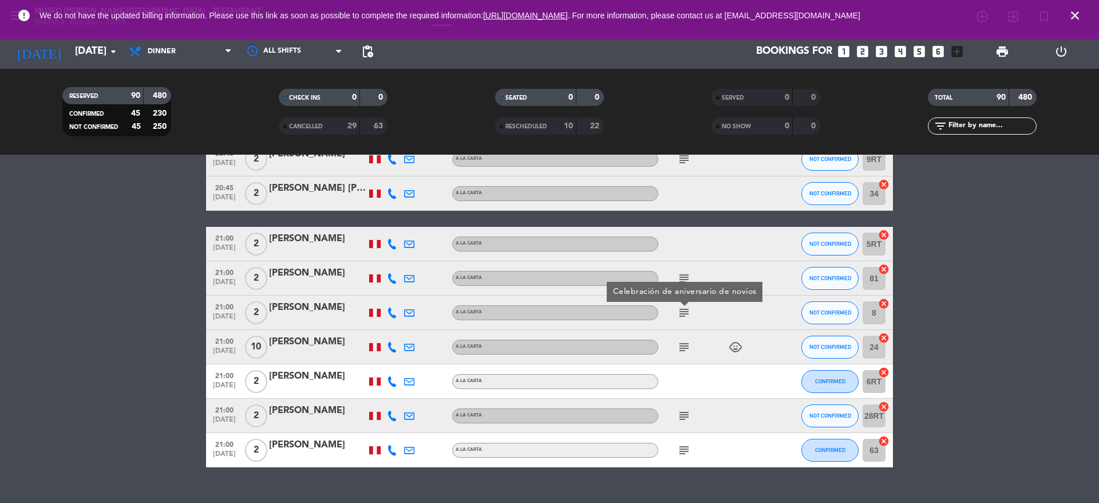
click at [685, 347] on icon "subject" at bounding box center [684, 347] width 14 height 14
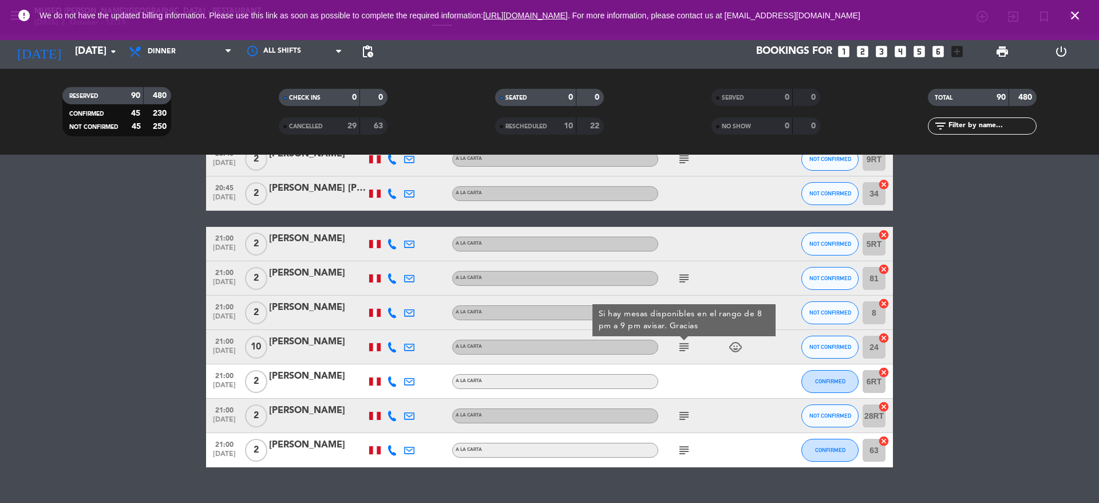
click at [688, 410] on icon "subject" at bounding box center [684, 416] width 14 height 14
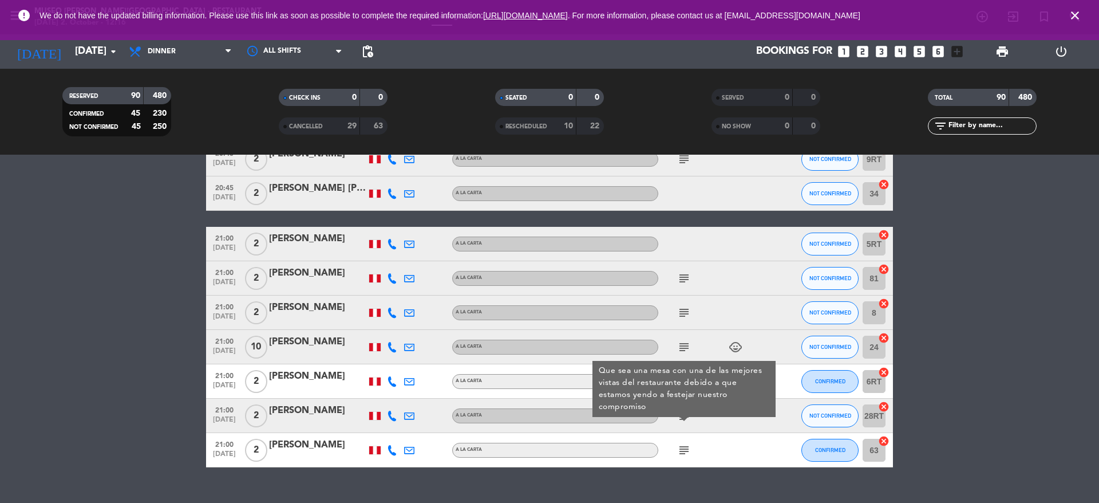
click at [690, 443] on icon "subject" at bounding box center [684, 450] width 14 height 14
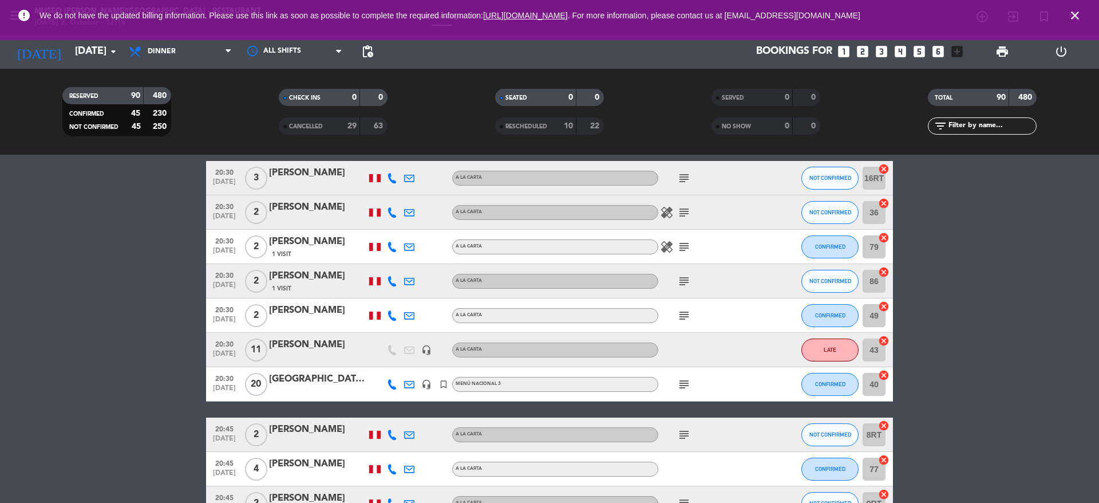
scroll to position [2715, 0]
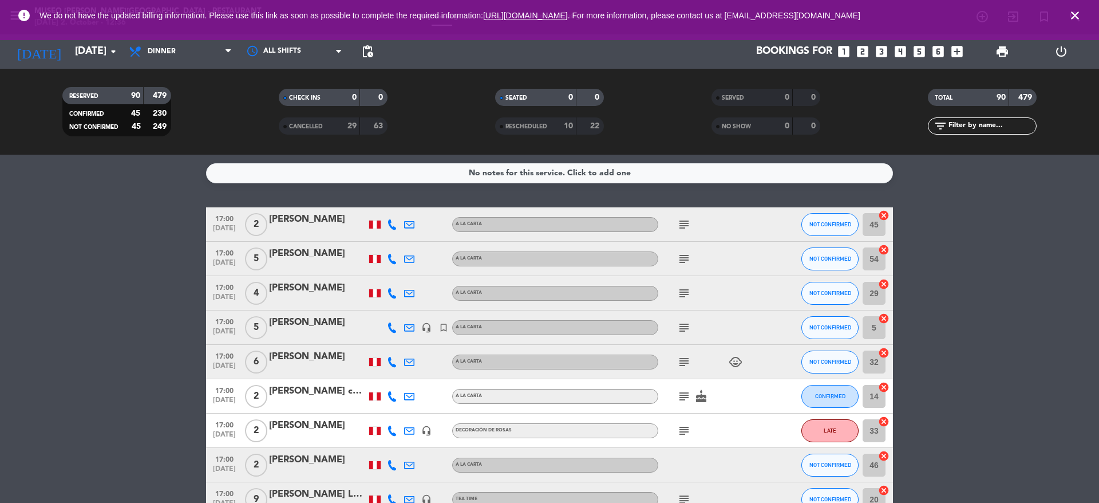
click at [1080, 14] on icon "close" at bounding box center [1075, 16] width 14 height 14
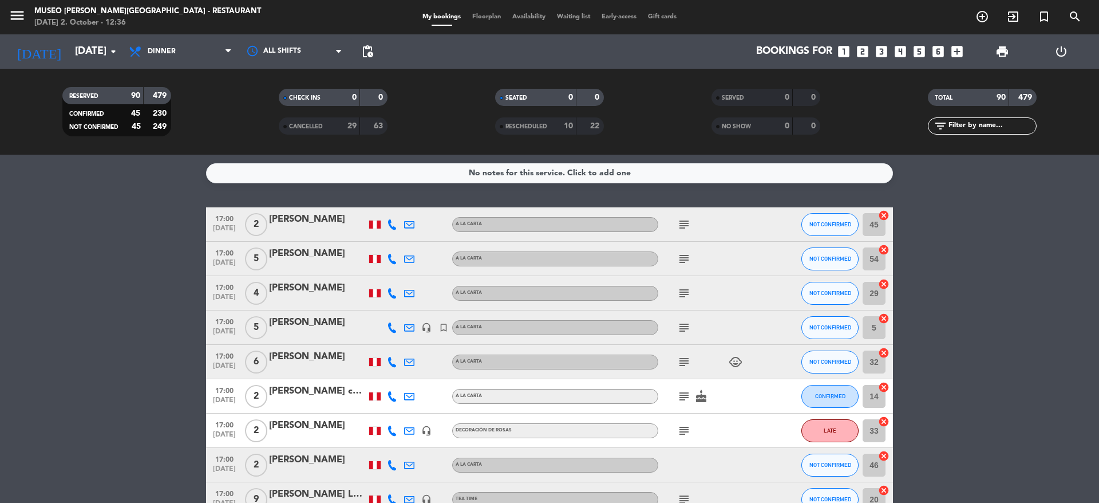
click at [484, 17] on span "Floorplan" at bounding box center [487, 17] width 40 height 6
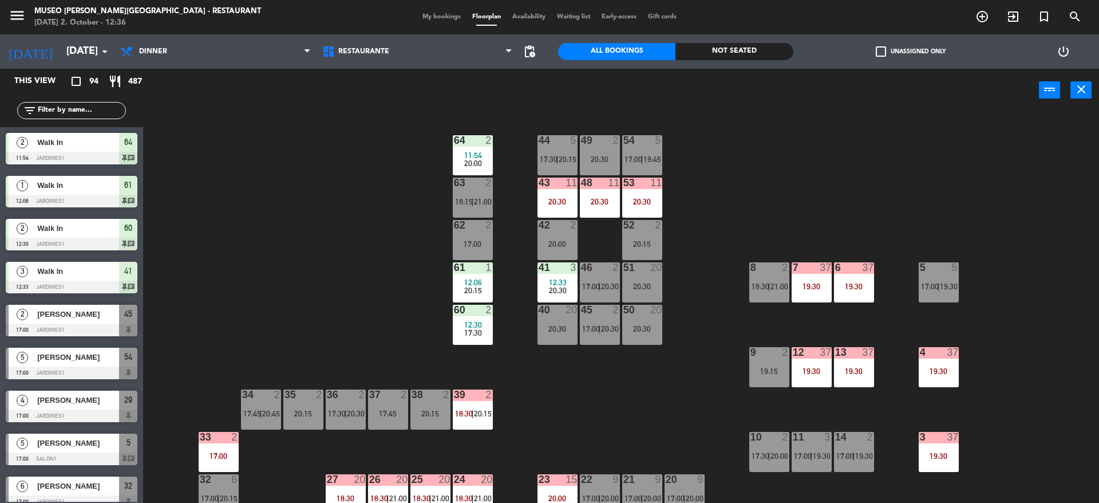
click at [359, 235] on div "44 5 17:30 | 20:15 49 2 20:30 54 5 17:00 | 19:45 64 2 11:54 20:00 48 11 20:30 5…" at bounding box center [626, 309] width 945 height 391
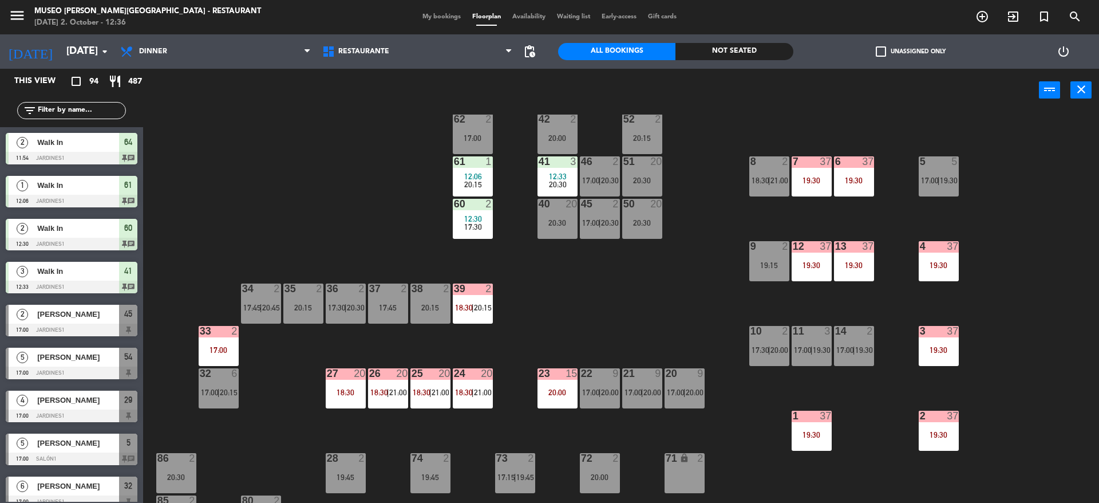
scroll to position [151, 0]
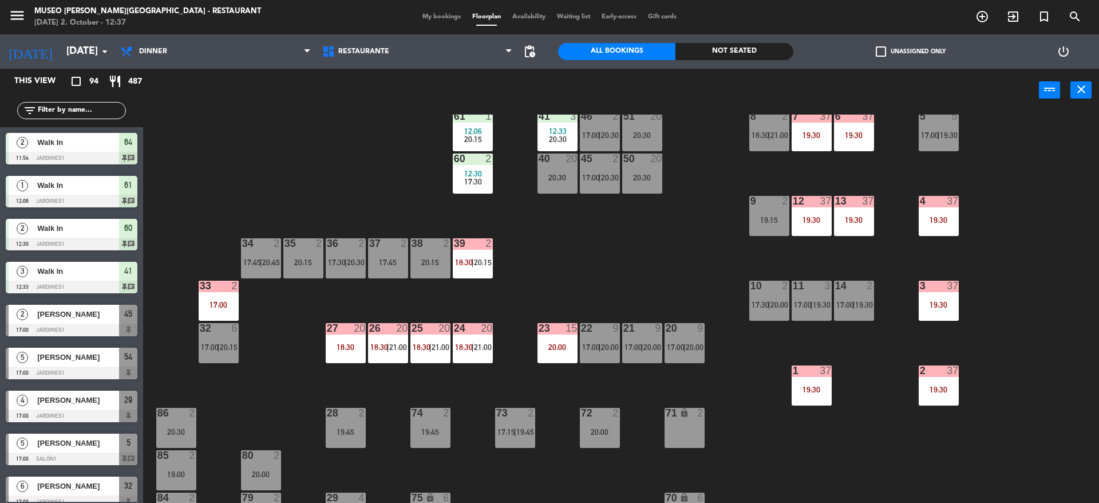
click at [405, 172] on div "44 5 17:30 | 20:15 49 2 20:30 54 5 17:00 | 19:45 64 2 11:54 20:00 48 11 20:30 5…" at bounding box center [626, 309] width 945 height 391
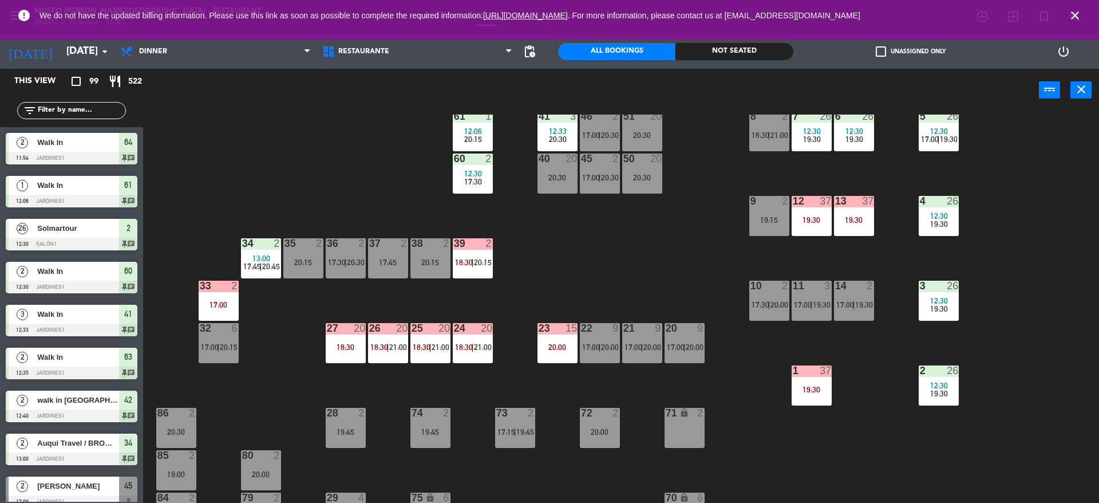
scroll to position [0, 0]
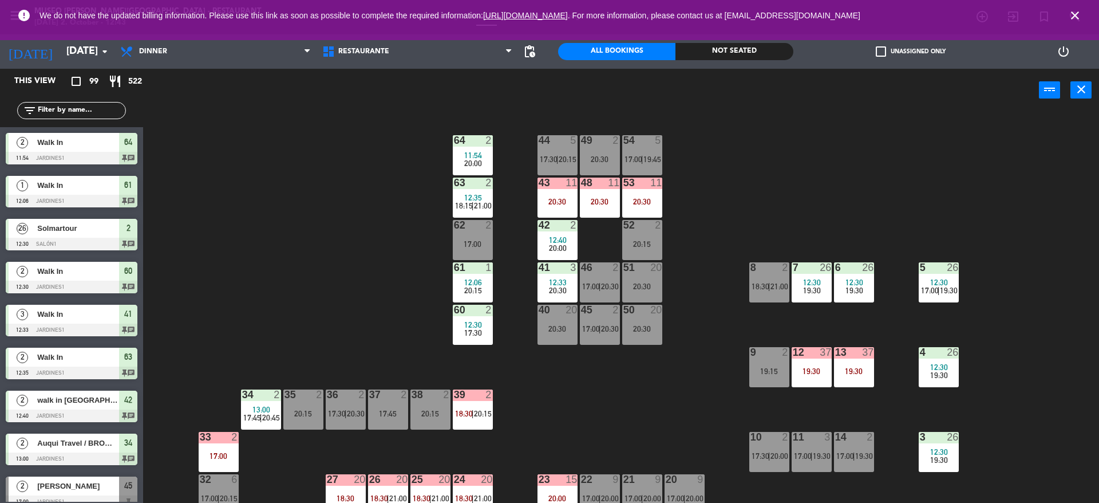
click at [94, 112] on input "text" at bounding box center [81, 110] width 89 height 13
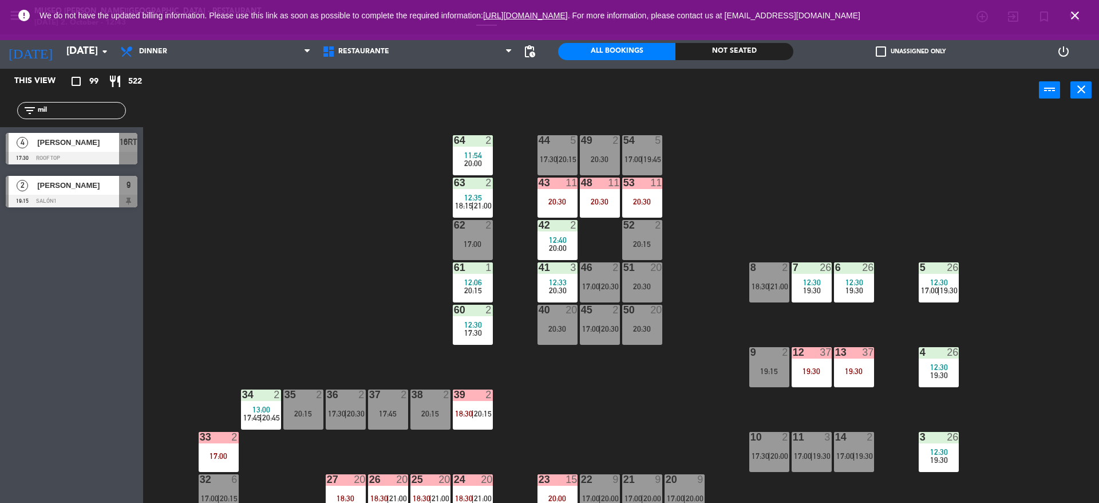
click at [235, 214] on div "44 5 17:30 | 20:15 49 2 20:30 54 5 17:00 | 19:45 64 2 11:54 20:00 48 11 20:30 5…" at bounding box center [626, 309] width 945 height 391
drag, startPoint x: 78, startPoint y: 108, endPoint x: 0, endPoint y: 127, distance: 80.8
click at [0, 127] on div "This view crop_square 99 restaurant 522 filter_list mil 4 [PERSON_NAME] 17:30 R…" at bounding box center [71, 141] width 143 height 144
type input "[DEMOGRAPHIC_DATA]"
click at [348, 270] on div "44 5 17:30 | 20:15 49 2 20:30 54 5 17:00 | 19:45 64 2 11:54 20:00 48 11 20:30 5…" at bounding box center [626, 309] width 945 height 391
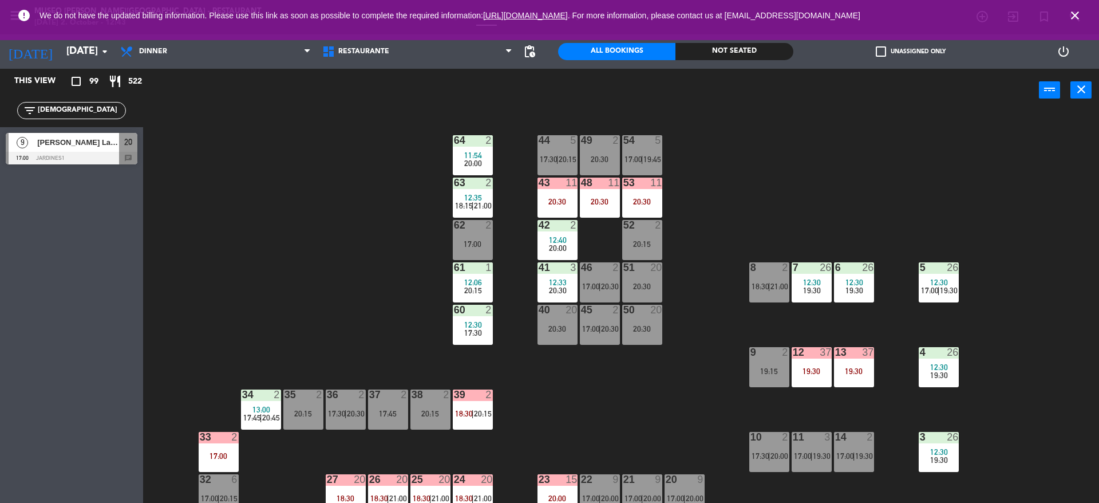
click at [105, 151] on div "[PERSON_NAME] La Vera" at bounding box center [77, 142] width 83 height 19
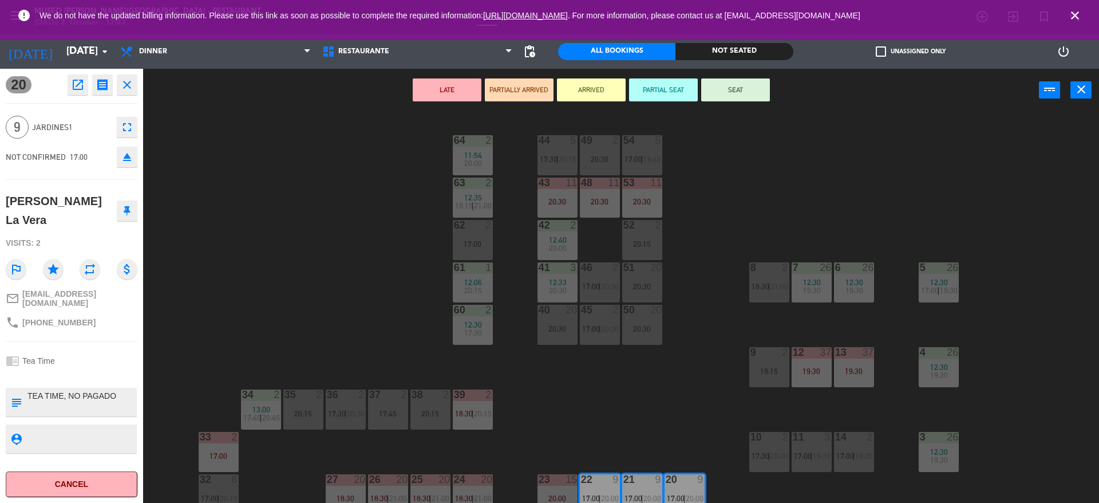
click at [636, 200] on div "20:30" at bounding box center [642, 201] width 40 height 8
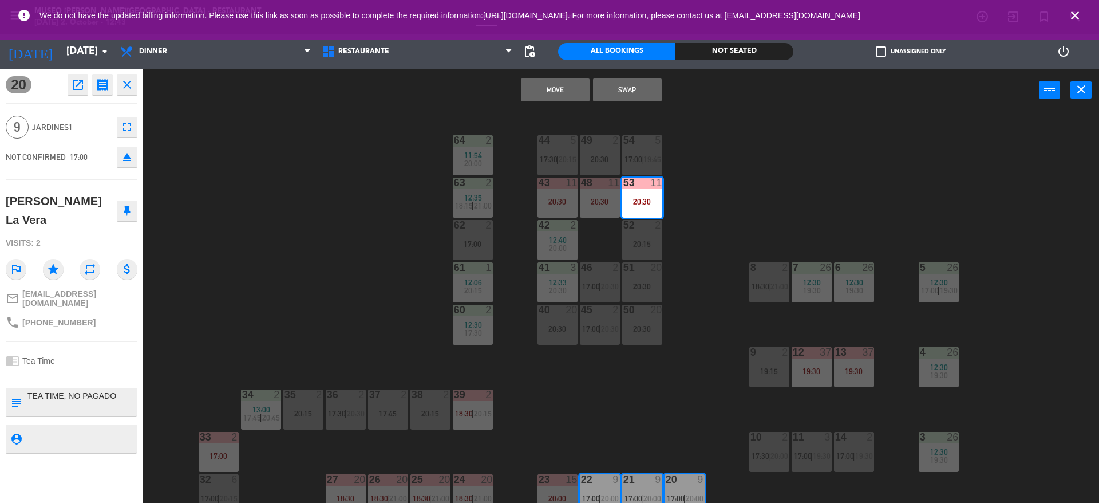
click at [606, 202] on div "20:30" at bounding box center [600, 201] width 40 height 8
click at [543, 200] on div "20:30" at bounding box center [558, 201] width 40 height 8
click at [556, 83] on button "Move and Merge" at bounding box center [555, 89] width 69 height 23
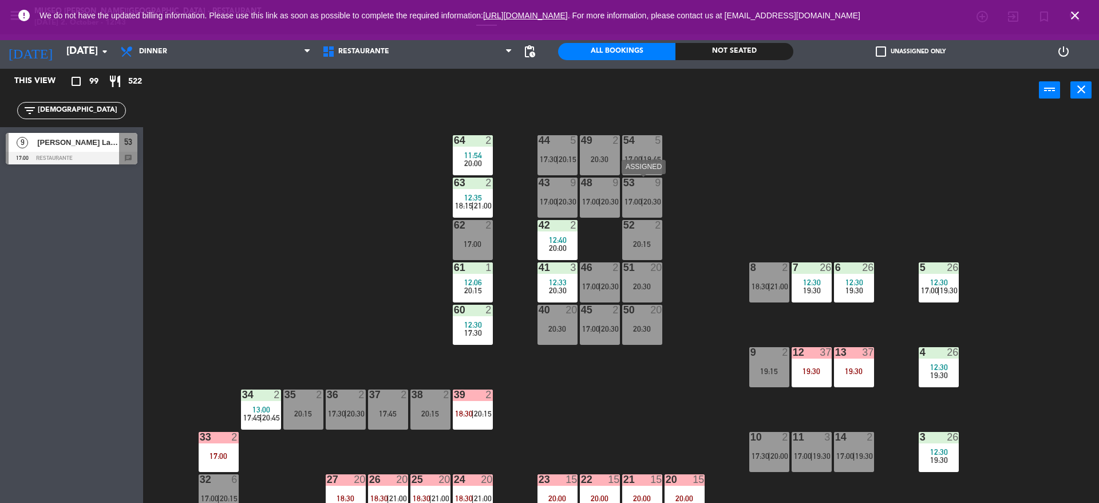
click at [640, 200] on span "17:00" at bounding box center [634, 201] width 18 height 9
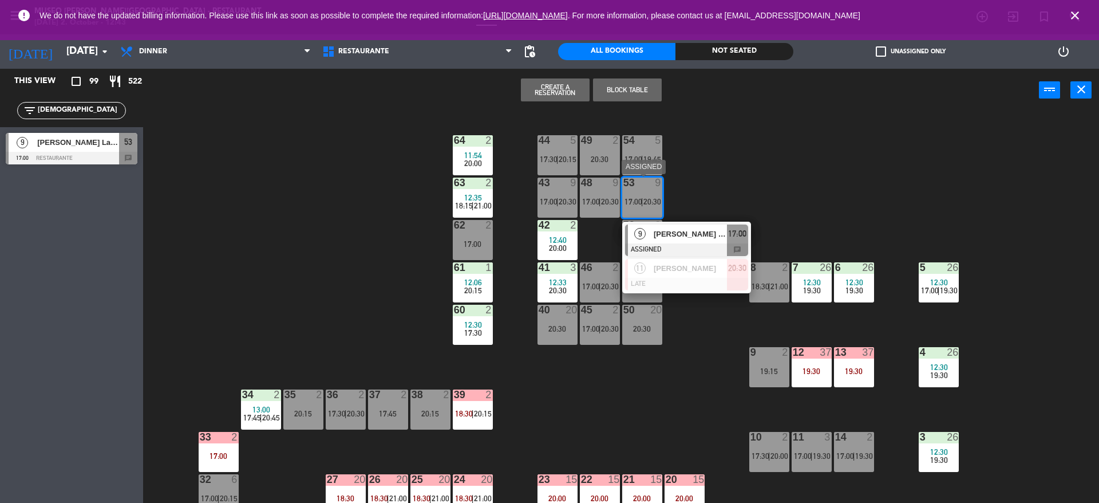
click at [685, 231] on span "[PERSON_NAME] La Vera" at bounding box center [690, 234] width 73 height 12
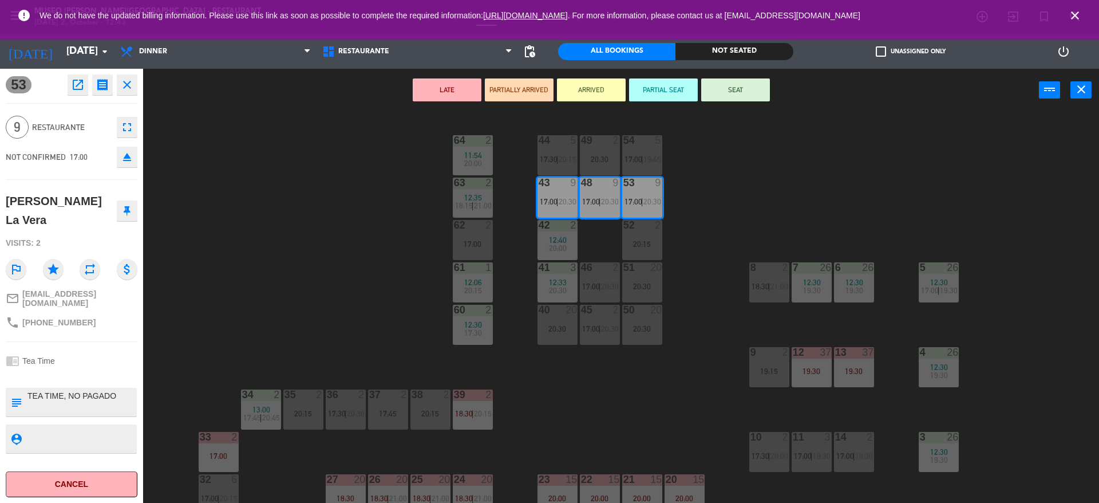
click at [448, 92] on button "LATE" at bounding box center [447, 89] width 69 height 23
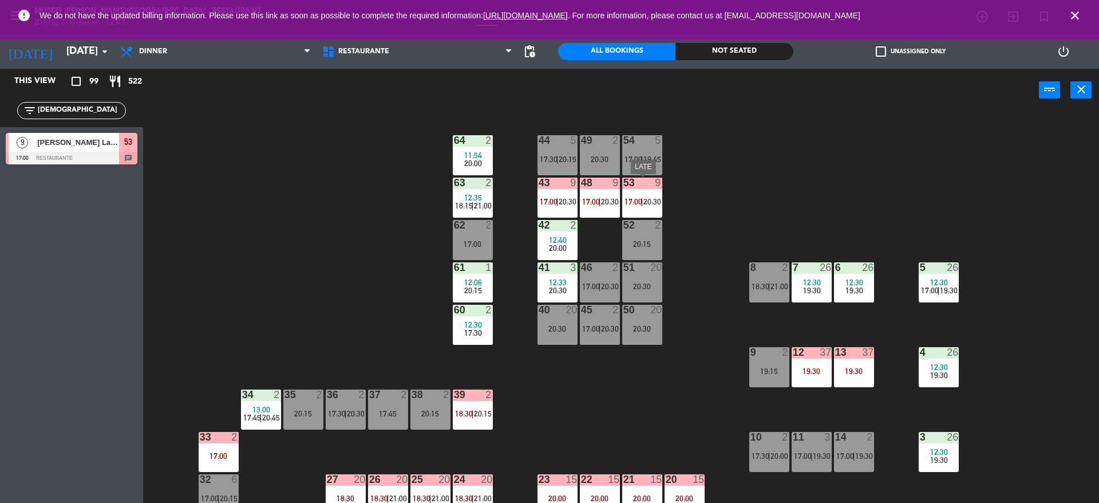
click at [648, 185] on div at bounding box center [642, 182] width 19 height 10
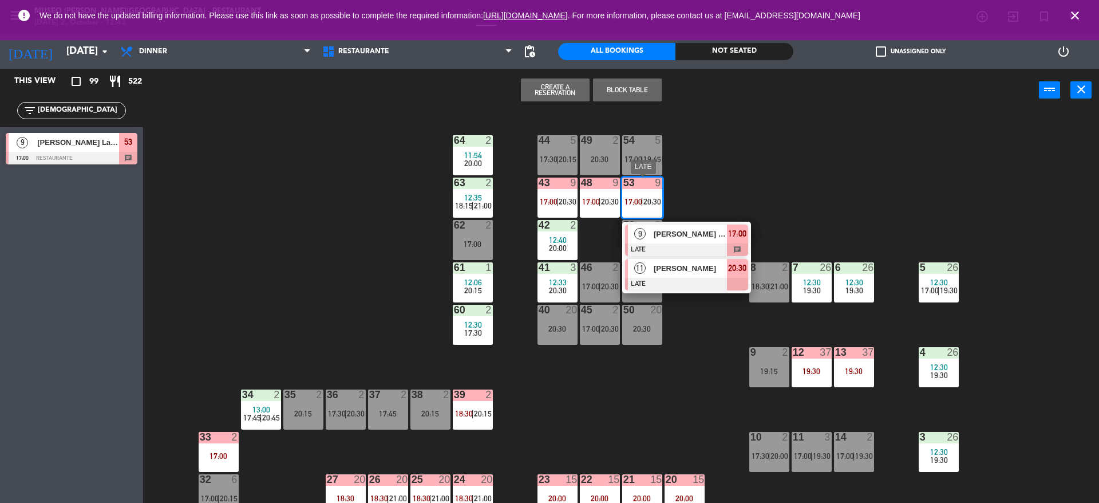
click at [709, 270] on span "[PERSON_NAME]" at bounding box center [690, 268] width 73 height 12
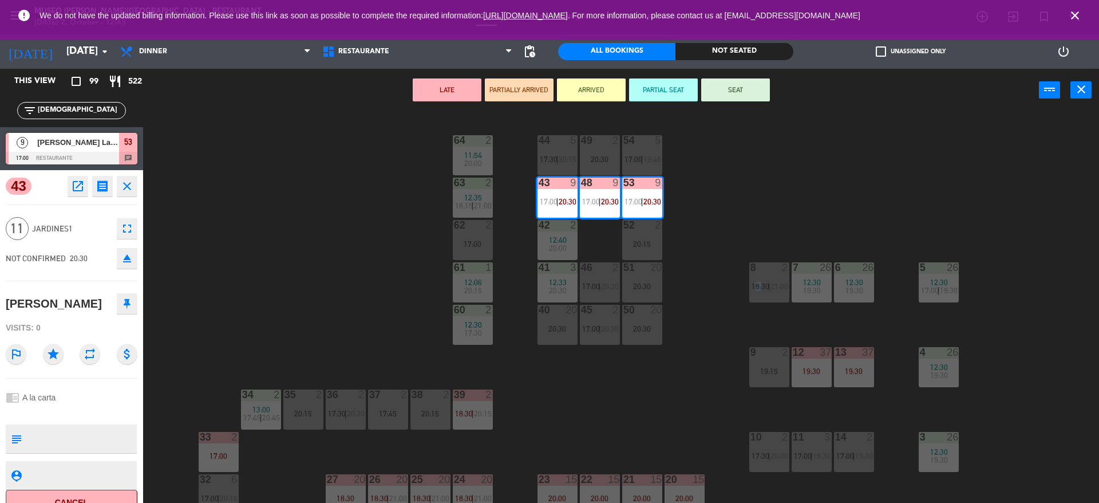
click at [709, 270] on div "44 5 17:30 | 20:15 49 2 20:30 54 5 17:00 | 19:45 64 2 11:54 20:00 48 9 17:00 | …" at bounding box center [626, 309] width 945 height 391
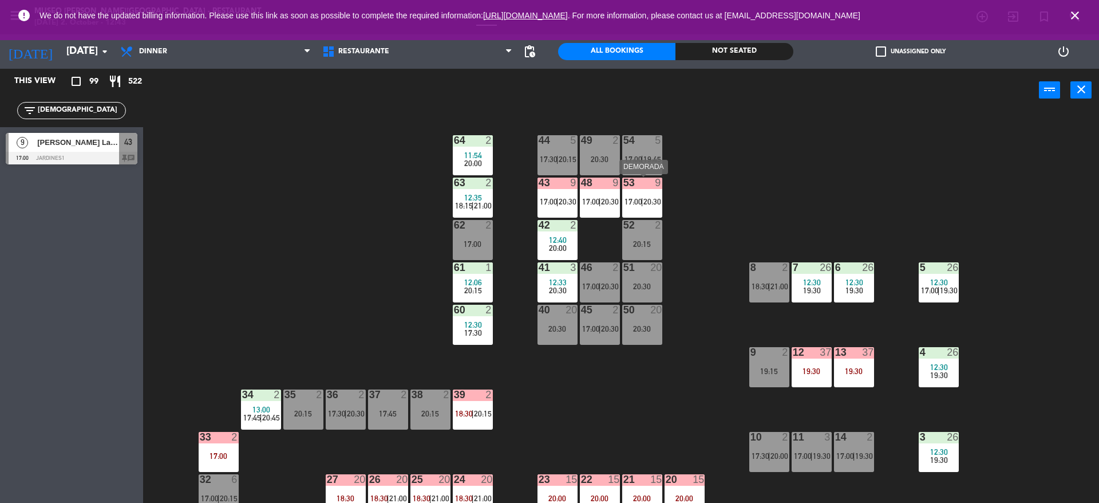
click at [644, 197] on span "20:30" at bounding box center [652, 201] width 18 height 9
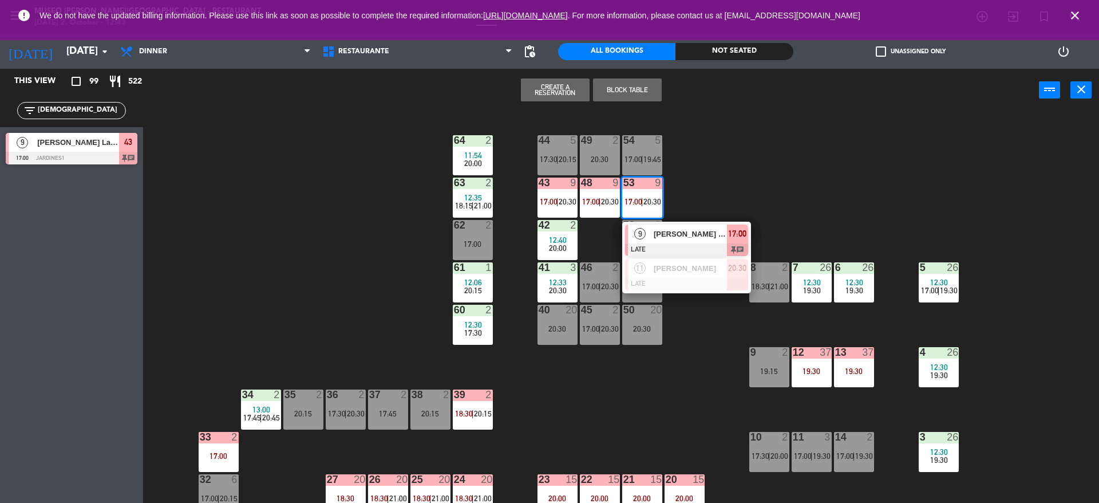
click at [368, 206] on div "44 5 17:30 | 20:15 49 2 20:30 54 5 17:00 | 19:45 64 2 11:54 20:00 48 9 17:00 | …" at bounding box center [626, 309] width 945 height 391
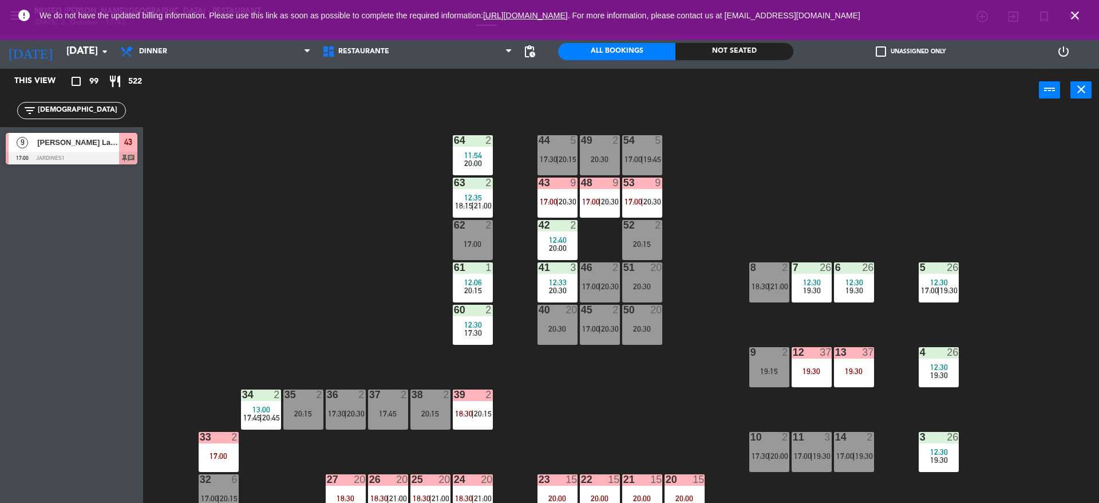
click at [485, 201] on span "21:00" at bounding box center [483, 205] width 18 height 9
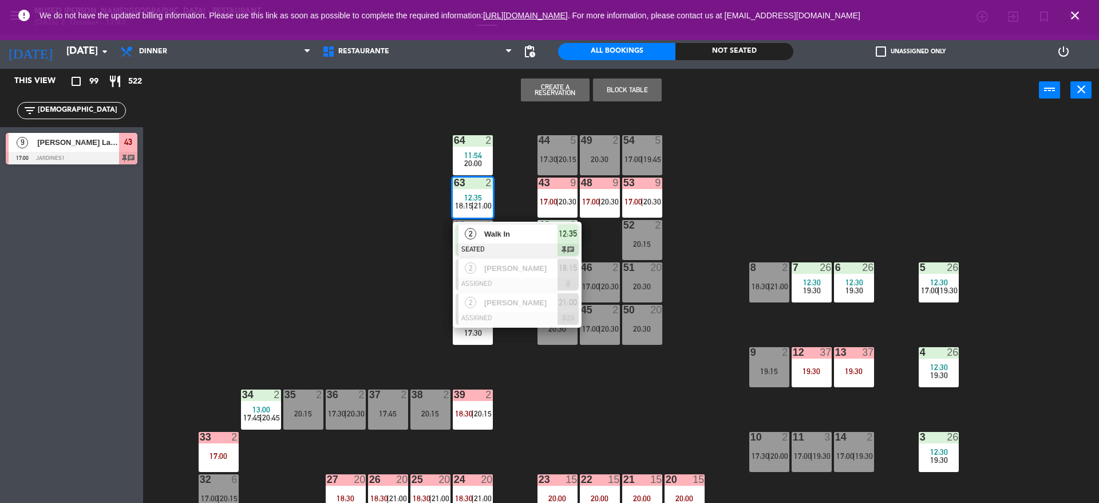
click at [504, 228] on span "Walk In" at bounding box center [520, 234] width 73 height 12
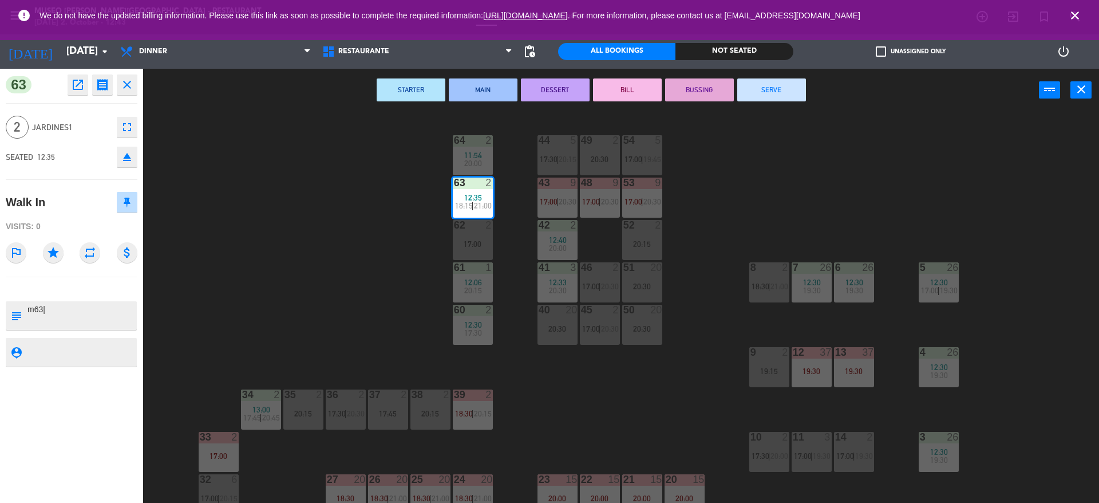
click at [87, 318] on textarea at bounding box center [80, 315] width 109 height 24
type textarea "m63| cumpleaños"
click at [48, 175] on div "63 open_in_new receipt 12:35 PM [DATE] 2 people Walk In Table 63 INTERNAL NOTES…" at bounding box center [71, 286] width 143 height 434
click at [330, 239] on div "44 5 17:30 | 20:15 49 2 20:30 54 5 17:00 | 19:45 64 2 11:54 20:00 48 9 17:00 | …" at bounding box center [626, 309] width 945 height 391
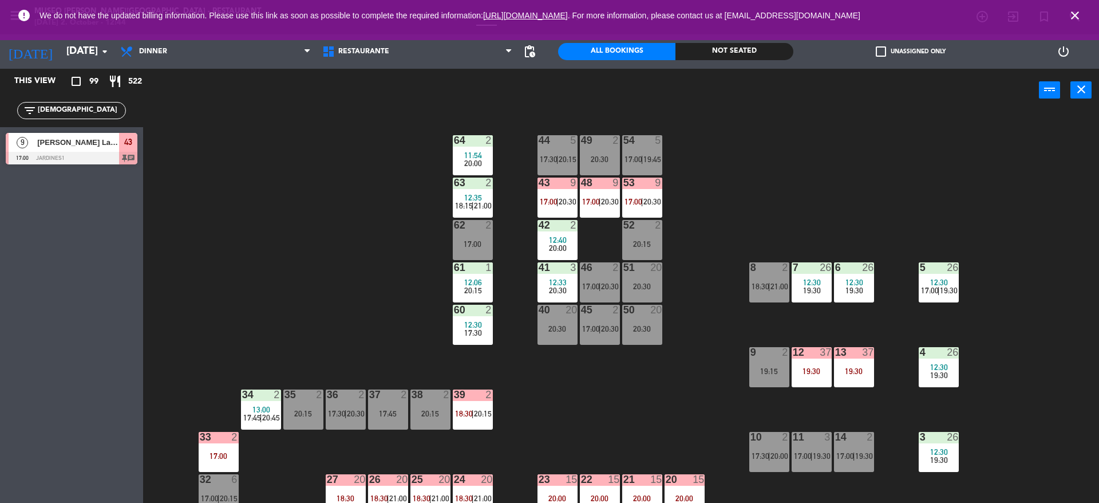
click at [298, 344] on div "44 5 17:30 | 20:15 49 2 20:30 54 5 17:00 | 19:45 64 2 11:54 20:00 48 9 17:00 | …" at bounding box center [626, 309] width 945 height 391
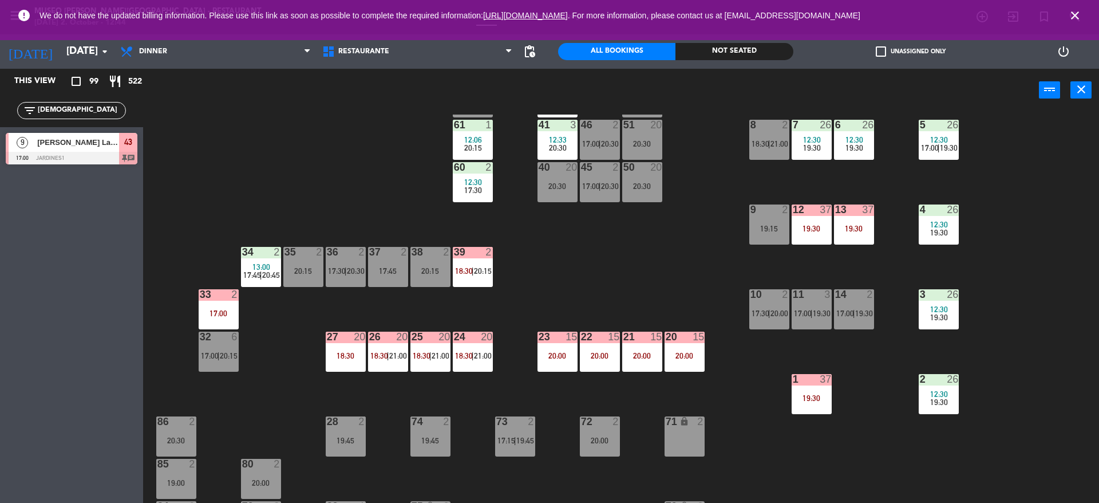
scroll to position [148, 0]
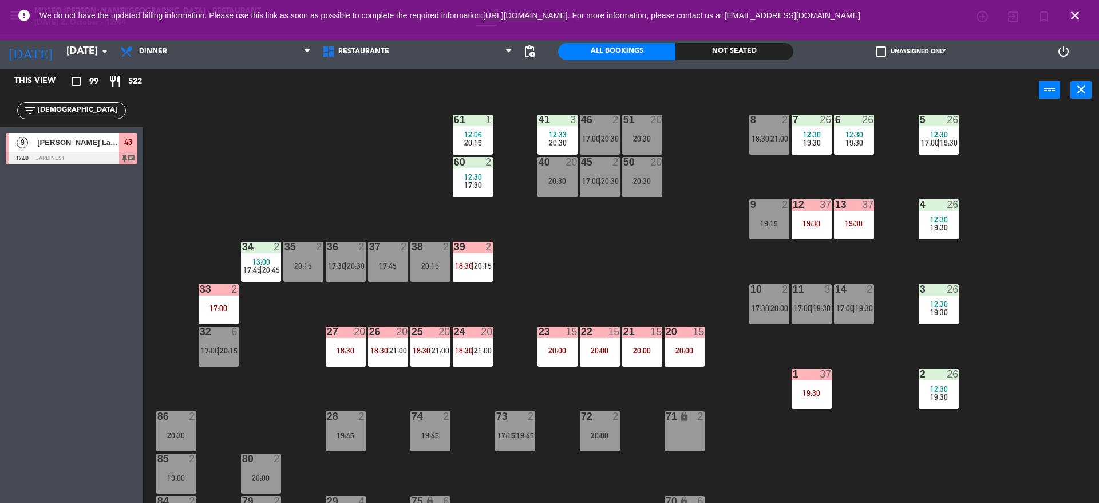
click at [434, 351] on span "21:00" at bounding box center [441, 350] width 18 height 9
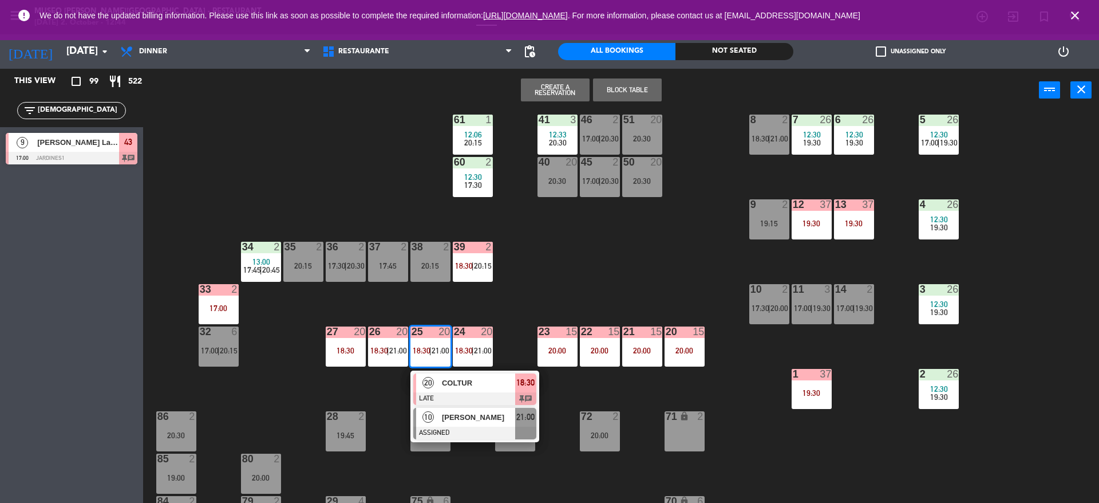
click at [480, 422] on span "[PERSON_NAME]" at bounding box center [478, 417] width 73 height 12
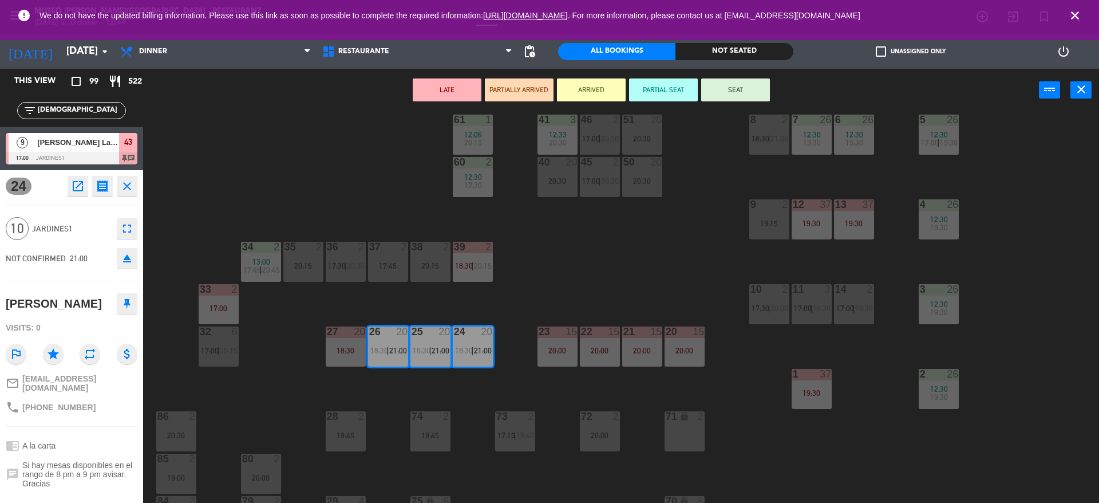
click at [584, 294] on div "44 5 17:30 | 20:15 49 2 20:30 54 5 17:00 | 19:45 64 2 11:54 20:00 48 9 17:00 | …" at bounding box center [626, 309] width 945 height 391
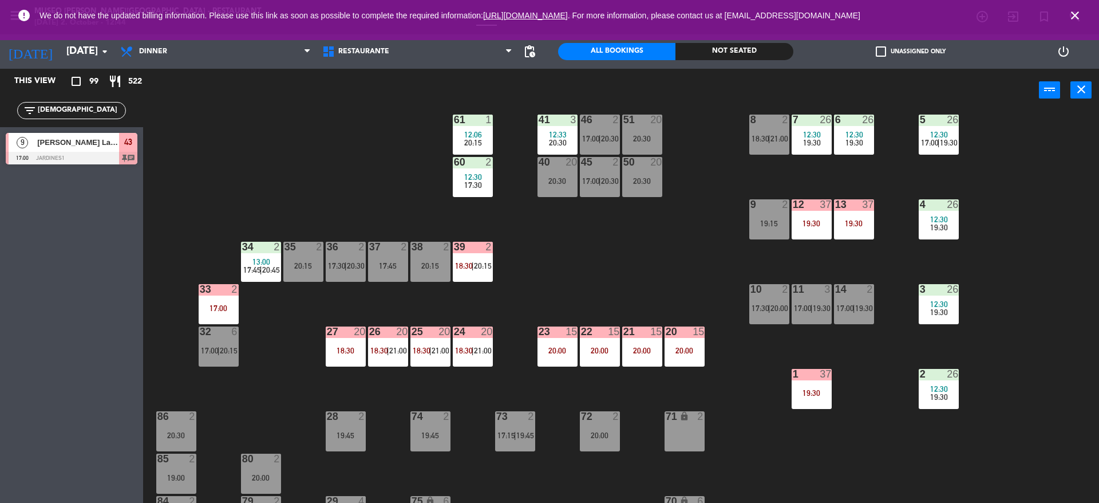
scroll to position [0, 0]
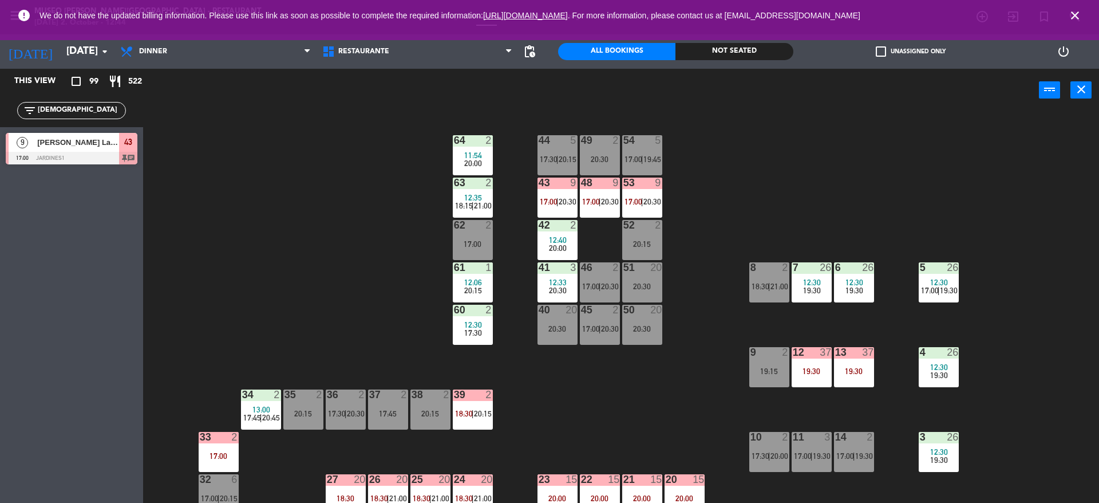
click at [226, 204] on div "44 5 17:30 | 20:15 49 2 20:30 54 5 17:00 | 19:45 64 2 11:54 20:00 48 9 17:00 | …" at bounding box center [626, 309] width 945 height 391
click at [222, 156] on div "44 5 17:30 | 20:15 49 2 20:30 54 5 17:00 | 19:45 64 2 11:54 20:00 48 9 17:00 | …" at bounding box center [626, 309] width 945 height 391
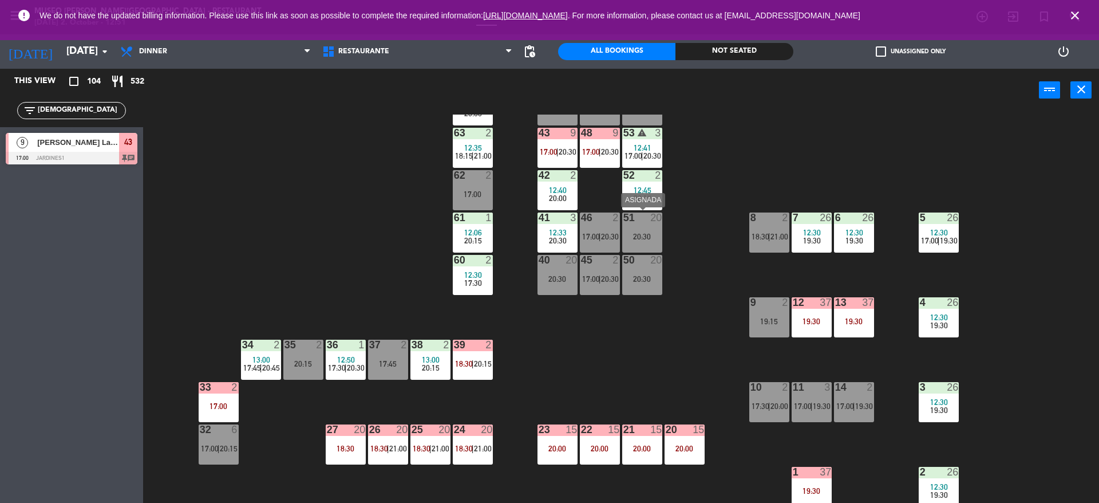
scroll to position [53, 0]
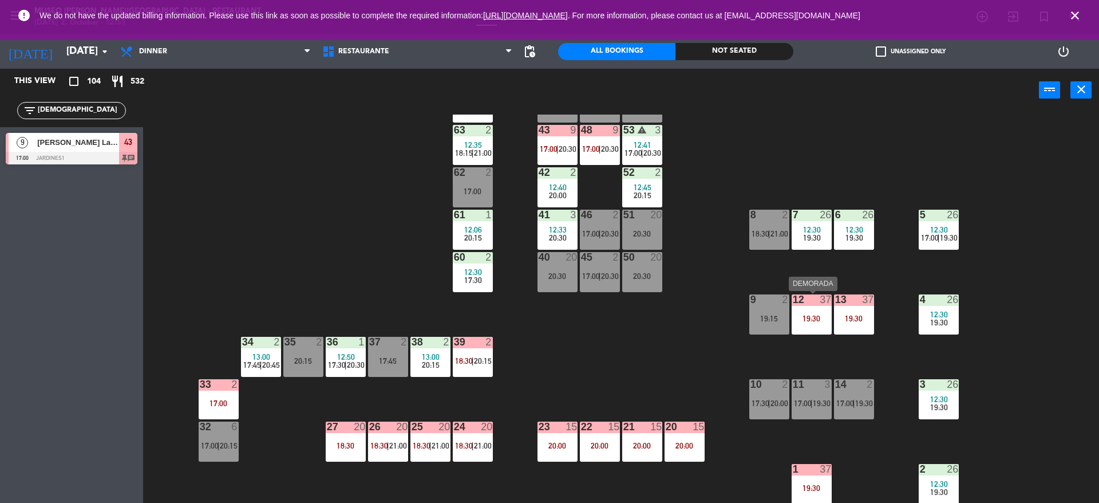
click at [808, 325] on div "12 37 19:30" at bounding box center [812, 314] width 40 height 40
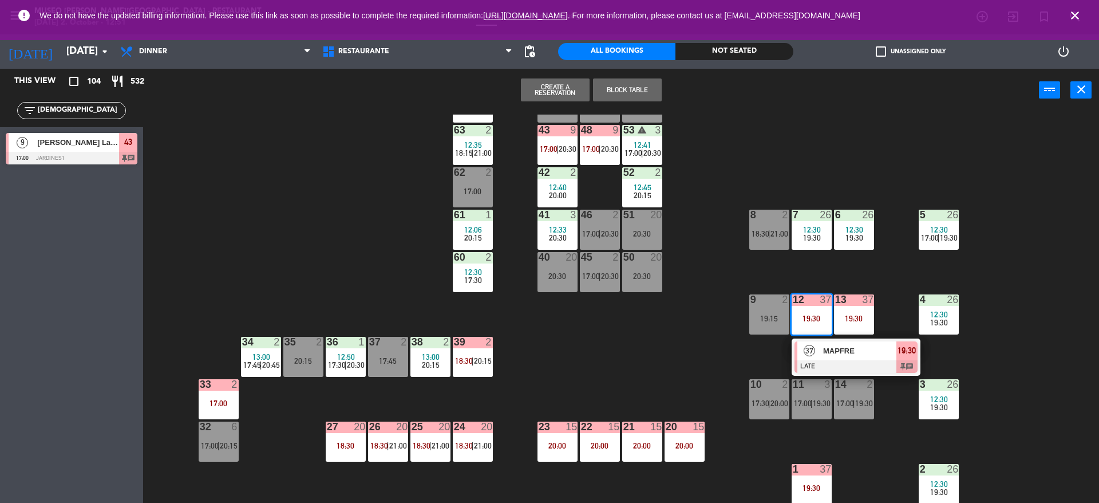
click at [816, 338] on div "37 MAPFRE LATE 19:30 chat" at bounding box center [856, 356] width 129 height 37
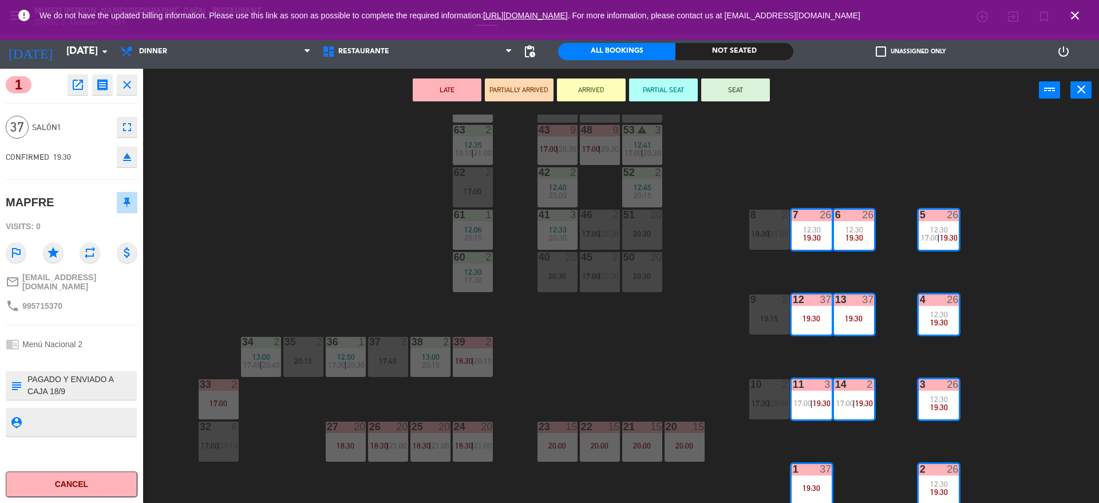
click at [638, 345] on div "44 5 17:30 | 20:15 49 2 20:30 54 5 17:00 | 19:45 64 2 11:54 20:00 48 9 17:00 | …" at bounding box center [626, 309] width 945 height 391
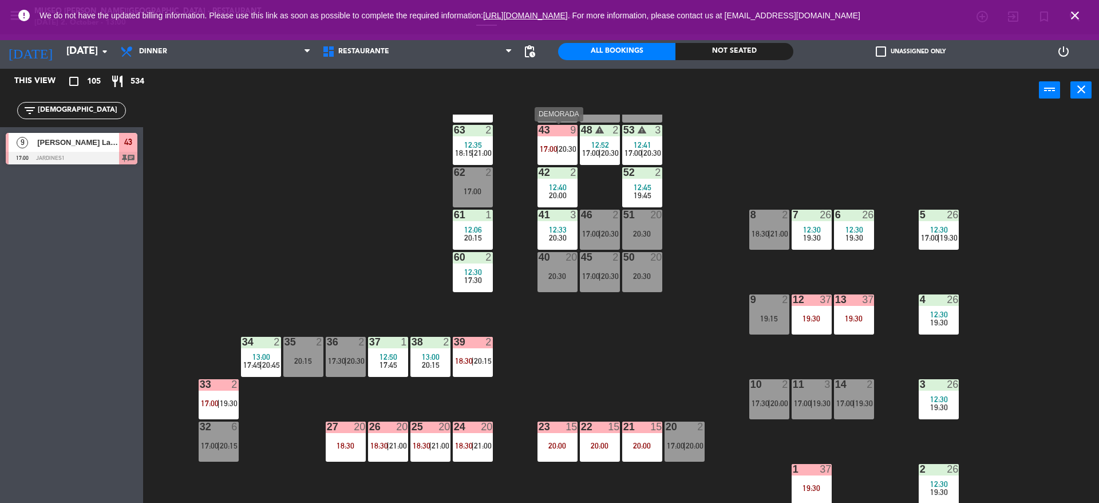
click at [546, 149] on span "17:00" at bounding box center [549, 148] width 18 height 9
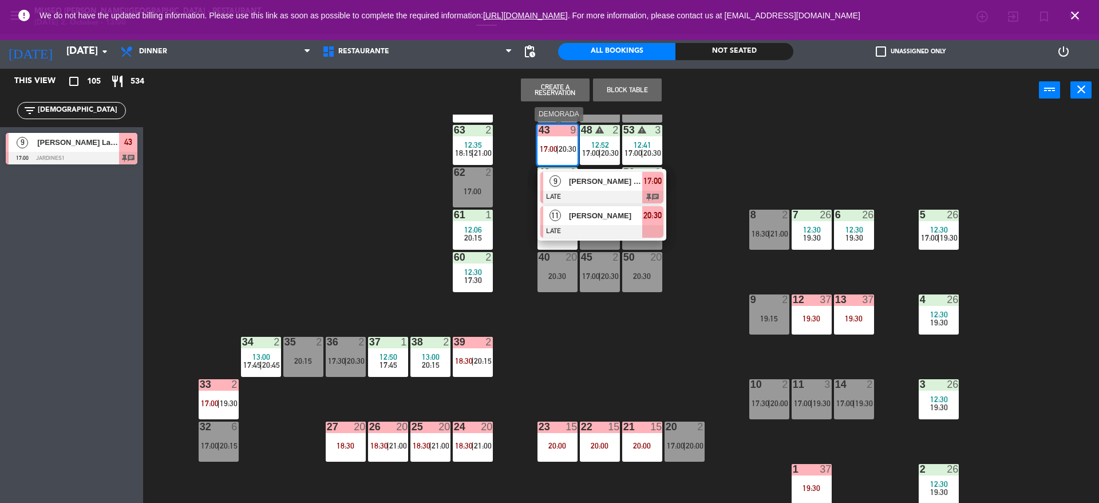
click at [626, 232] on div at bounding box center [601, 231] width 123 height 13
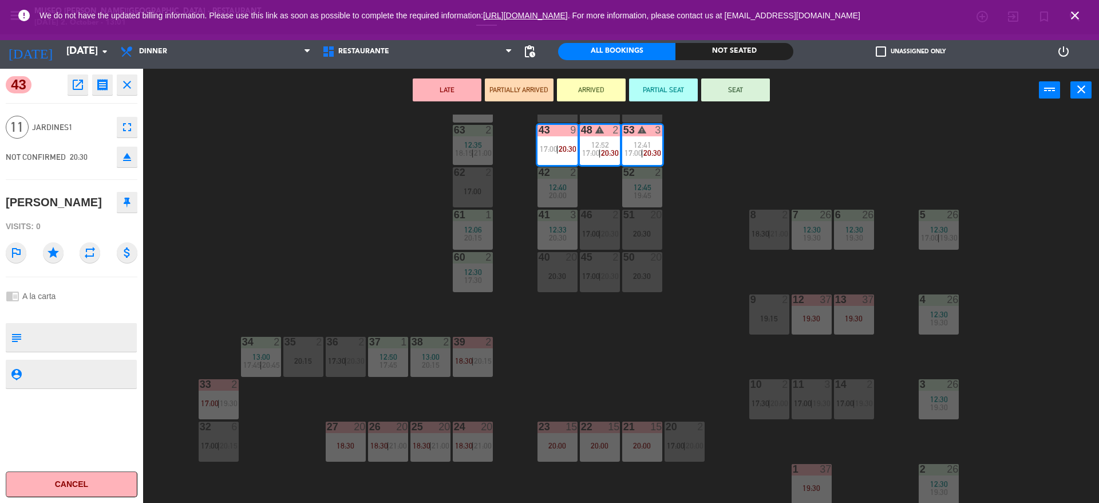
click at [688, 411] on div "44 5 17:30 | 20:15 49 2 20:30 54 5 17:00 | 19:45 64 2 11:54 20:00 48 warning 2 …" at bounding box center [626, 309] width 945 height 391
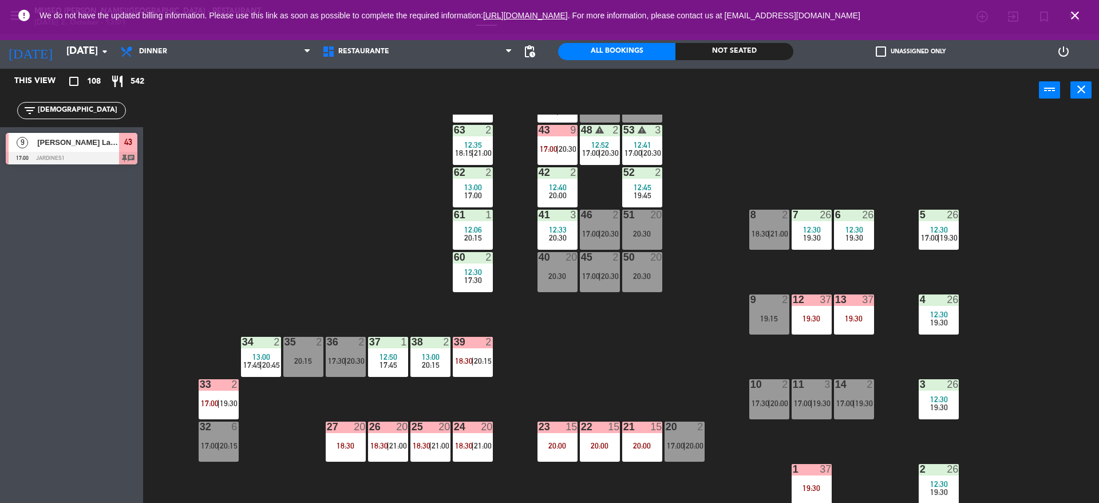
click at [555, 370] on div "44 4 12:59 17:30 | 20:15 49 2 20:30 54 5 17:00 | 19:45 64 2 11:54 20:00 48 warn…" at bounding box center [626, 309] width 945 height 391
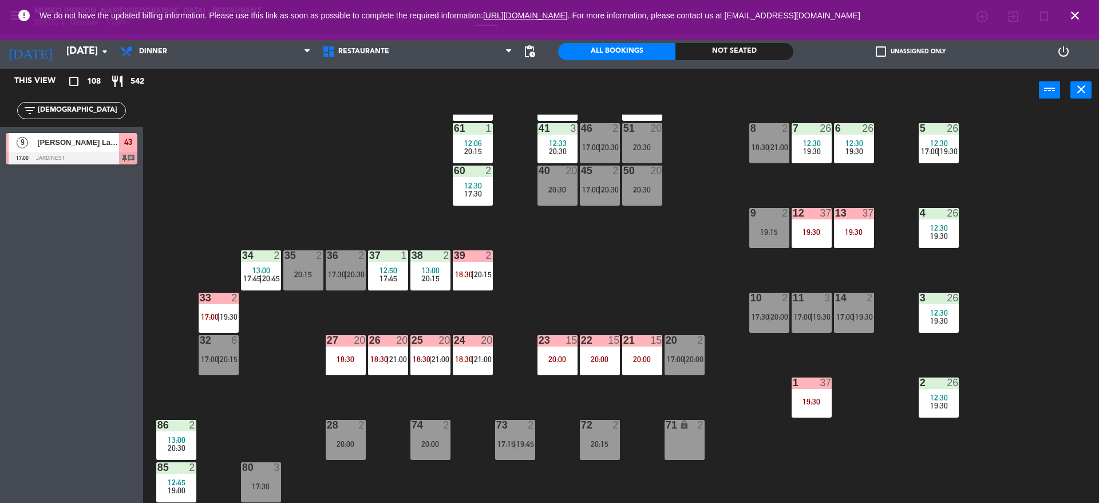
scroll to position [197, 0]
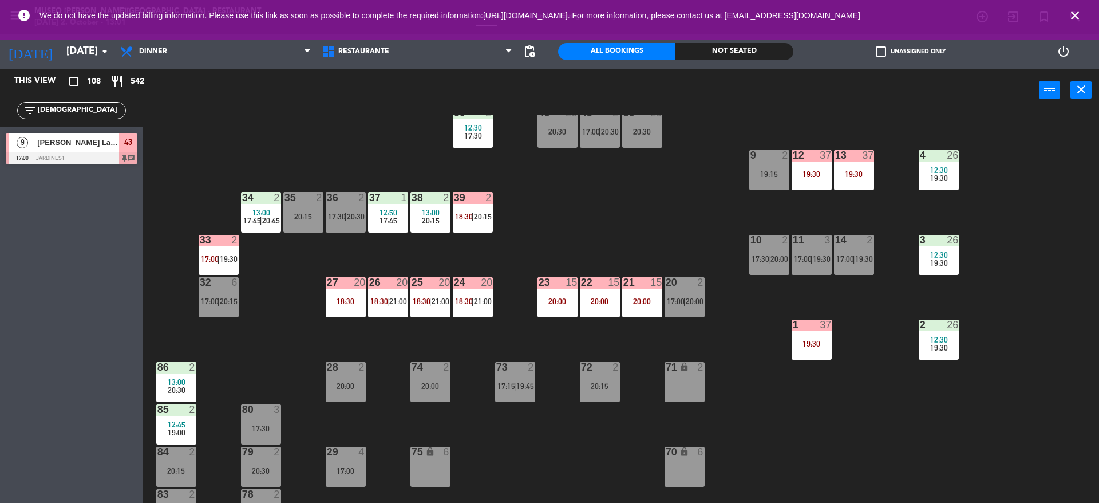
click at [476, 294] on div "24 20 18:30 | 21:00" at bounding box center [473, 297] width 40 height 40
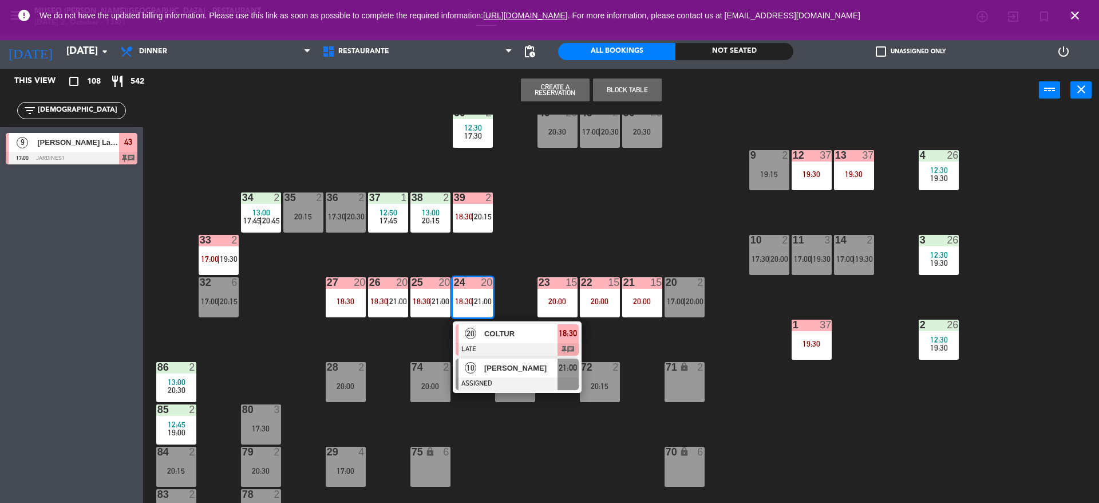
click at [532, 376] on div "[PERSON_NAME]" at bounding box center [520, 367] width 74 height 19
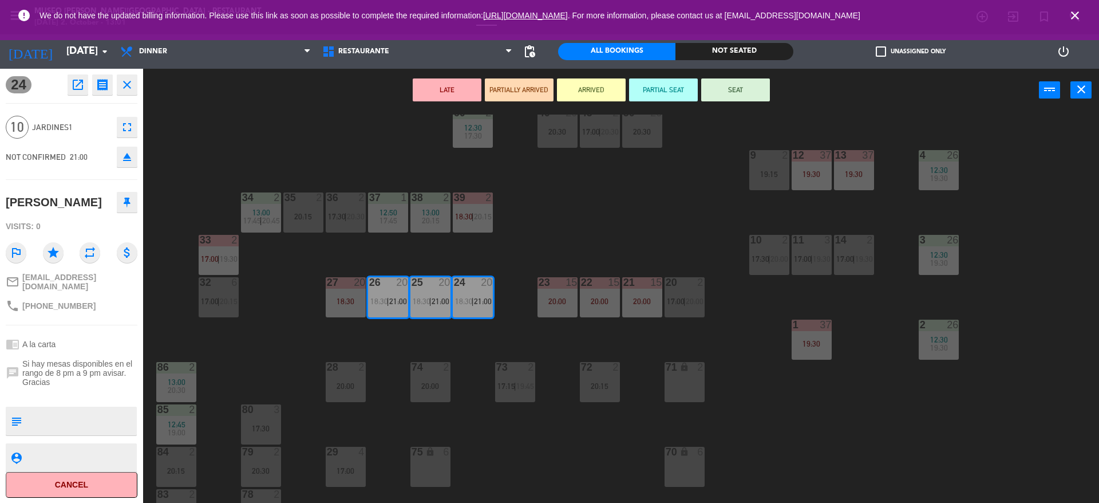
click at [935, 267] on div "3 26 12:30 19:30" at bounding box center [939, 255] width 40 height 40
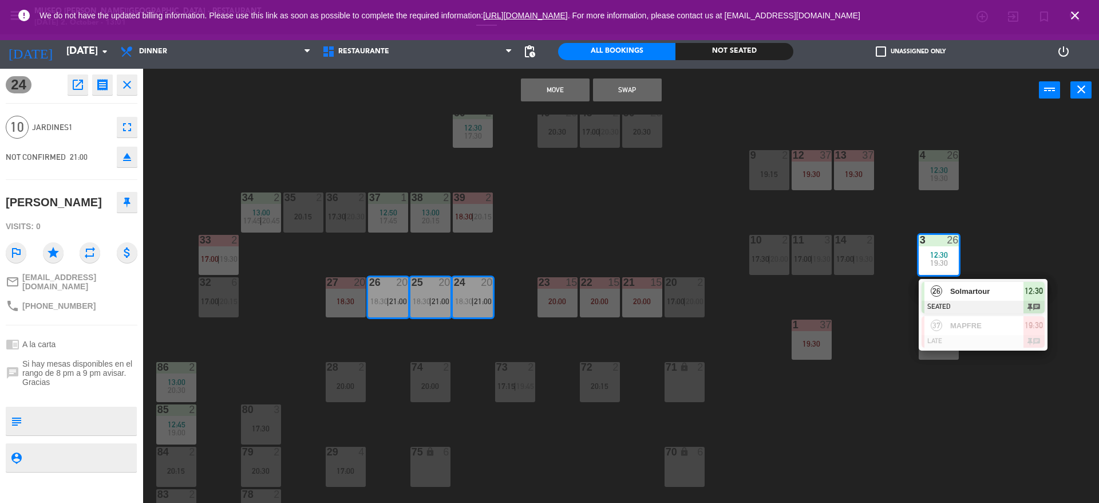
click at [555, 88] on button "Move" at bounding box center [555, 89] width 69 height 23
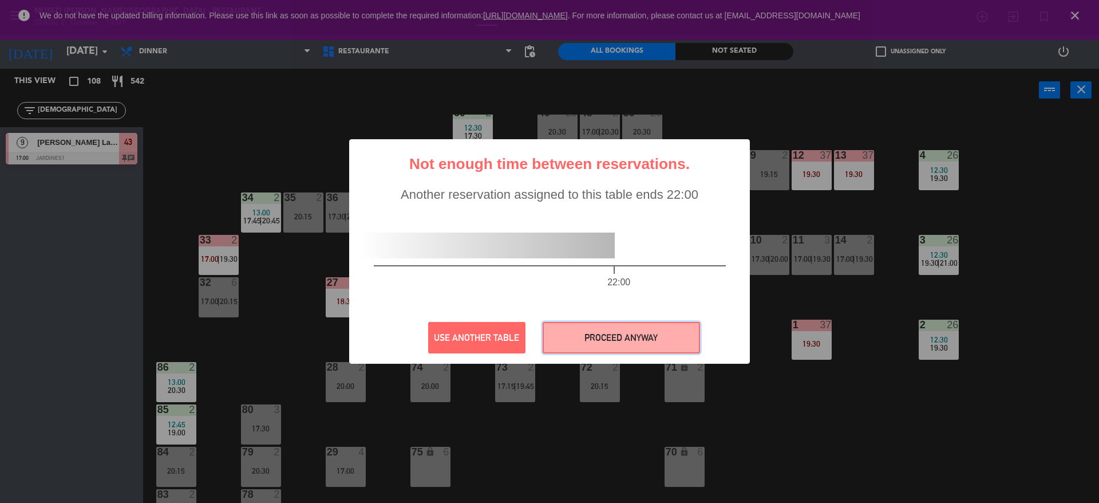
click at [637, 342] on button "PROCEED ANYWAY" at bounding box center [621, 337] width 157 height 31
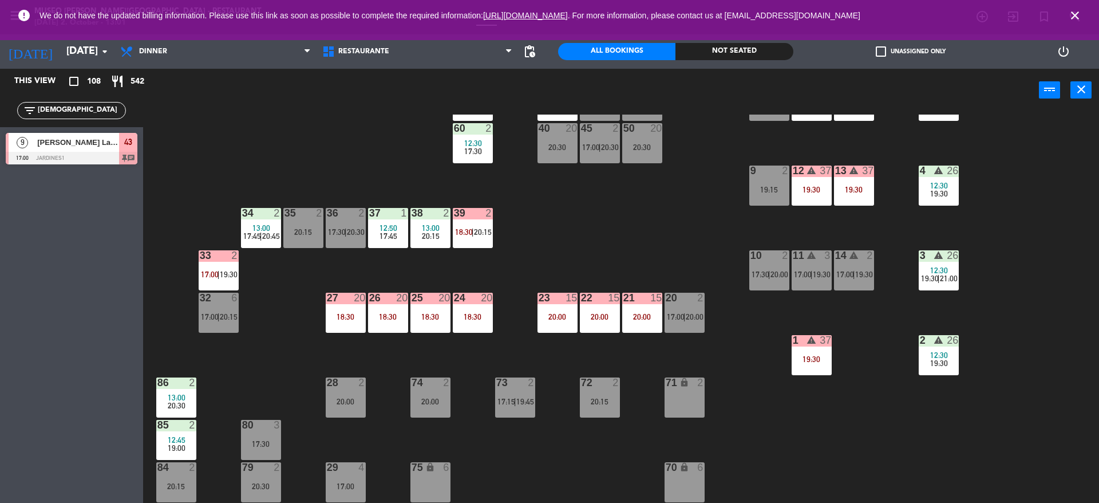
scroll to position [169, 0]
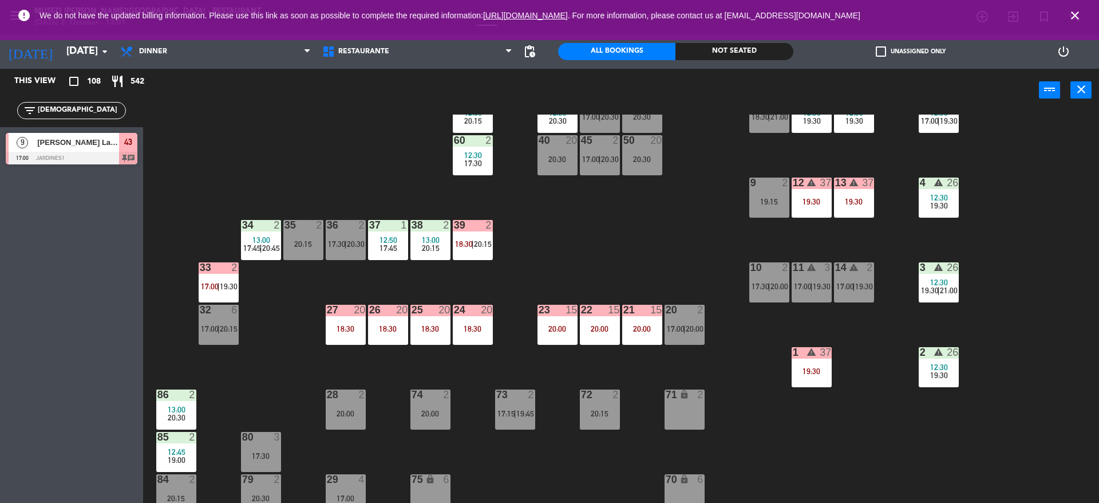
click at [456, 331] on div "18:30" at bounding box center [473, 329] width 40 height 8
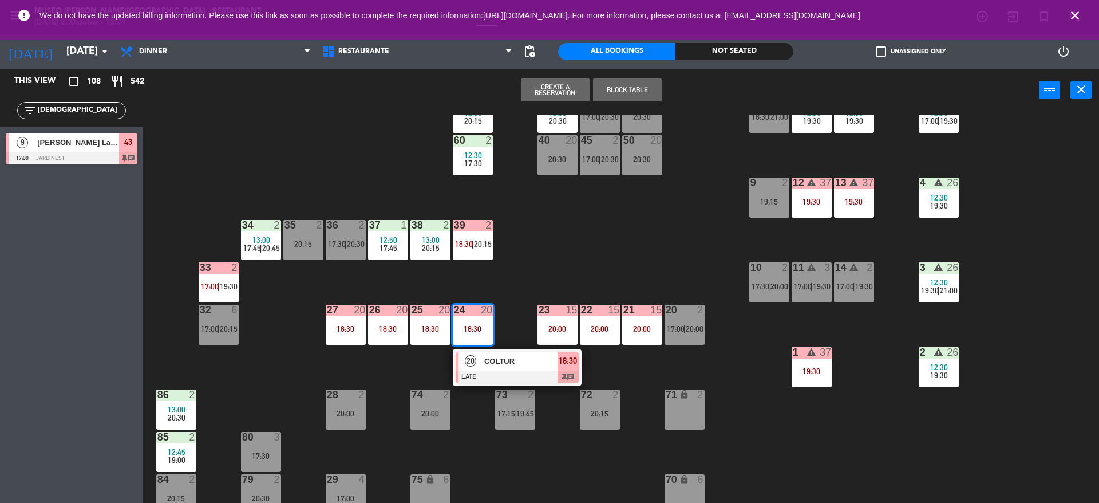
click at [662, 231] on div "44 4 12:59 17:30 | 20:15 49 2 20:30 54 5 17:00 | 19:45 64 2 11:54 20:00 48 warn…" at bounding box center [626, 309] width 945 height 391
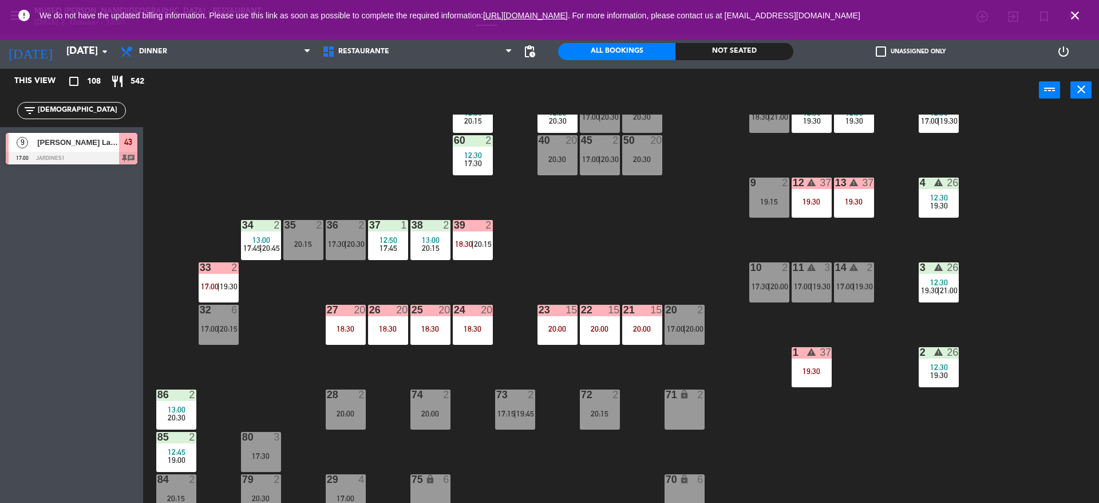
scroll to position [0, 0]
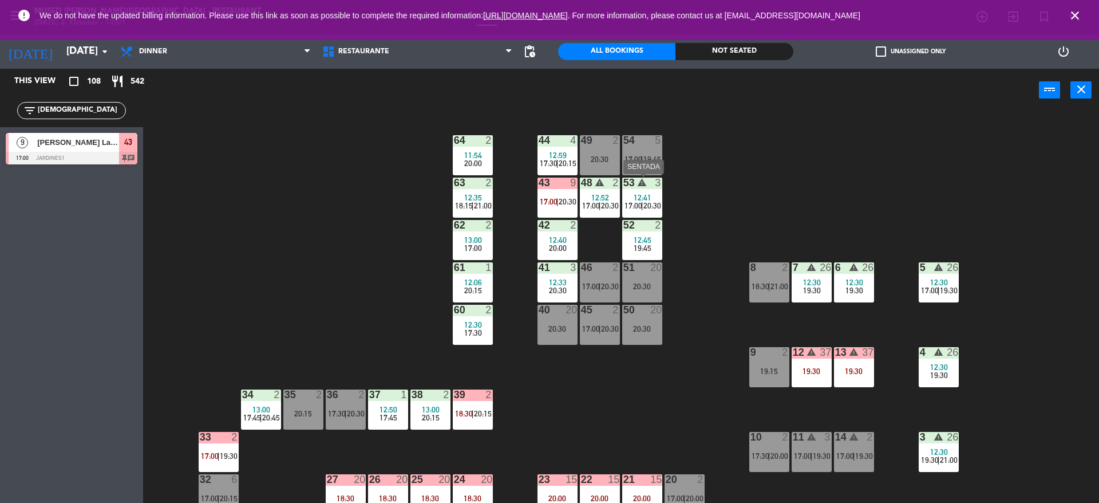
click at [642, 197] on span "12:41" at bounding box center [643, 197] width 18 height 9
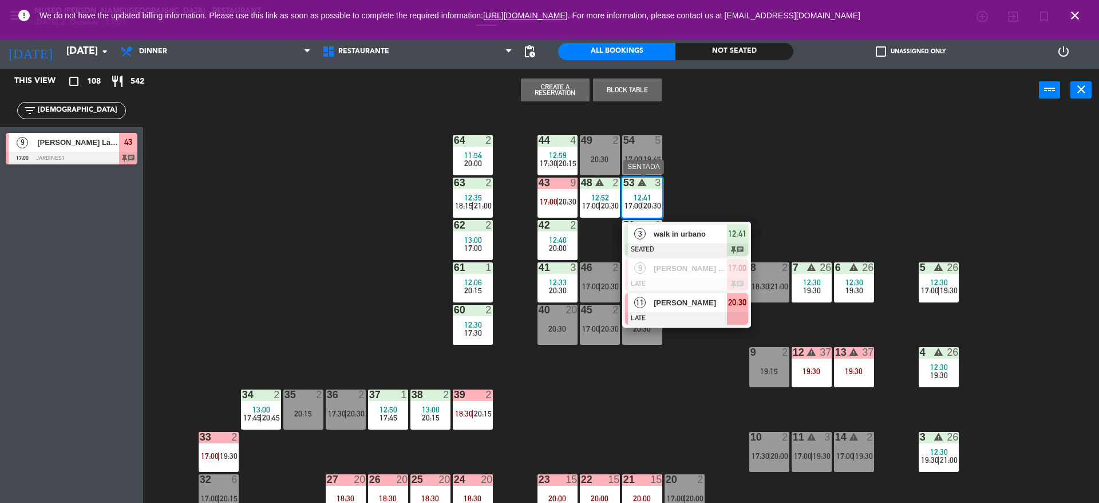
click at [697, 310] on div "[PERSON_NAME]" at bounding box center [690, 302] width 74 height 19
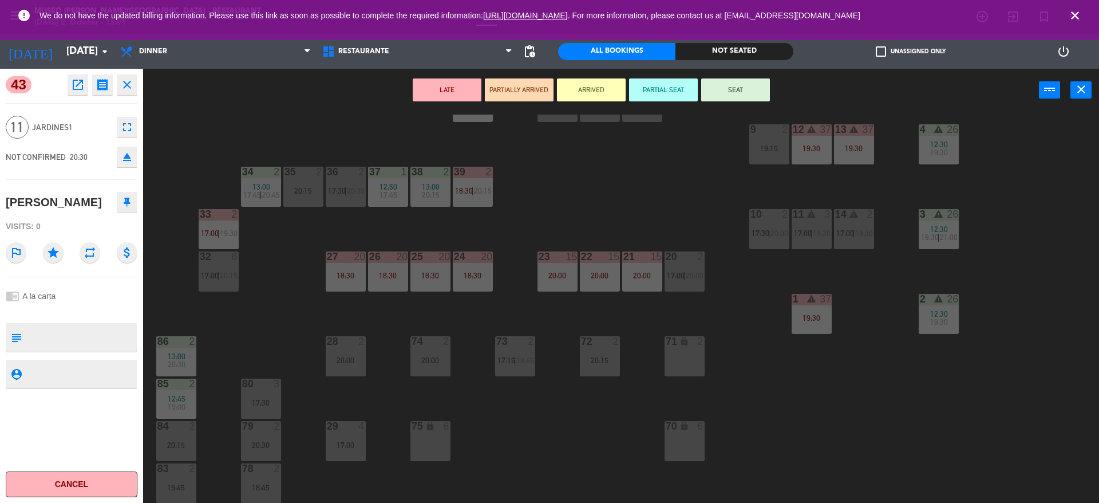
scroll to position [228, 0]
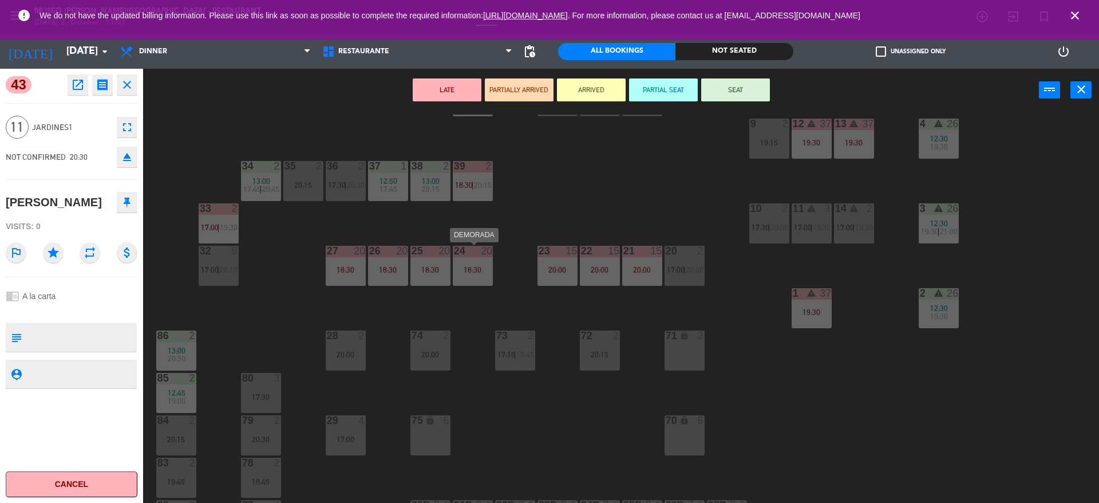
click at [462, 259] on div "24 20 18:30" at bounding box center [473, 266] width 40 height 40
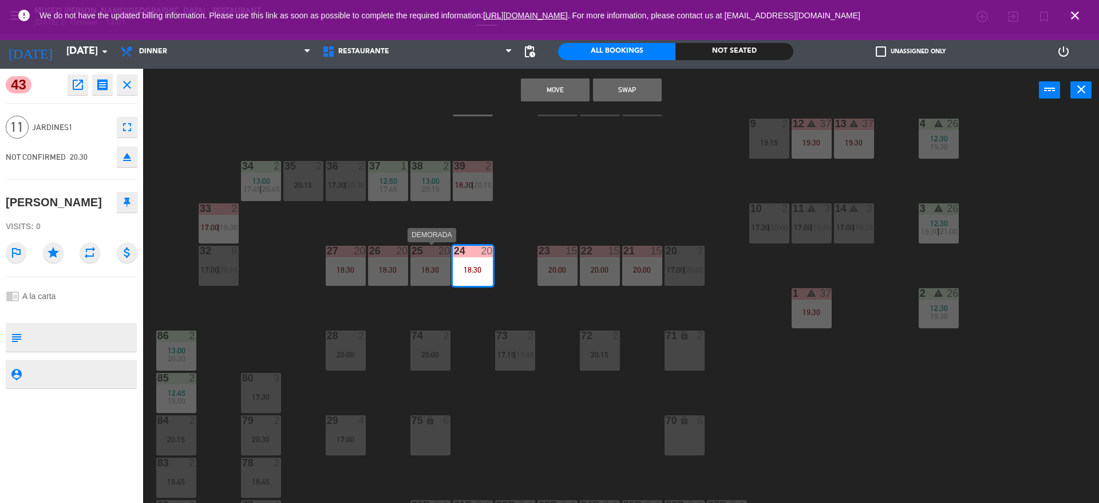
click at [441, 259] on div "25 20 18:30" at bounding box center [430, 266] width 40 height 40
click at [380, 266] on div "18:30" at bounding box center [388, 270] width 40 height 8
click at [540, 92] on button "Move and Merge" at bounding box center [555, 89] width 69 height 23
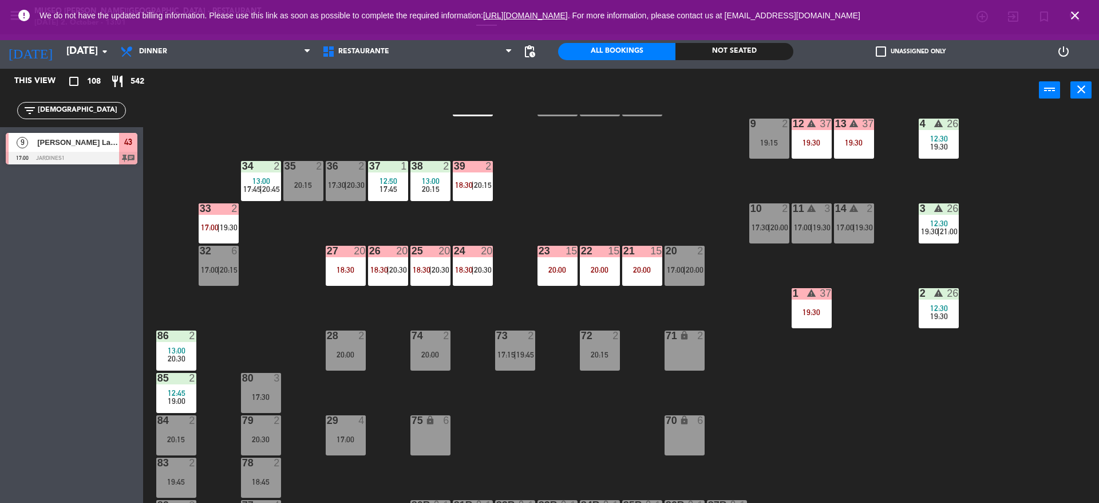
click at [334, 101] on div "power_input close" at bounding box center [591, 91] width 896 height 44
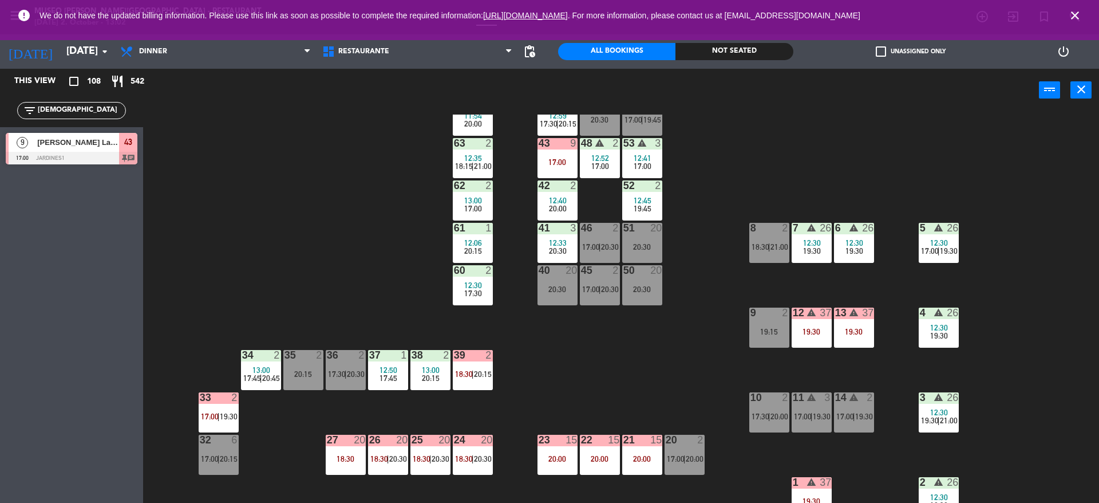
scroll to position [39, 0]
click at [649, 226] on div at bounding box center [642, 228] width 19 height 10
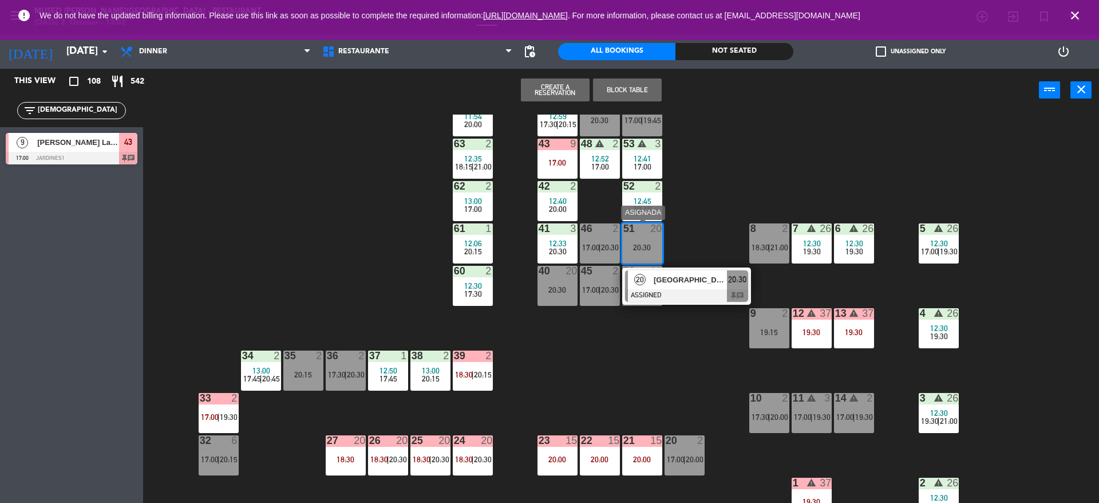
click at [709, 291] on div at bounding box center [686, 295] width 123 height 13
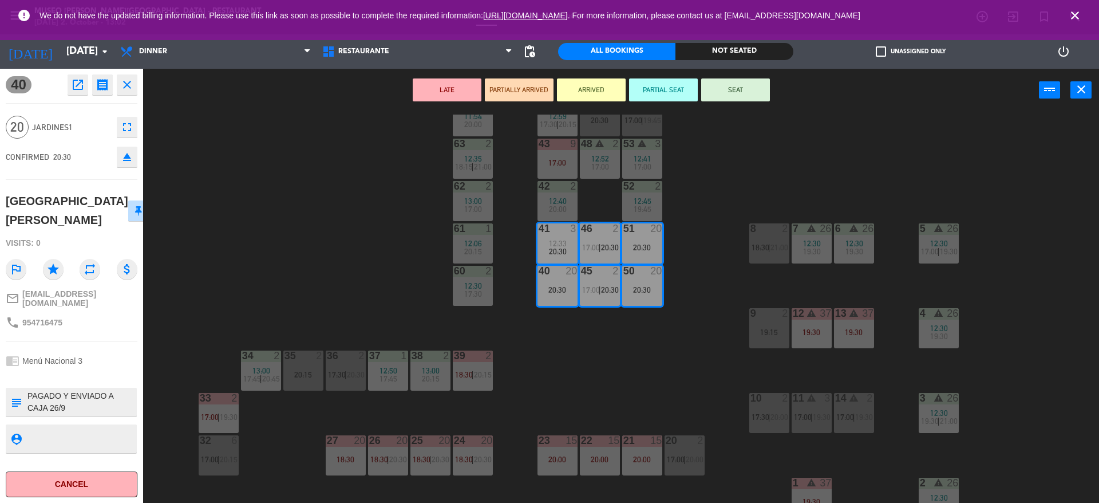
click at [438, 88] on button "LATE" at bounding box center [447, 89] width 69 height 23
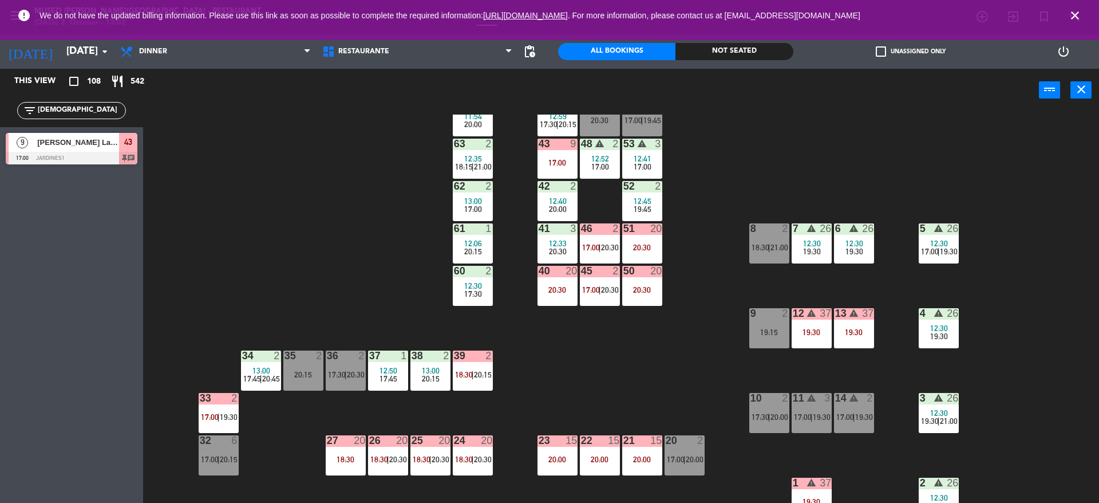
click at [306, 202] on div "44 4 12:59 17:30 | 20:15 49 2 20:30 54 5 17:00 | 19:45 64 2 11:54 20:00 48 warn…" at bounding box center [626, 309] width 945 height 391
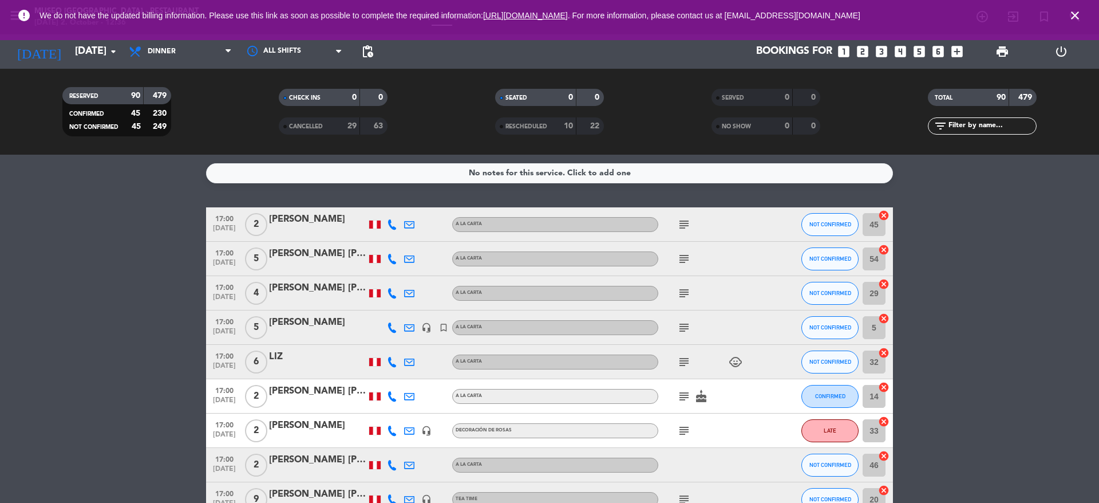
drag, startPoint x: 1078, startPoint y: 18, endPoint x: 821, endPoint y: 3, distance: 256.9
click at [1078, 18] on icon "close" at bounding box center [1075, 16] width 14 height 14
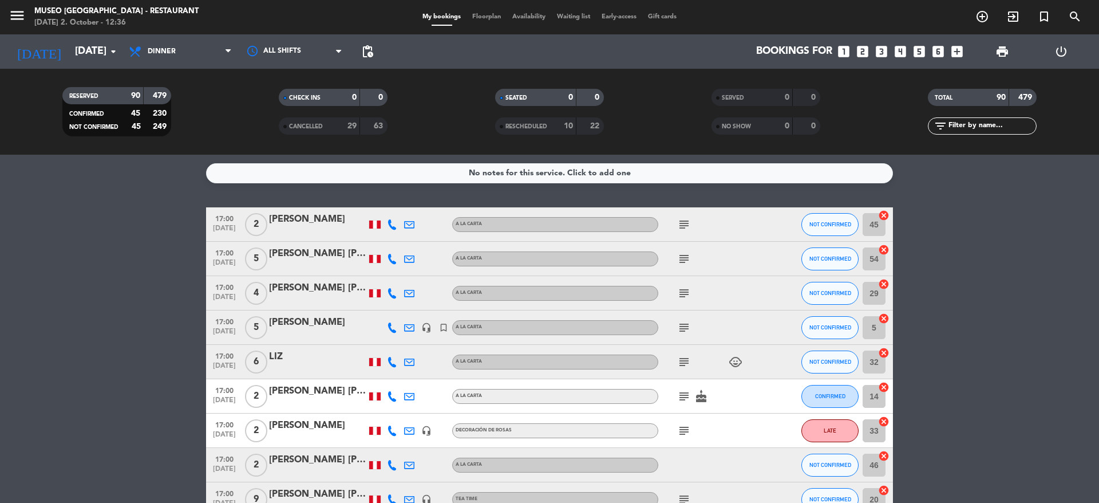
click at [479, 10] on div "menu Museo Larco Café - Restaurant Thursday 2. October - 12:36 My bookings Floo…" at bounding box center [549, 17] width 1099 height 34
click at [478, 19] on span "Floorplan" at bounding box center [487, 17] width 40 height 6
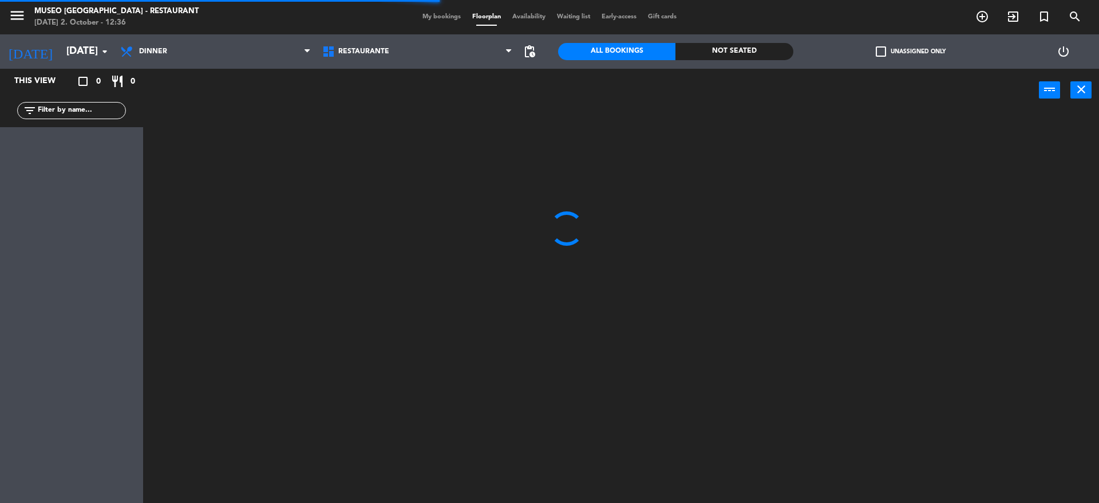
click at [342, 64] on div "Restaurante Roof Top Restaurante Restaurante Roof Top" at bounding box center [418, 51] width 202 height 34
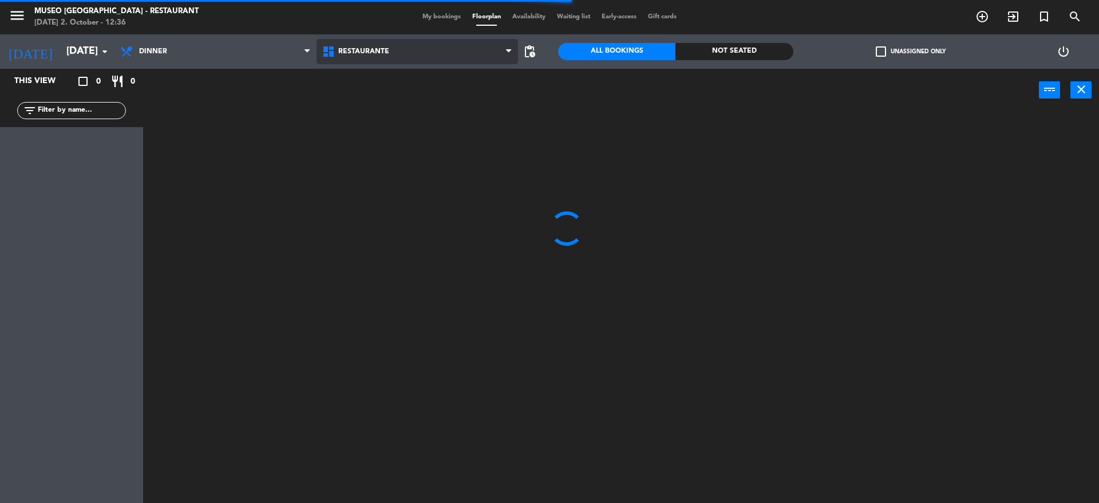
click at [359, 51] on span "Restaurante" at bounding box center [363, 52] width 51 height 8
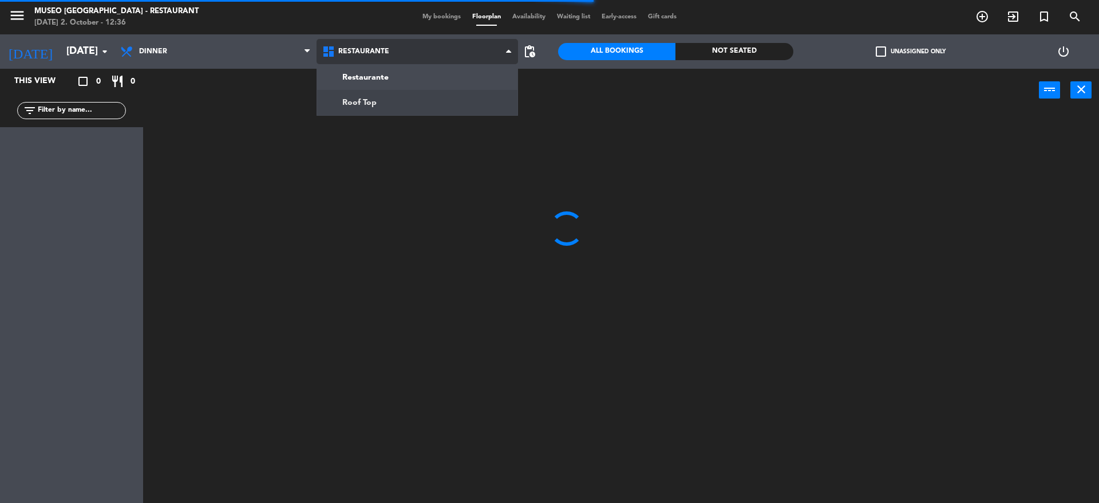
click at [397, 95] on ng-component "menu Museo Larco Café - Restaurant Thursday 2. October - 12:36 My bookings Floo…" at bounding box center [549, 252] width 1099 height 505
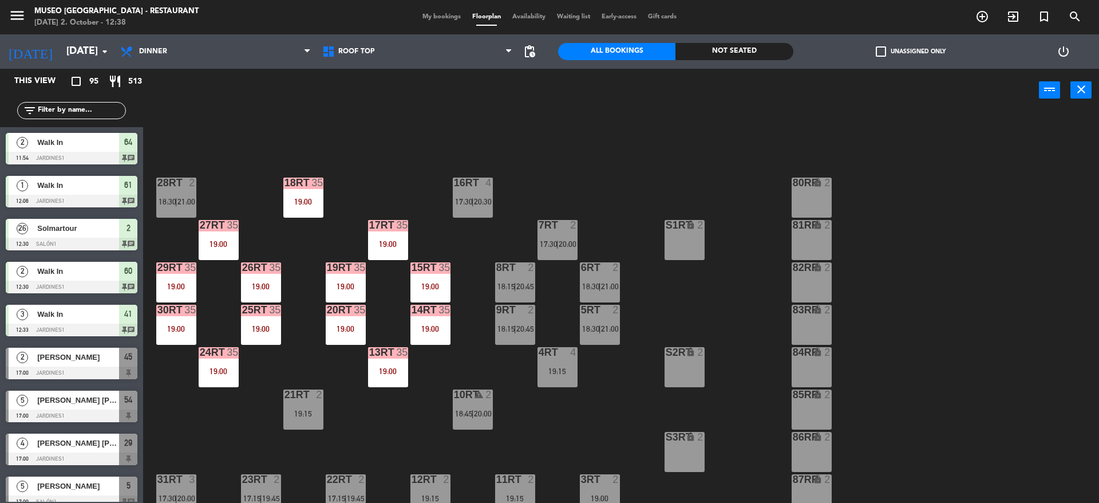
scroll to position [475, 0]
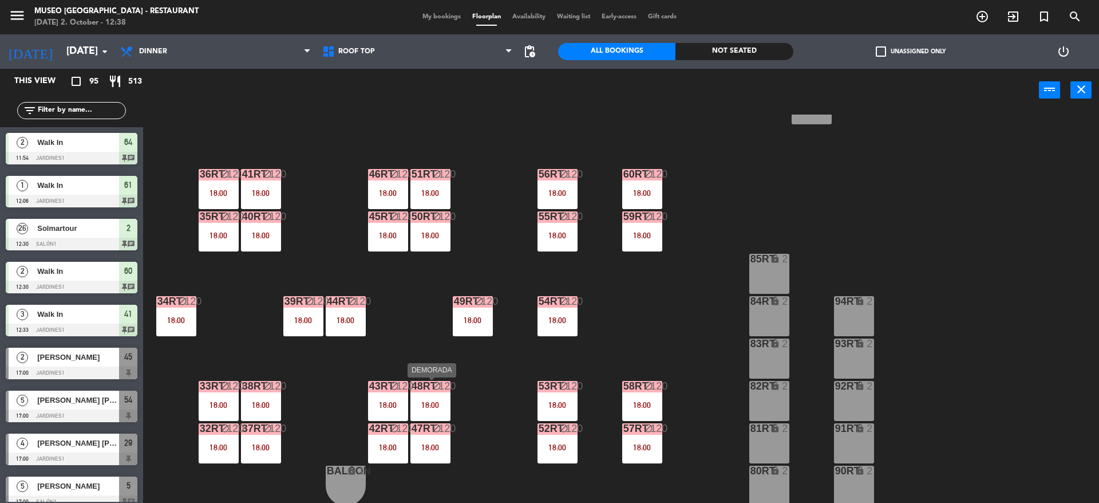
click at [445, 387] on div "120" at bounding box center [443, 386] width 11 height 10
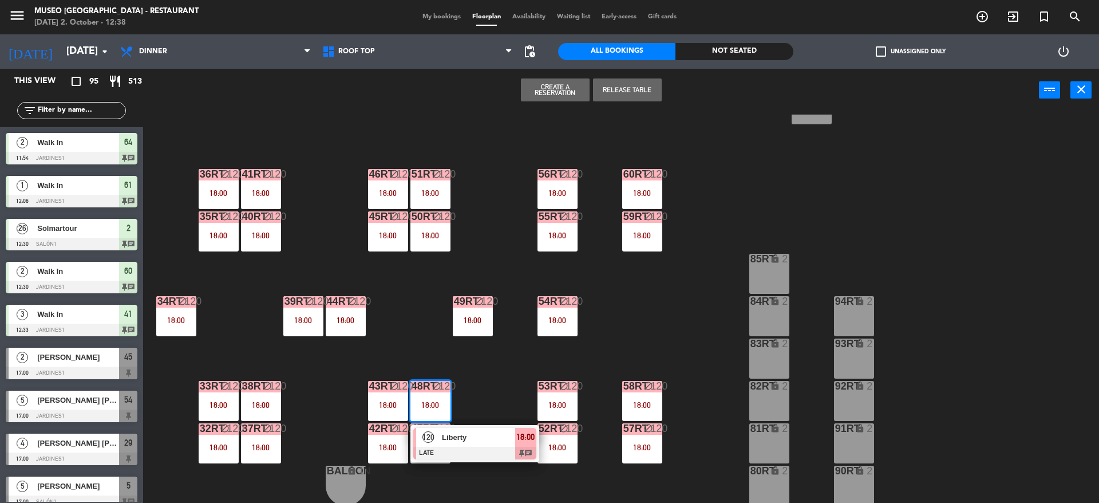
click at [492, 372] on div "18RT 35 19:00 16RT 4 17:30 | 20:30 28RT 2 18:30 | 21:00 80RR lock 2 27RT 35 19:…" at bounding box center [626, 309] width 945 height 391
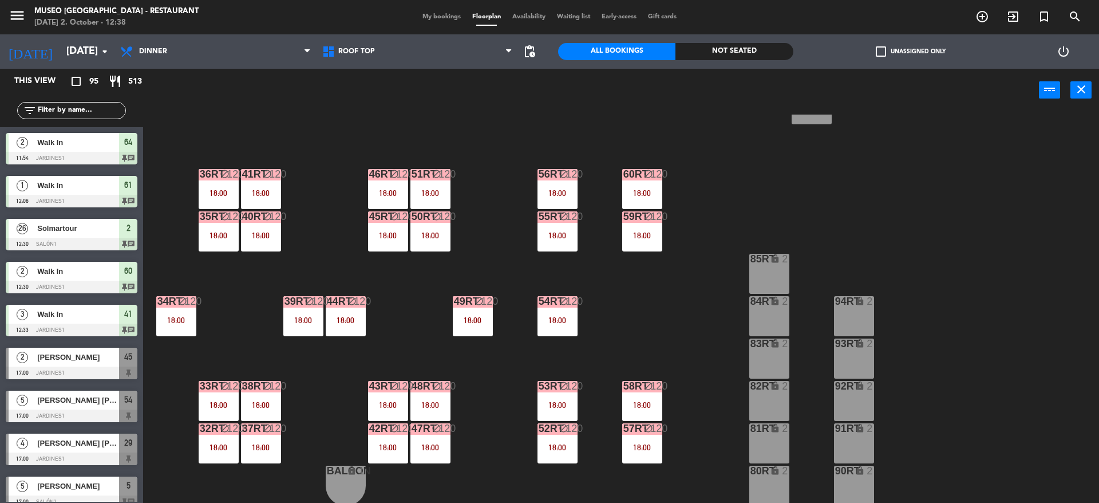
scroll to position [0, 0]
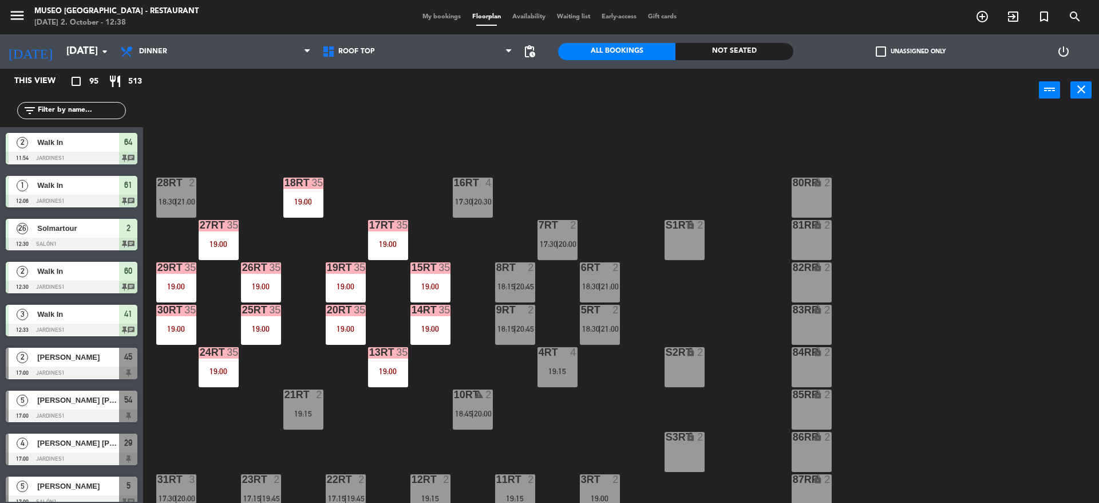
click at [412, 264] on div "15RT" at bounding box center [412, 267] width 1 height 10
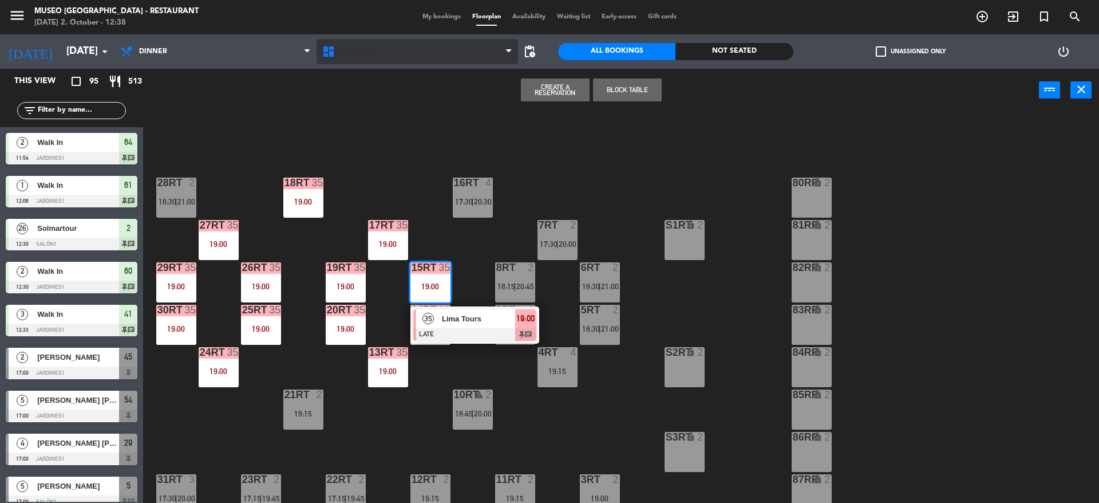
click at [374, 41] on span "Roof Top" at bounding box center [418, 51] width 202 height 25
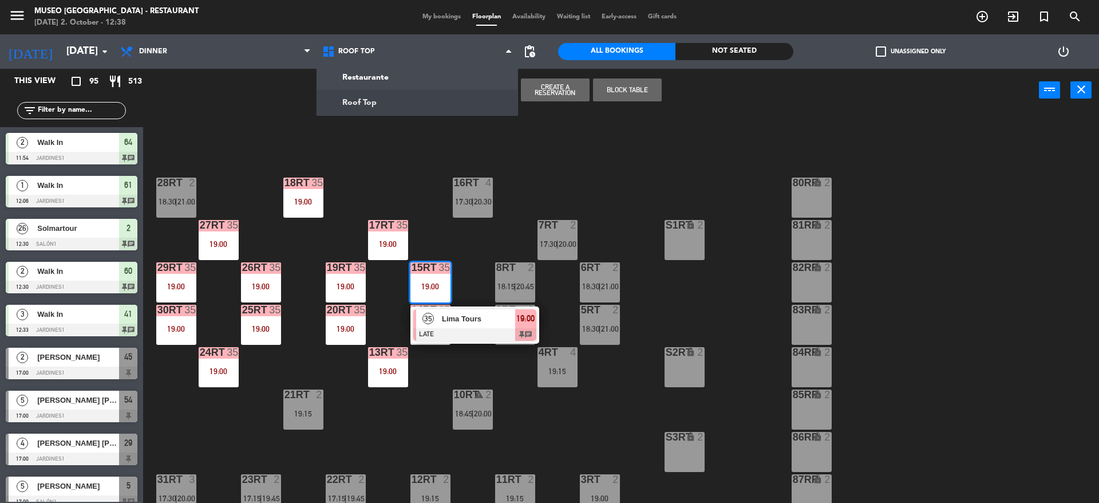
click at [359, 200] on div "18RT 35 19:00 16RT 4 17:30 | 20:30 28RT 2 18:30 | 21:00 80RR lock 2 27RT 35 19:…" at bounding box center [626, 309] width 945 height 391
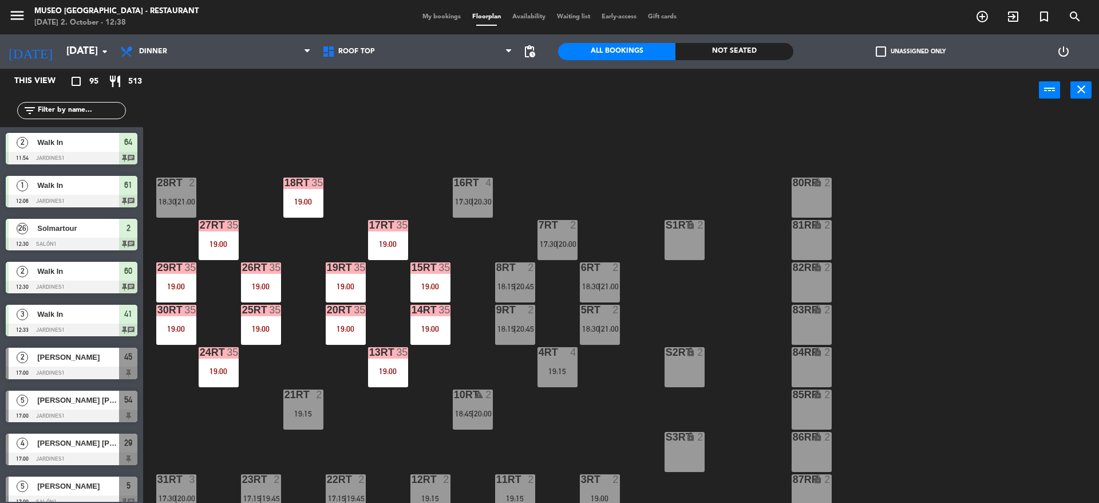
scroll to position [475, 0]
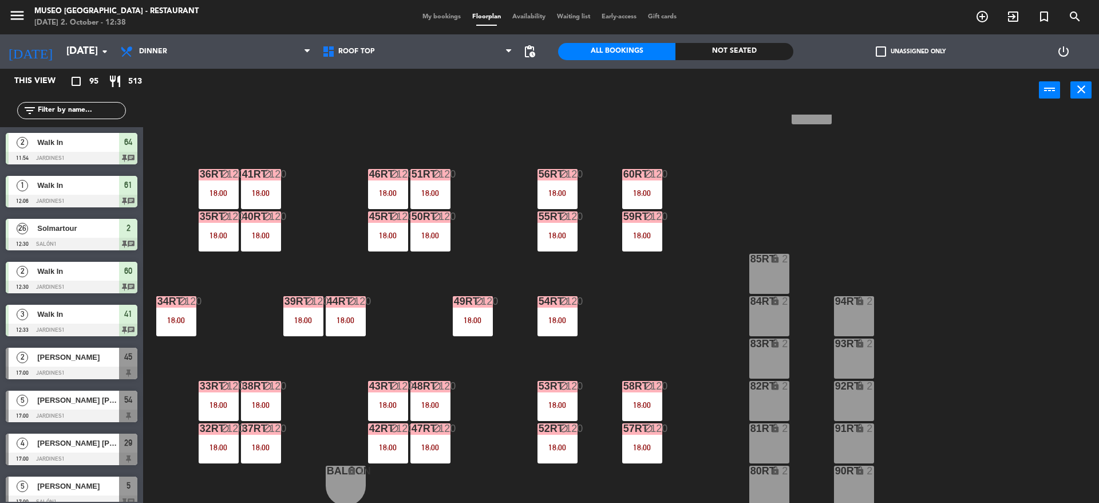
click at [102, 108] on input "text" at bounding box center [81, 110] width 89 height 13
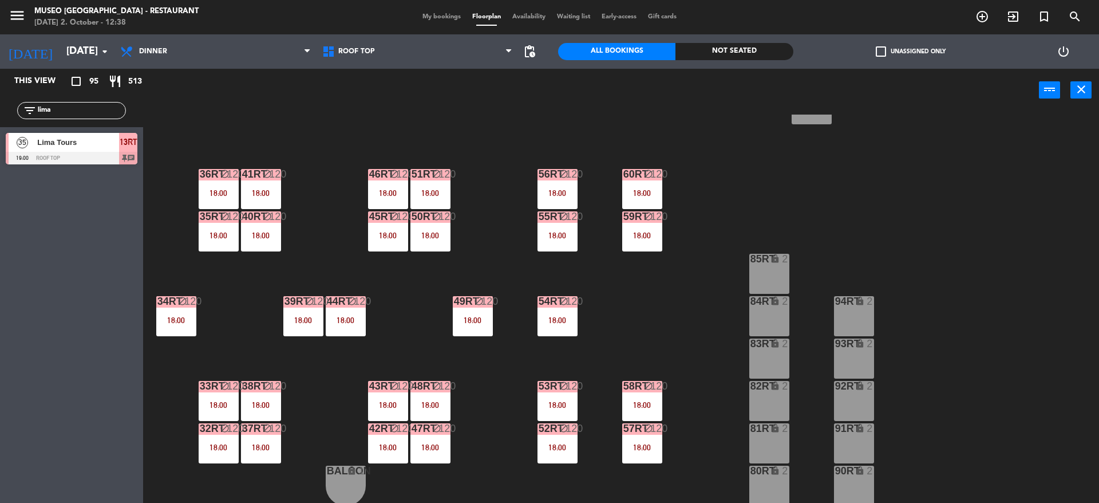
type input "lima"
click at [242, 126] on div "18RT 35 19:00 16RT 4 17:30 | 20:30 28RT 2 18:30 | 21:00 80RR lock 2 27RT 35 19:…" at bounding box center [626, 309] width 945 height 391
click at [112, 155] on div at bounding box center [72, 158] width 132 height 13
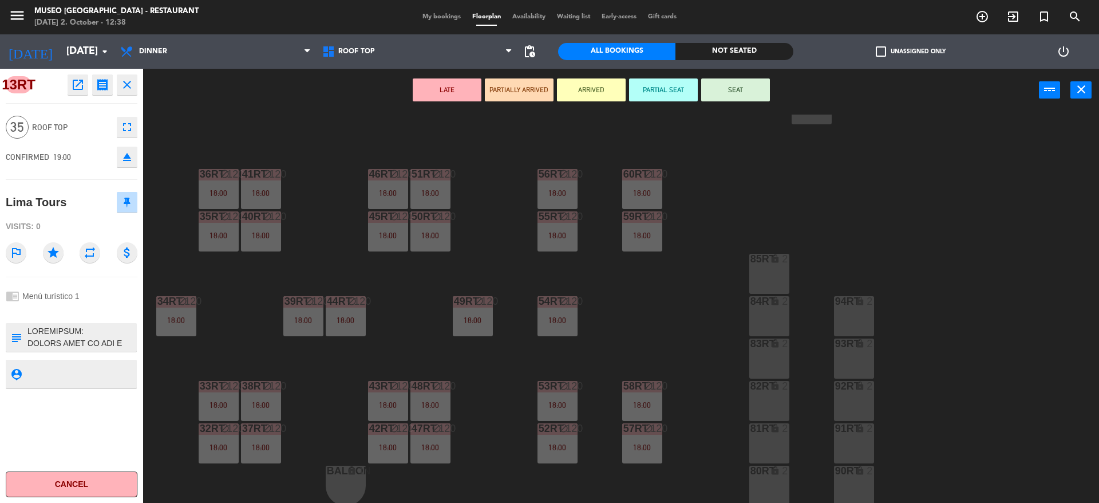
click at [316, 224] on div "18RT 35 19:00 16RT 4 17:30 | 20:30 28RT 2 18:30 | 21:00 80RR lock 2 27RT 35 19:…" at bounding box center [626, 309] width 945 height 391
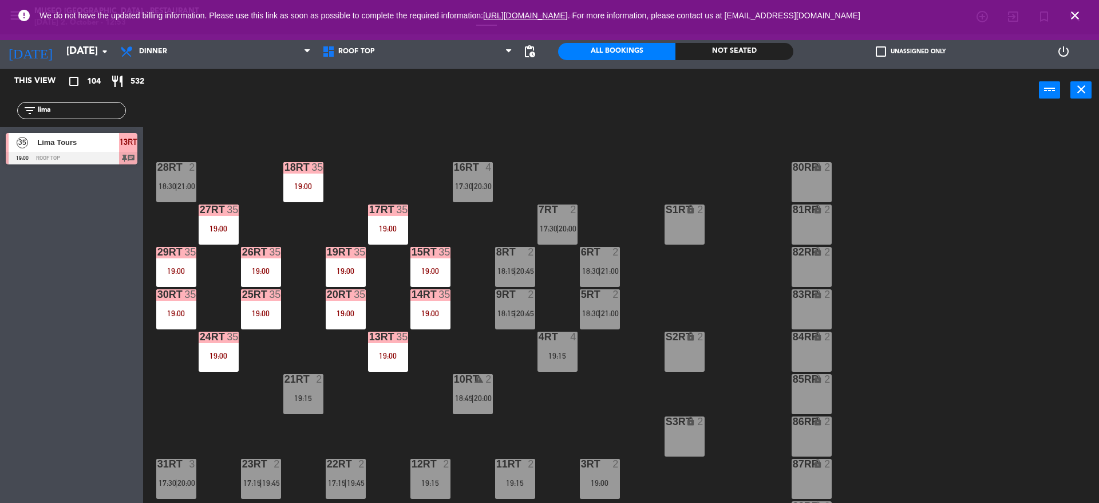
scroll to position [17, 0]
